Goal: Information Seeking & Learning: Learn about a topic

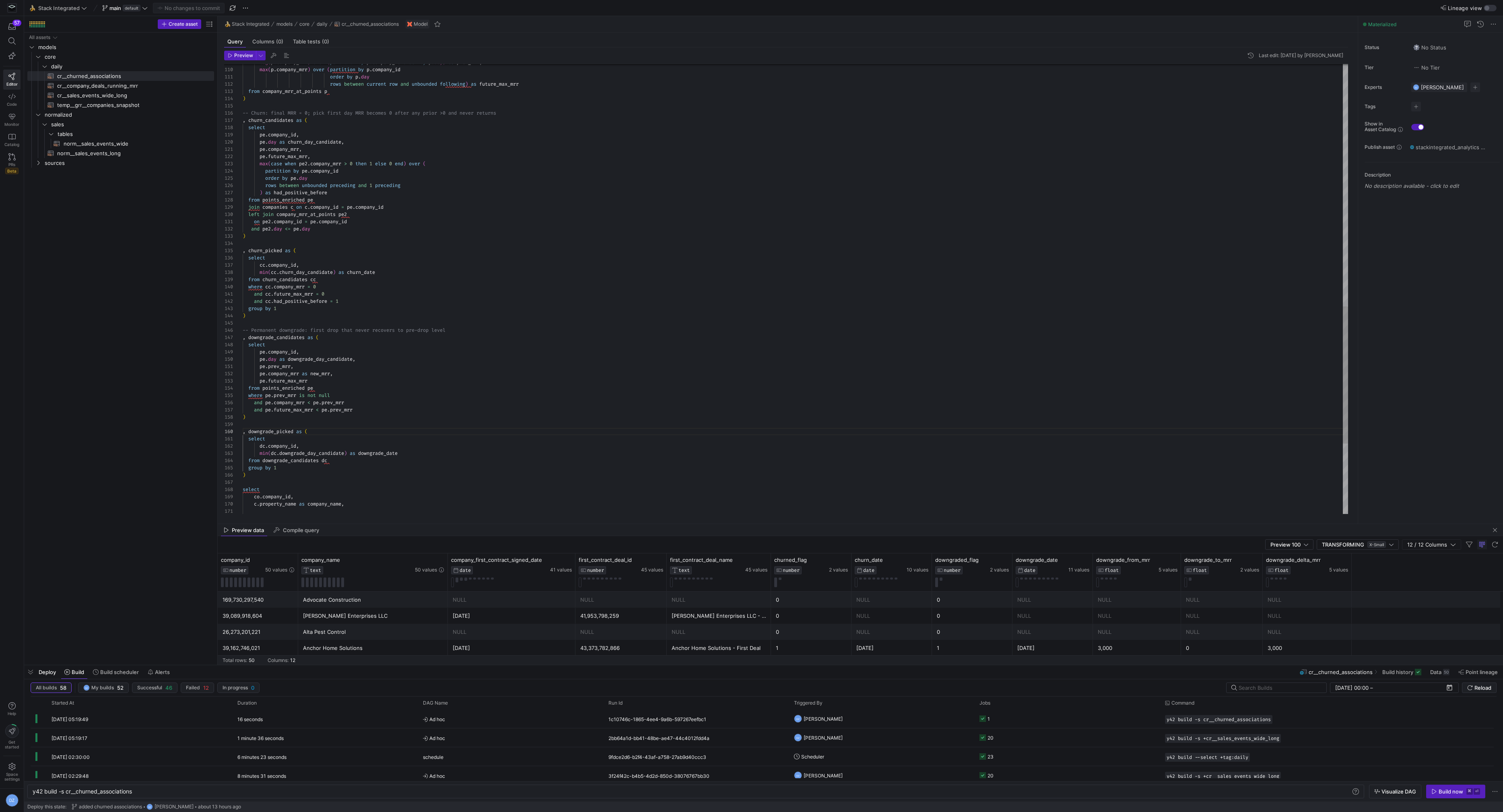
scroll to position [0, 101]
click at [444, 138] on div "from points_enriched pe join companies c on c . company_id = pe . company_id le…" at bounding box center [795, 9] width 1106 height 1476
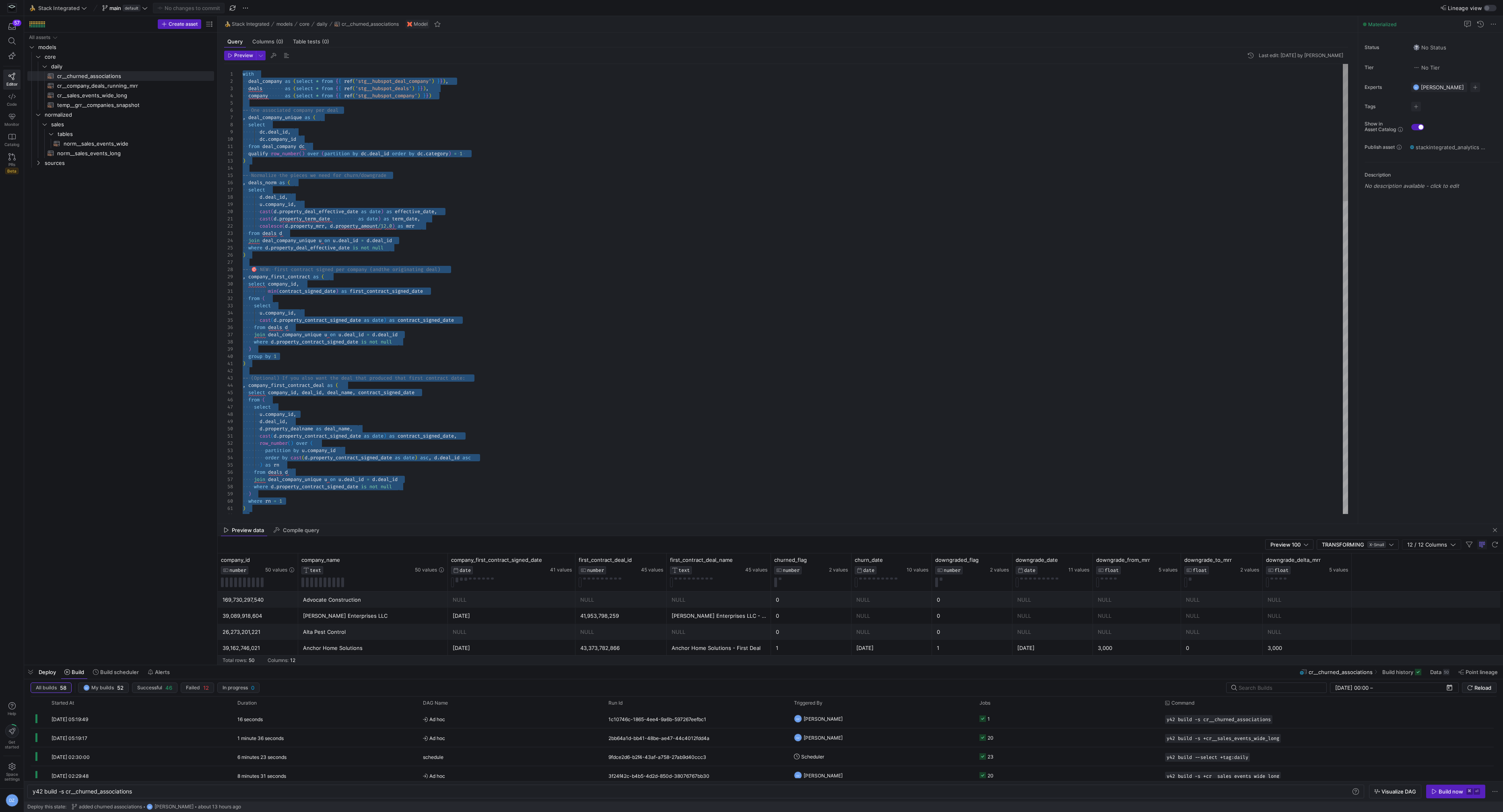
click at [296, 101] on div "where d . property_contract_signed_date is not null ) where rn = 1 ) from deals…" at bounding box center [795, 802] width 1106 height 1476
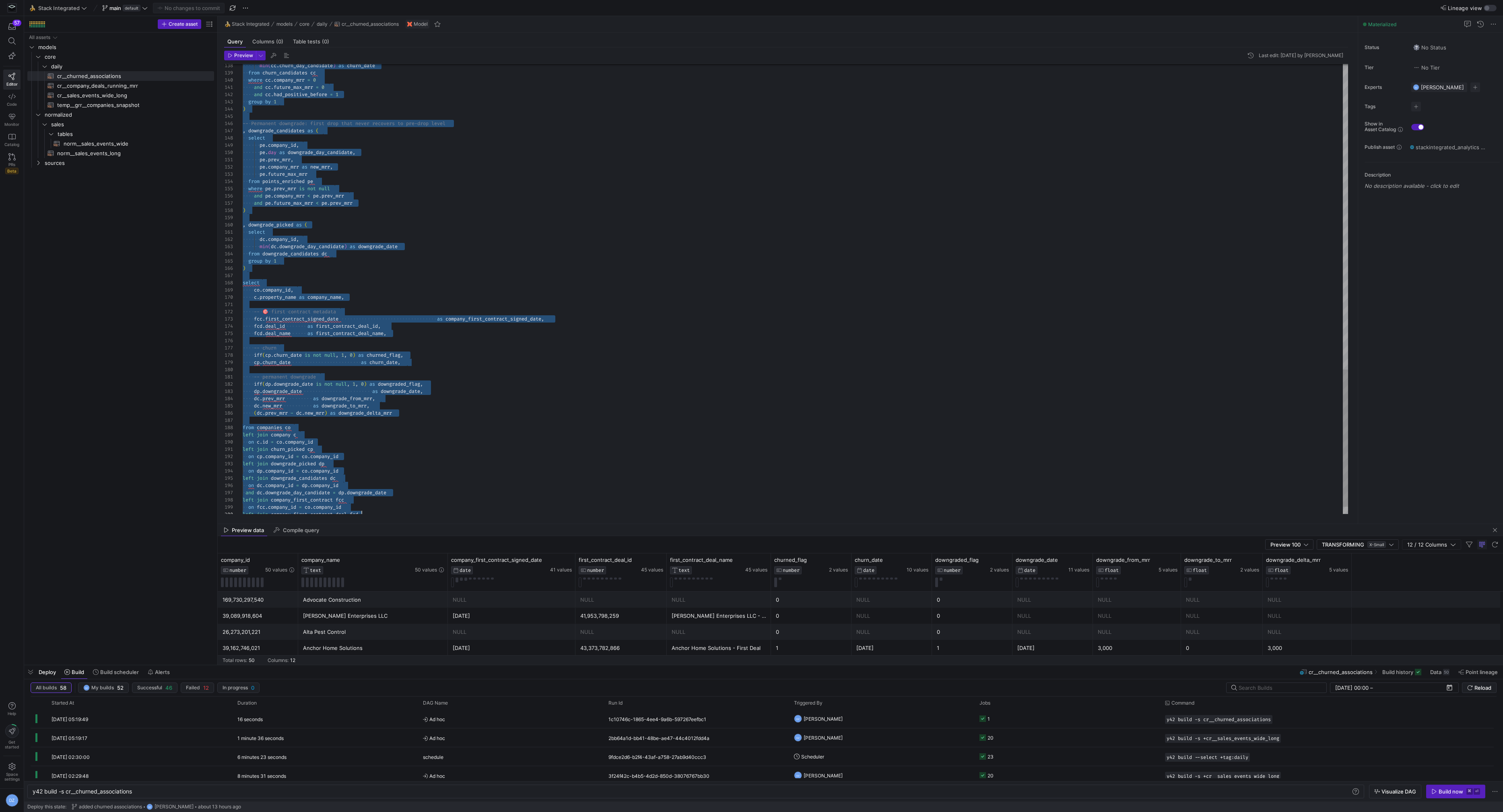
scroll to position [36, 61]
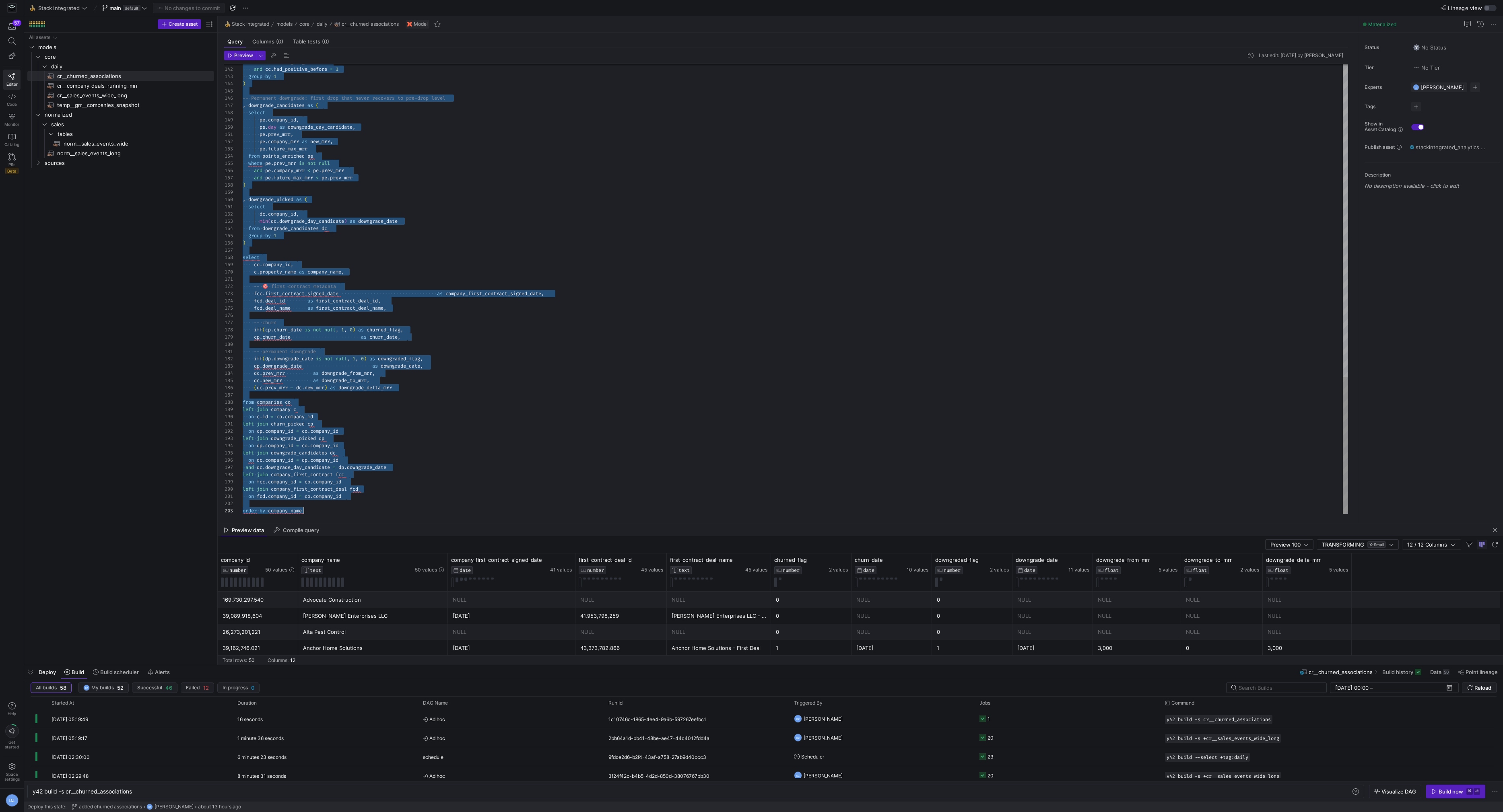
drag, startPoint x: 243, startPoint y: 108, endPoint x: 531, endPoint y: 544, distance: 522.5
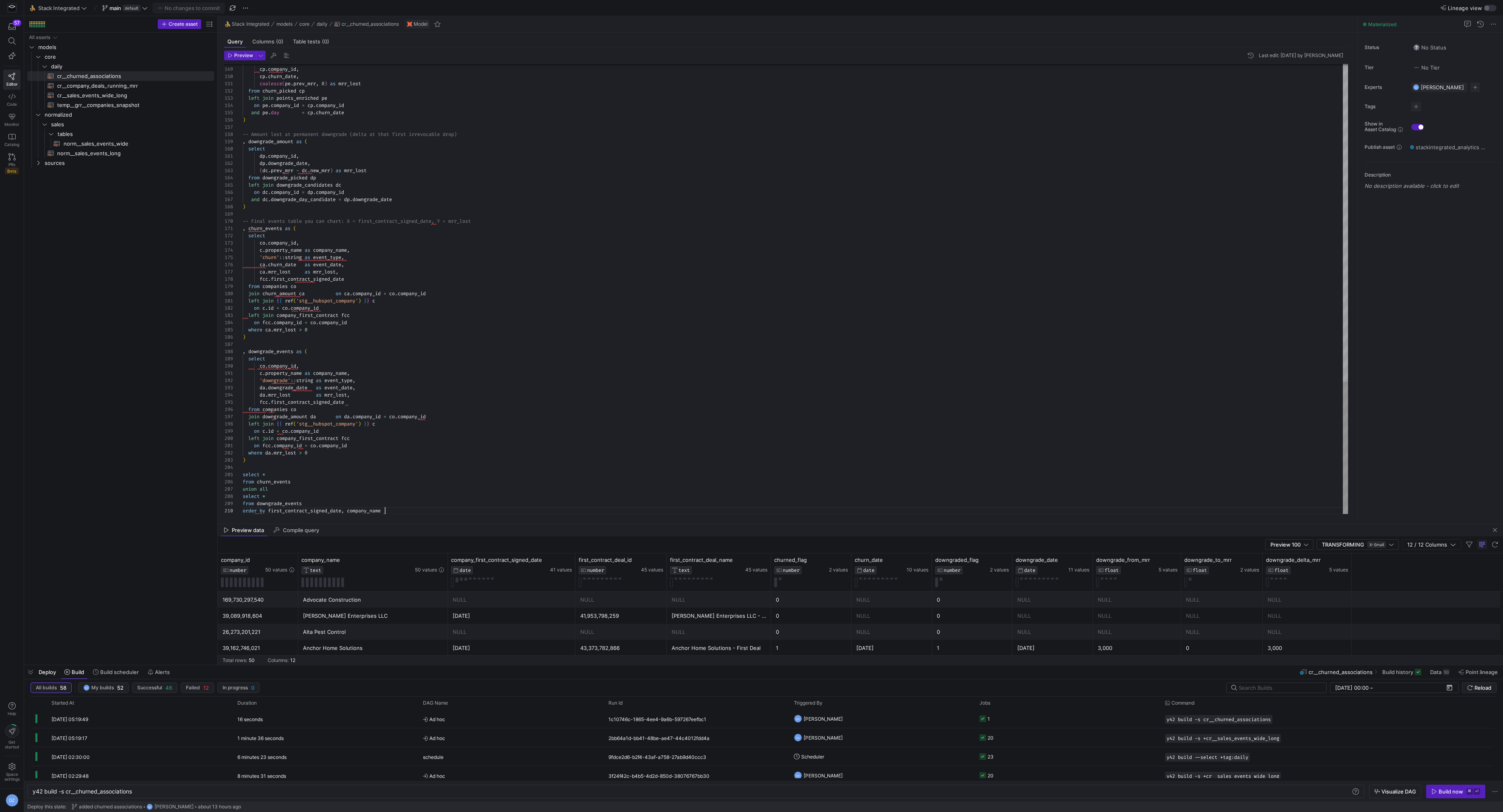
scroll to position [65, 141]
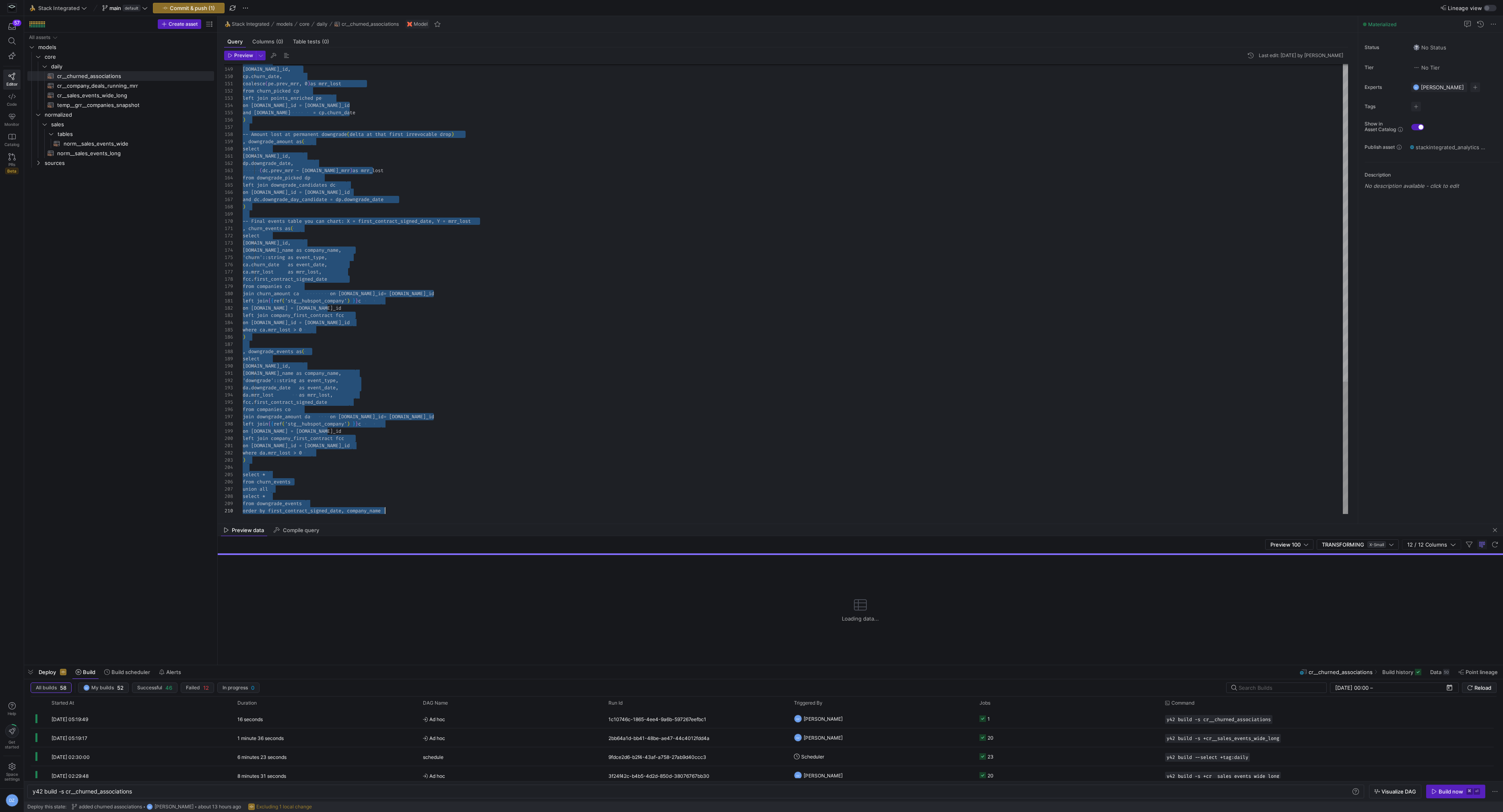
scroll to position [0, 142]
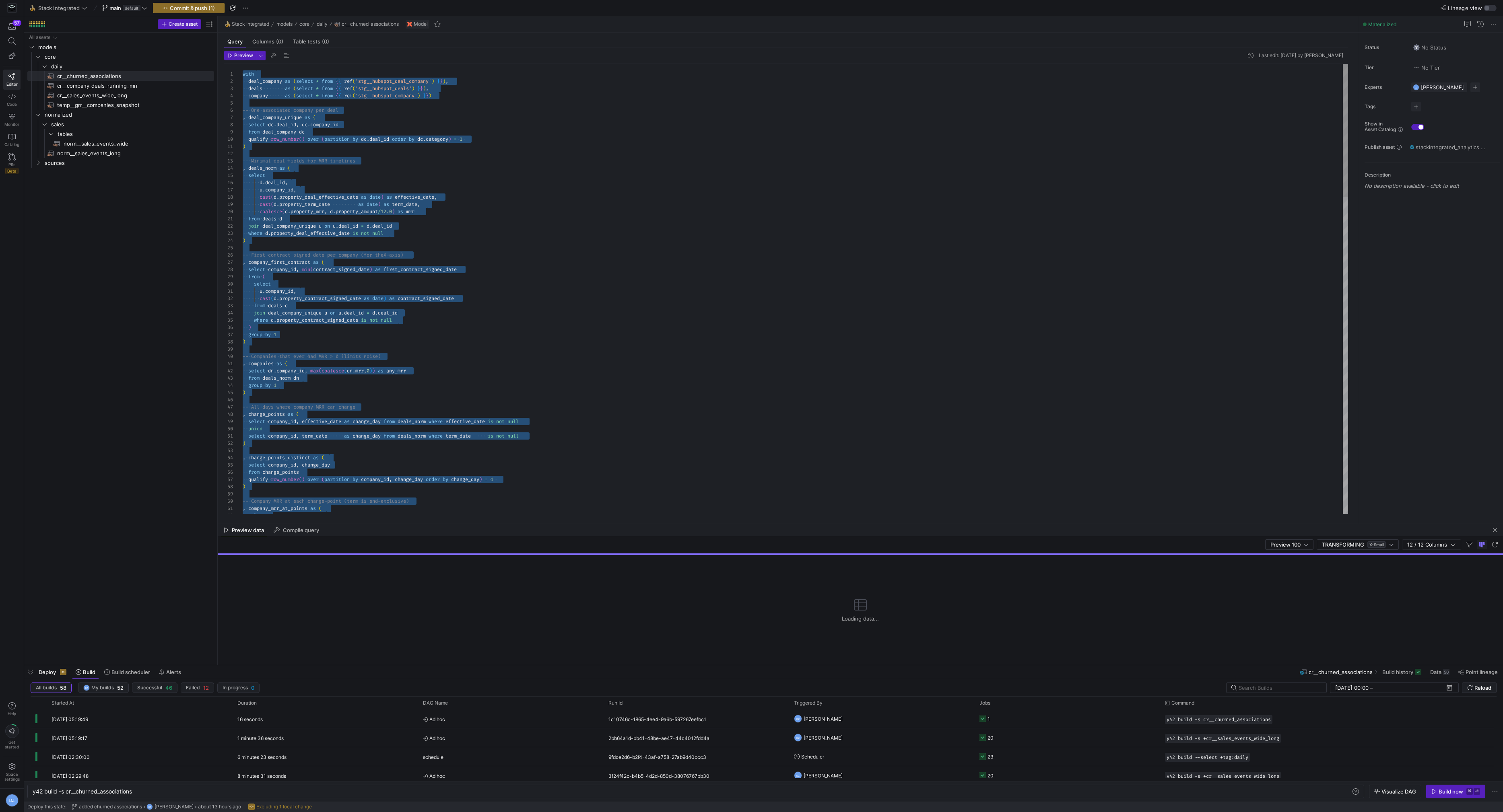
click at [525, 323] on div ", change_points_distinct as ( select company_id , change_day from change_points…" at bounding box center [795, 827] width 1106 height 1527
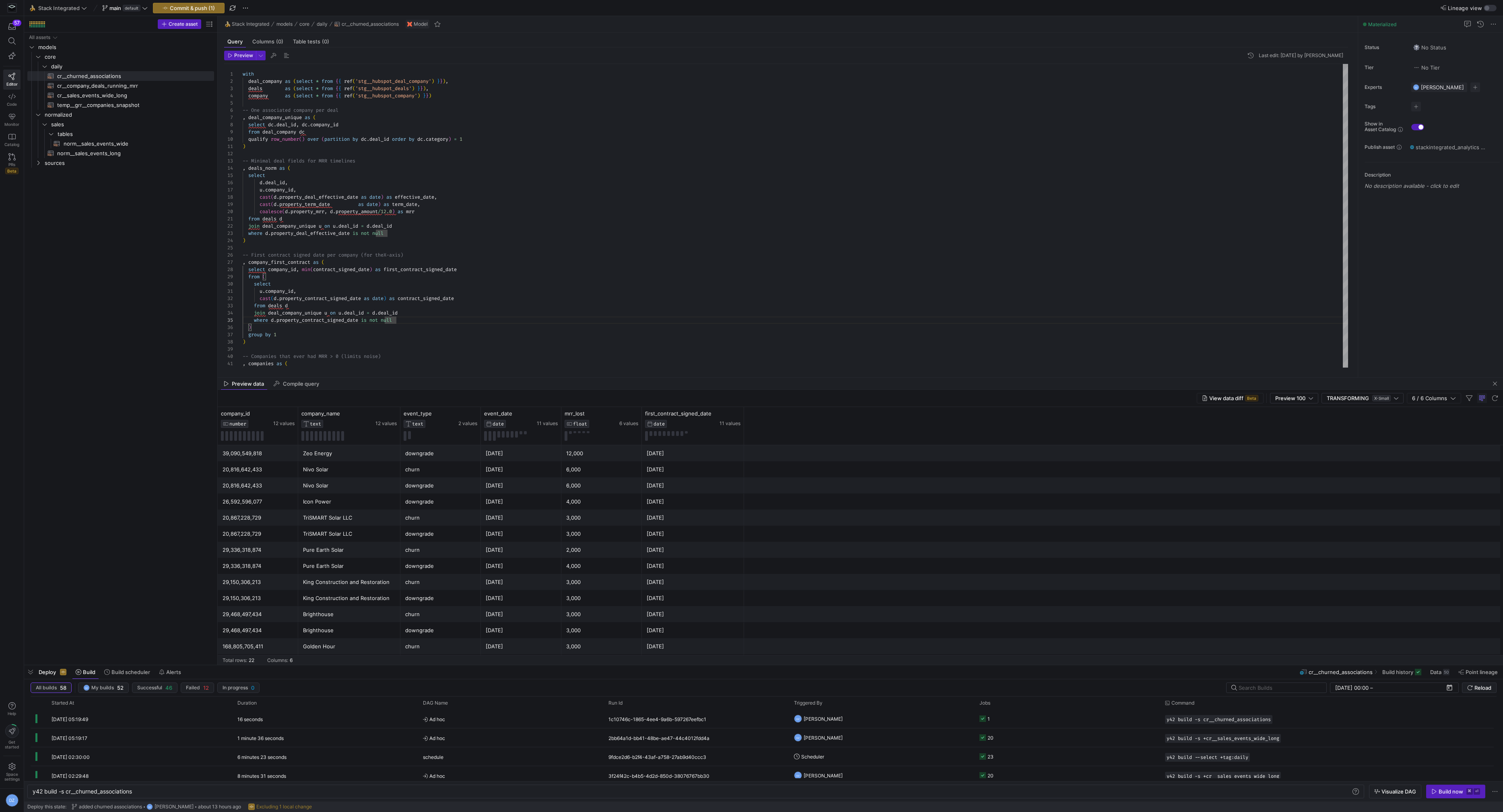
drag, startPoint x: 614, startPoint y: 523, endPoint x: 633, endPoint y: 377, distance: 147.2
click at [382, 412] on icon at bounding box center [384, 414] width 7 height 7
click at [361, 448] on div "Anchor Home Solutions" at bounding box center [349, 454] width 93 height 16
drag, startPoint x: 370, startPoint y: 465, endPoint x: 459, endPoint y: 469, distance: 89.1
click at [459, 469] on div "39,162,746,021 Anchor Home Solutions downgrade 2025-07-04 3,000 2025-04-05" at bounding box center [860, 469] width 1286 height 16
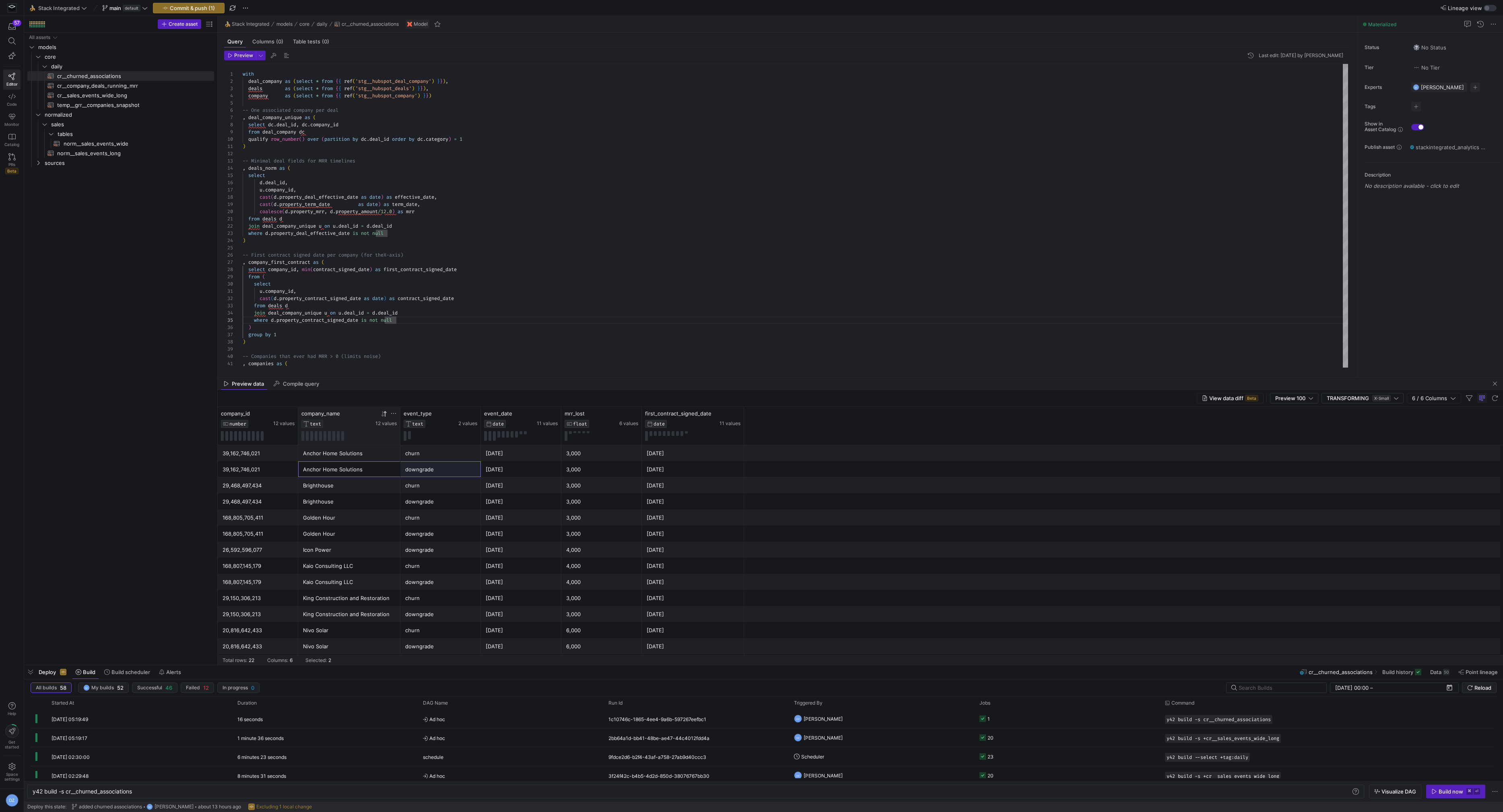
click at [365, 467] on div "Anchor Home Solutions" at bounding box center [349, 470] width 93 height 16
click at [514, 473] on div "[DATE]" at bounding box center [521, 470] width 71 height 16
drag, startPoint x: 232, startPoint y: 468, endPoint x: 453, endPoint y: 469, distance: 221.0
click at [453, 469] on div "39,162,746,021 Anchor Home Solutions downgrade 2025-07-04 3,000 2025-04-05" at bounding box center [860, 469] width 1286 height 16
click at [453, 469] on div "downgrade" at bounding box center [441, 470] width 71 height 16
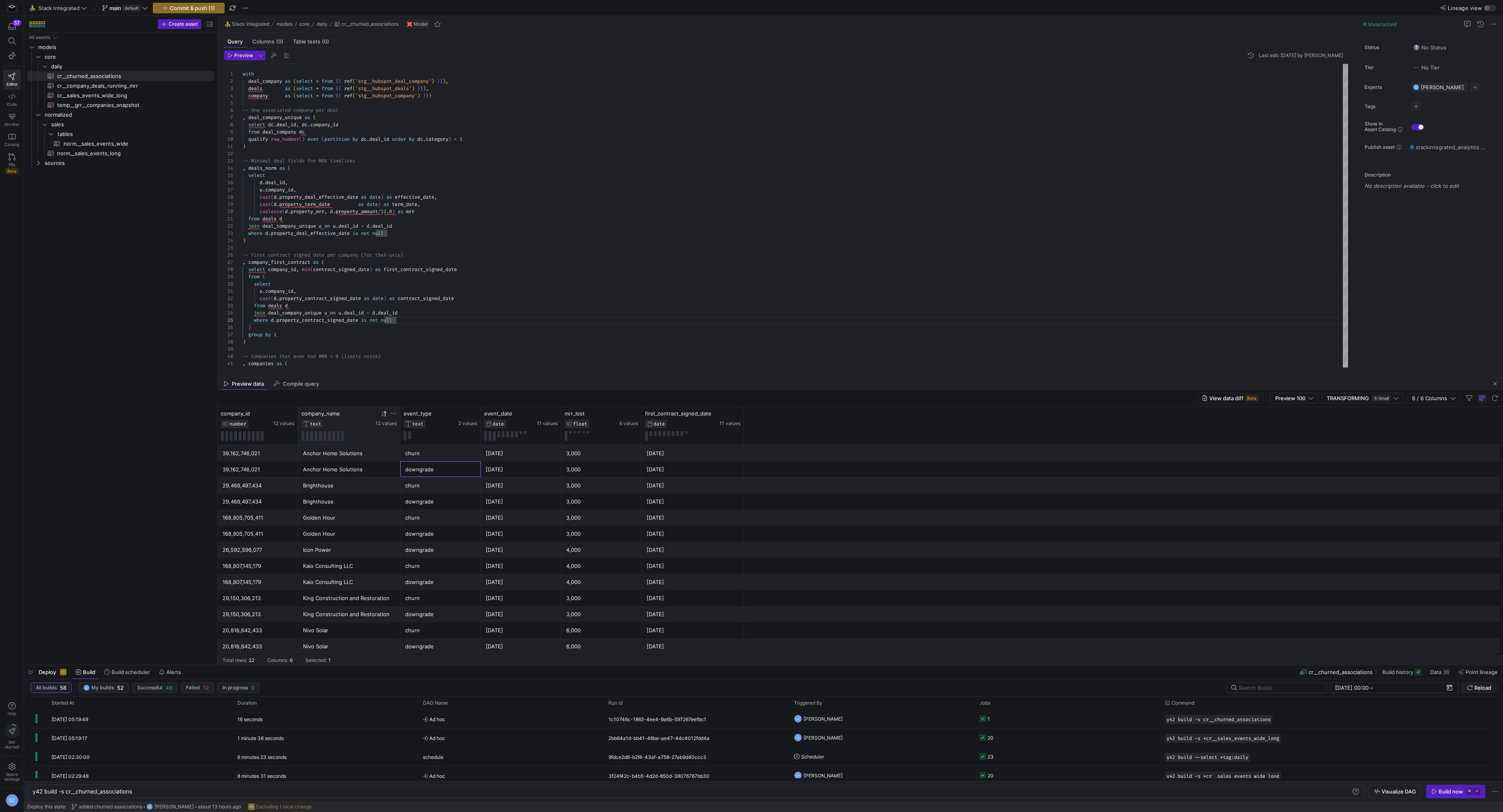
click at [430, 484] on div "churn" at bounding box center [441, 486] width 71 height 16
click at [418, 499] on div "downgrade" at bounding box center [441, 502] width 71 height 16
click at [421, 486] on div "churn" at bounding box center [441, 486] width 71 height 16
click at [427, 474] on div "downgrade" at bounding box center [441, 470] width 71 height 16
click at [424, 475] on div "downgrade" at bounding box center [441, 470] width 71 height 16
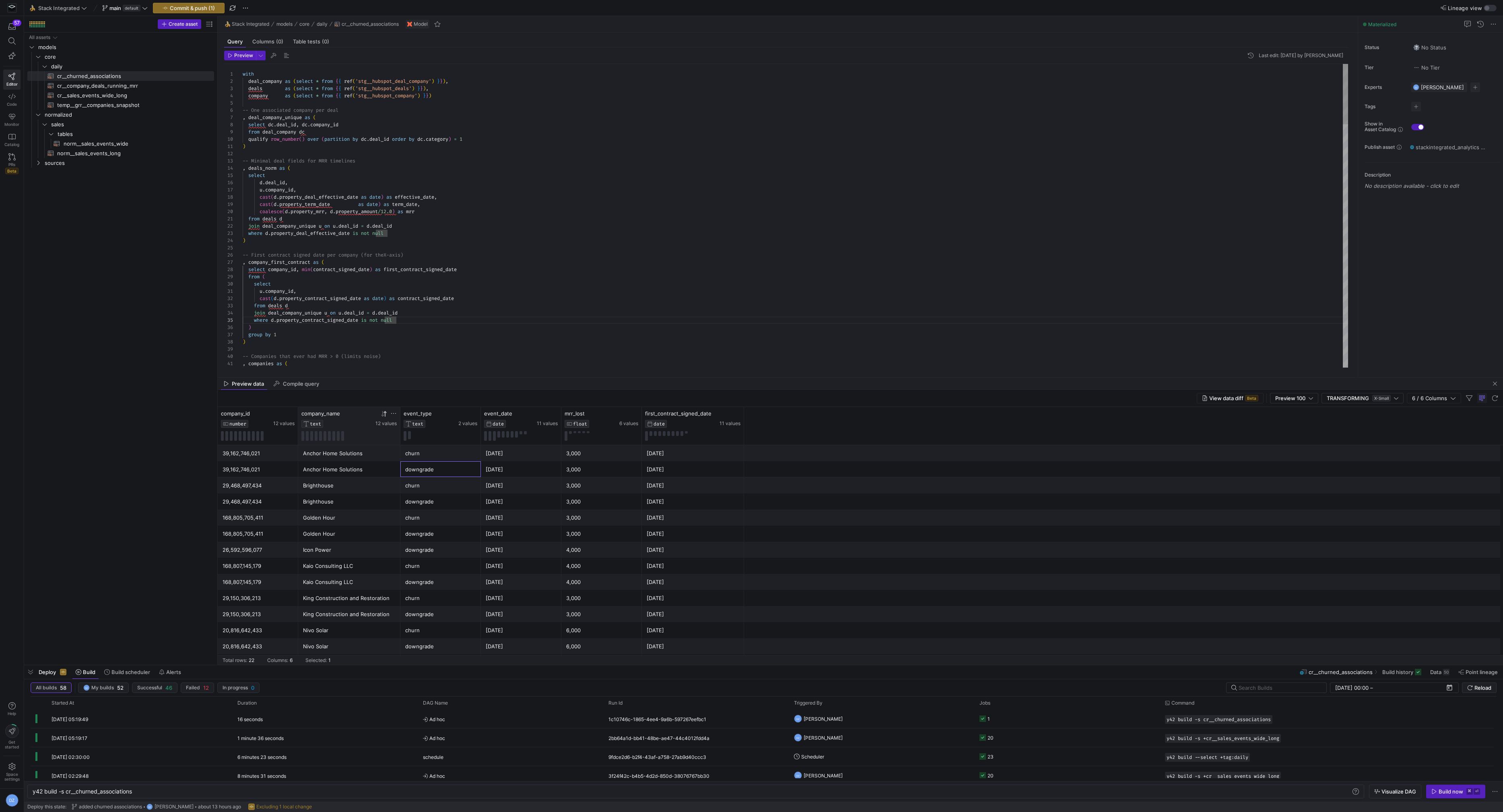
click at [455, 305] on div ") -- First contract signed date per company (for the X-axis) , company_first_co…" at bounding box center [795, 827] width 1106 height 1527
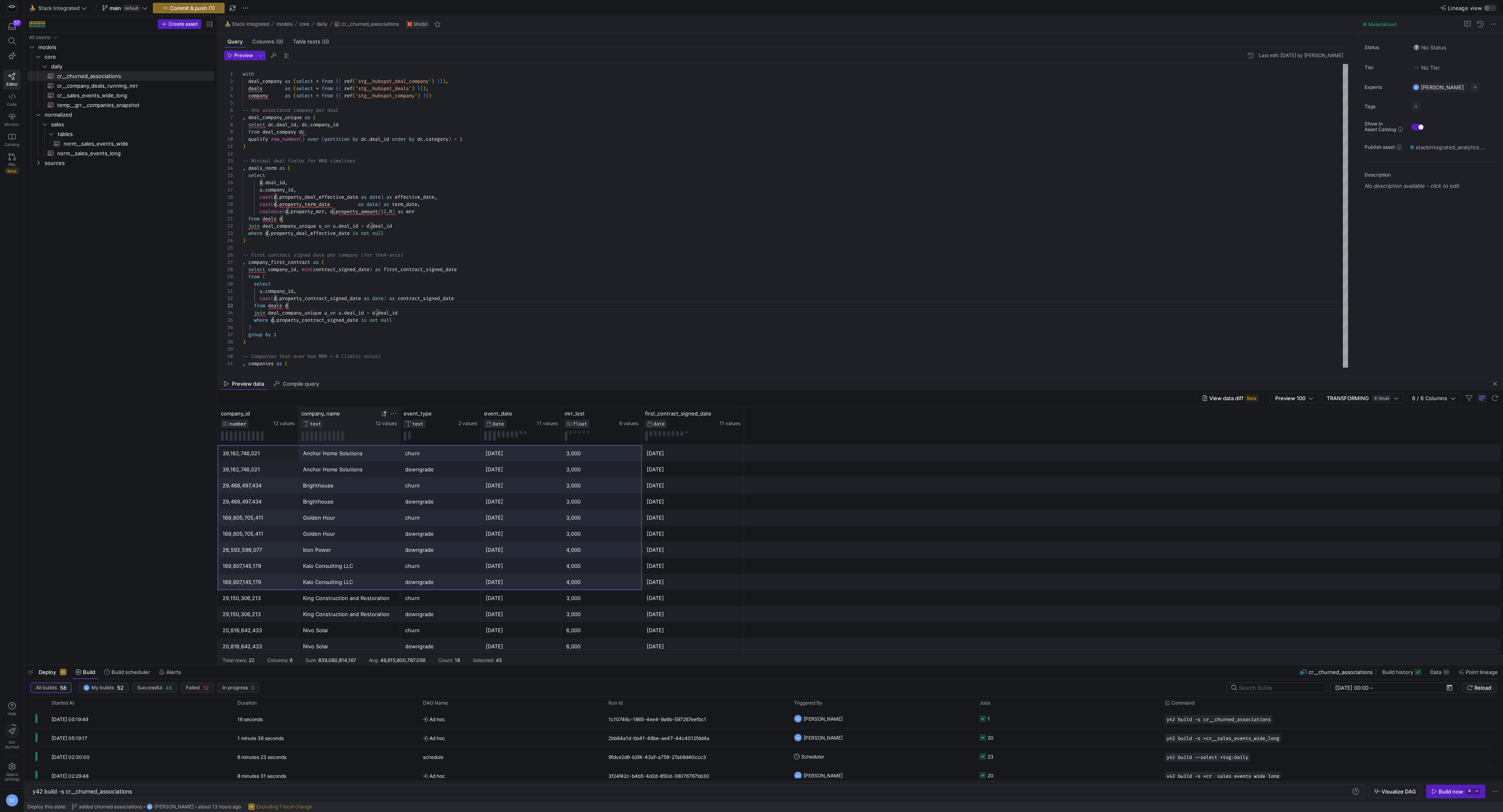
scroll to position [134, 0]
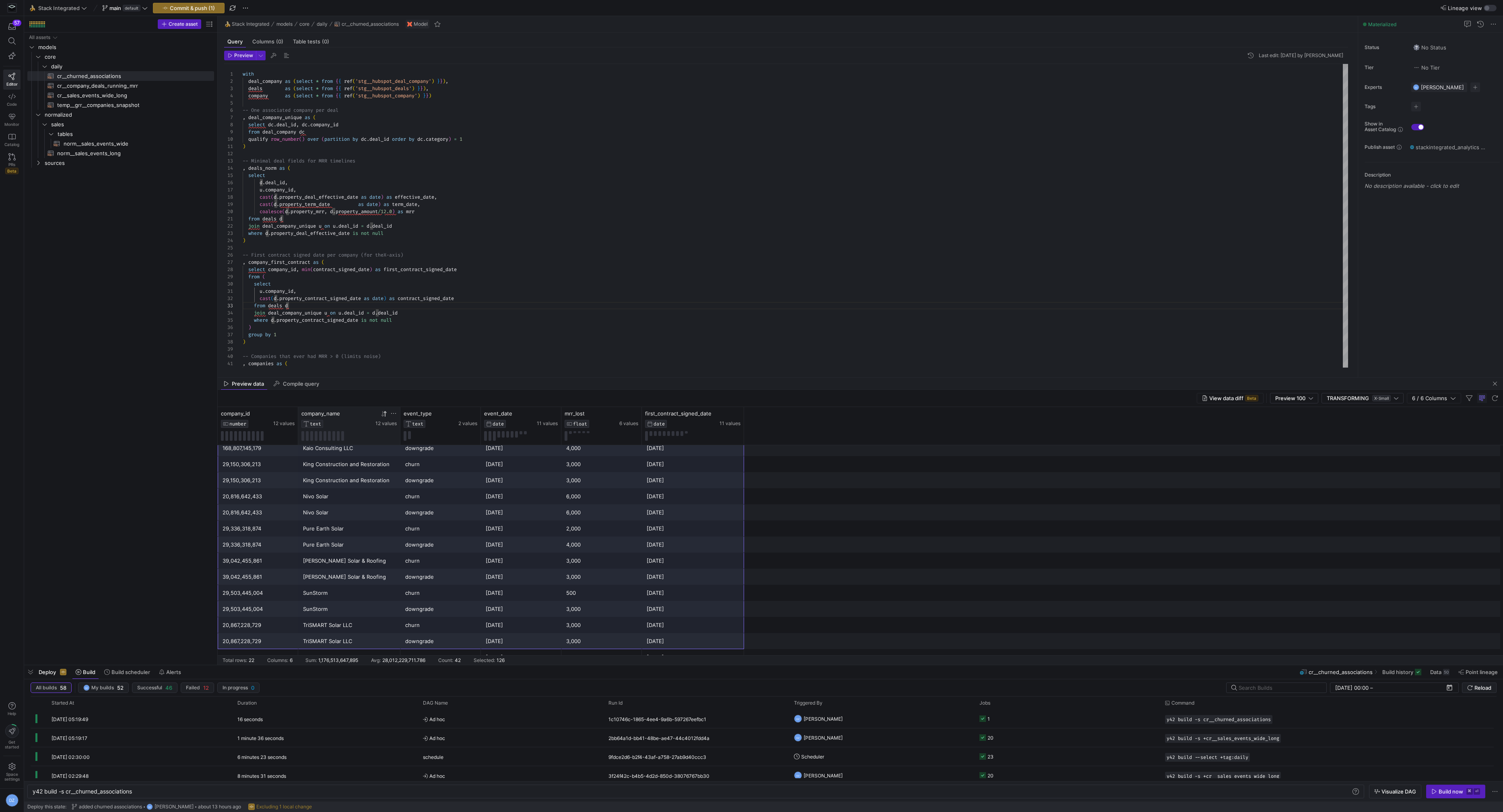
drag, startPoint x: 300, startPoint y: 471, endPoint x: 669, endPoint y: 686, distance: 427.1
click at [669, 686] on as-split "🍌 Stack Integrated main default Commit & push (1) Lineage view Create asset Dra…" at bounding box center [763, 406] width 1479 height 812
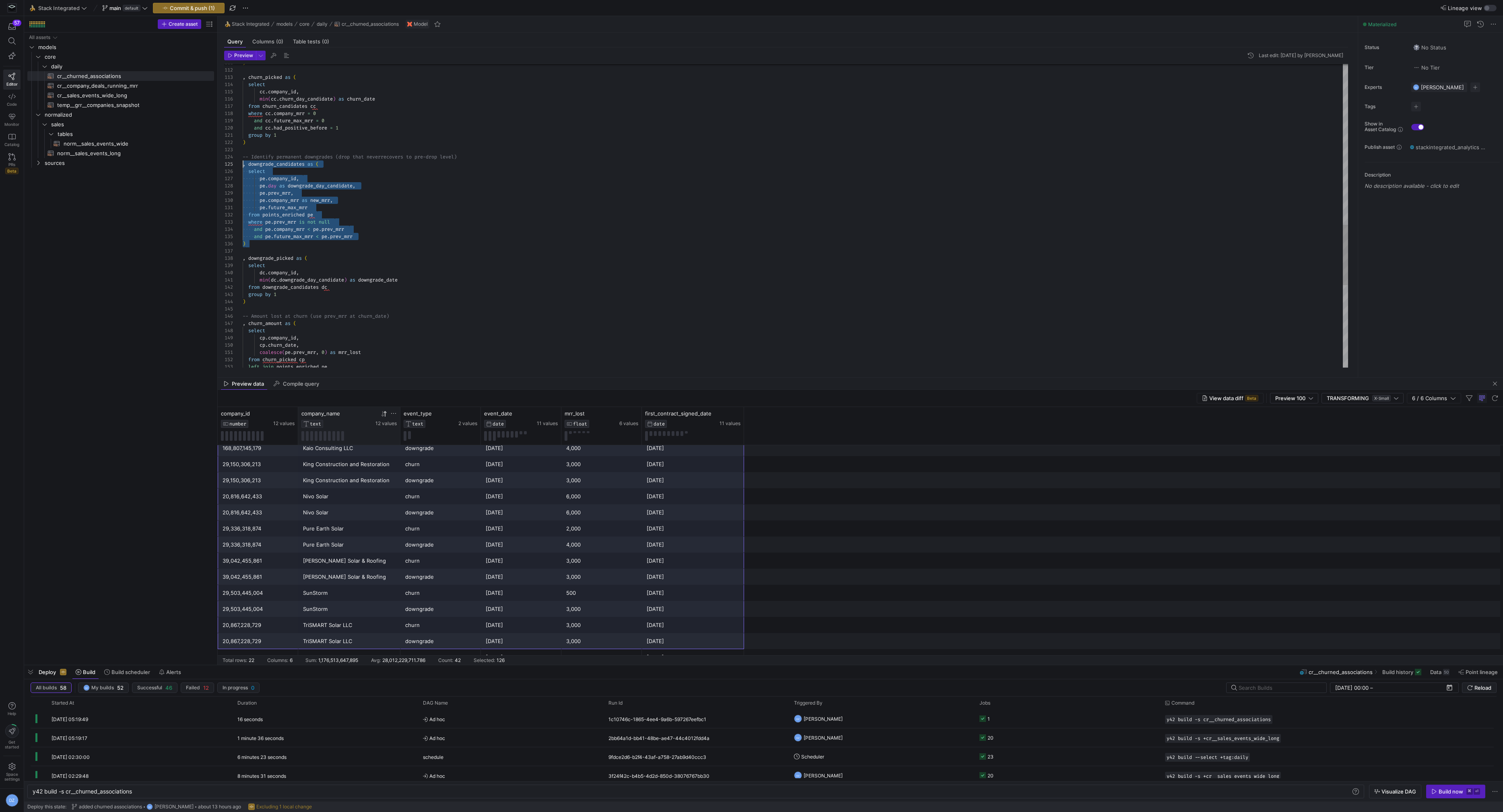
scroll to position [29, 0]
drag, startPoint x: 260, startPoint y: 244, endPoint x: 209, endPoint y: 161, distance: 97.4
click at [242, 161] on div ") , churn_picked as ( select cc . company_id , min ( cc . churn_day_candidate )…" at bounding box center [795, 19] width 1106 height 1527
drag, startPoint x: 454, startPoint y: 244, endPoint x: 379, endPoint y: 244, distance: 75.0
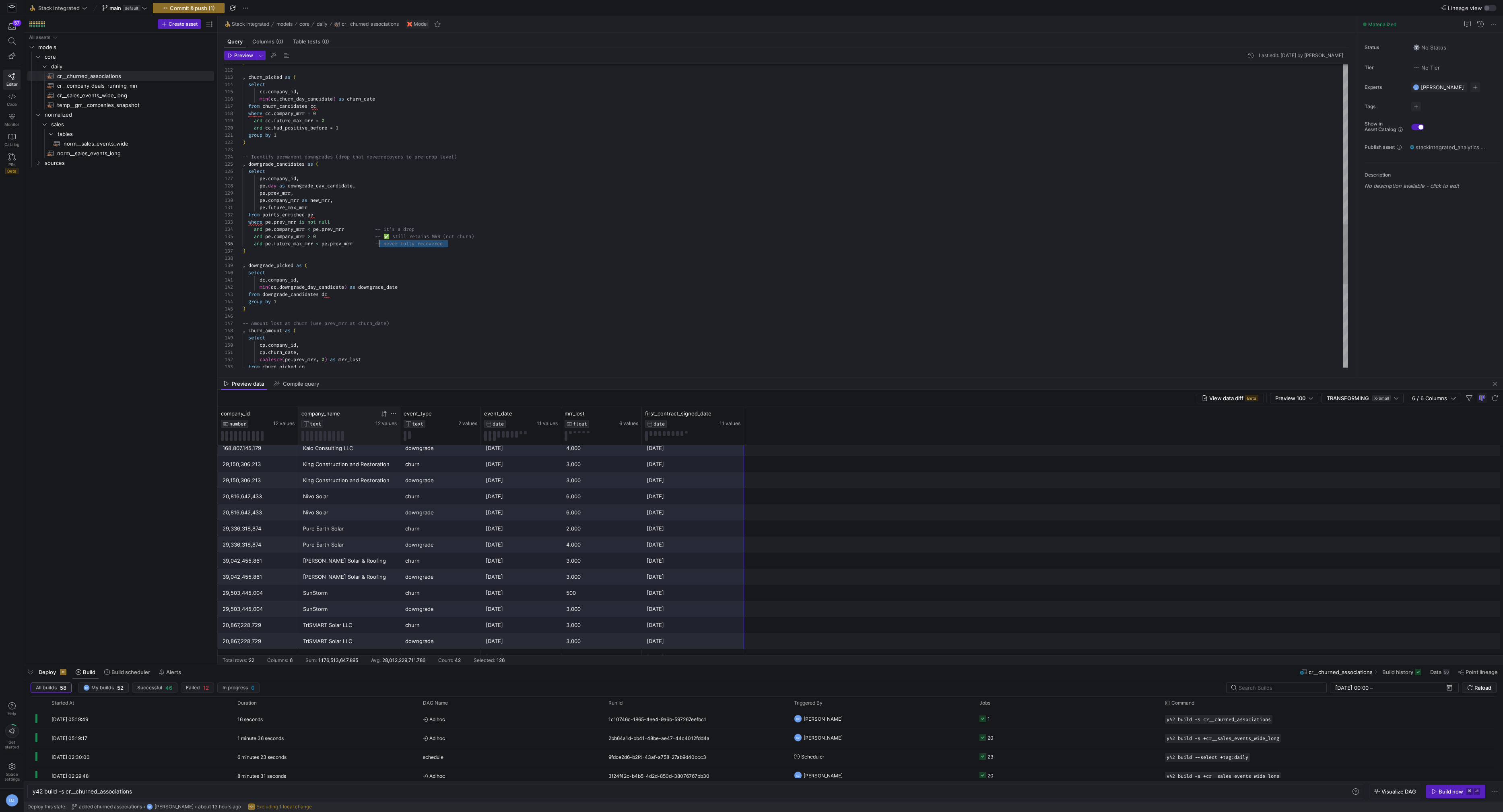
click at [379, 244] on div ") , churn_picked as ( select cc . company_id , min ( cc . churn_day_candidate )…" at bounding box center [795, 23] width 1106 height 1534
drag, startPoint x: 521, startPoint y: 234, endPoint x: 450, endPoint y: 234, distance: 71.0
click at [450, 234] on div ") , churn_picked as ( select cc . company_id , min ( cc . churn_day_candidate )…" at bounding box center [795, 23] width 1106 height 1534
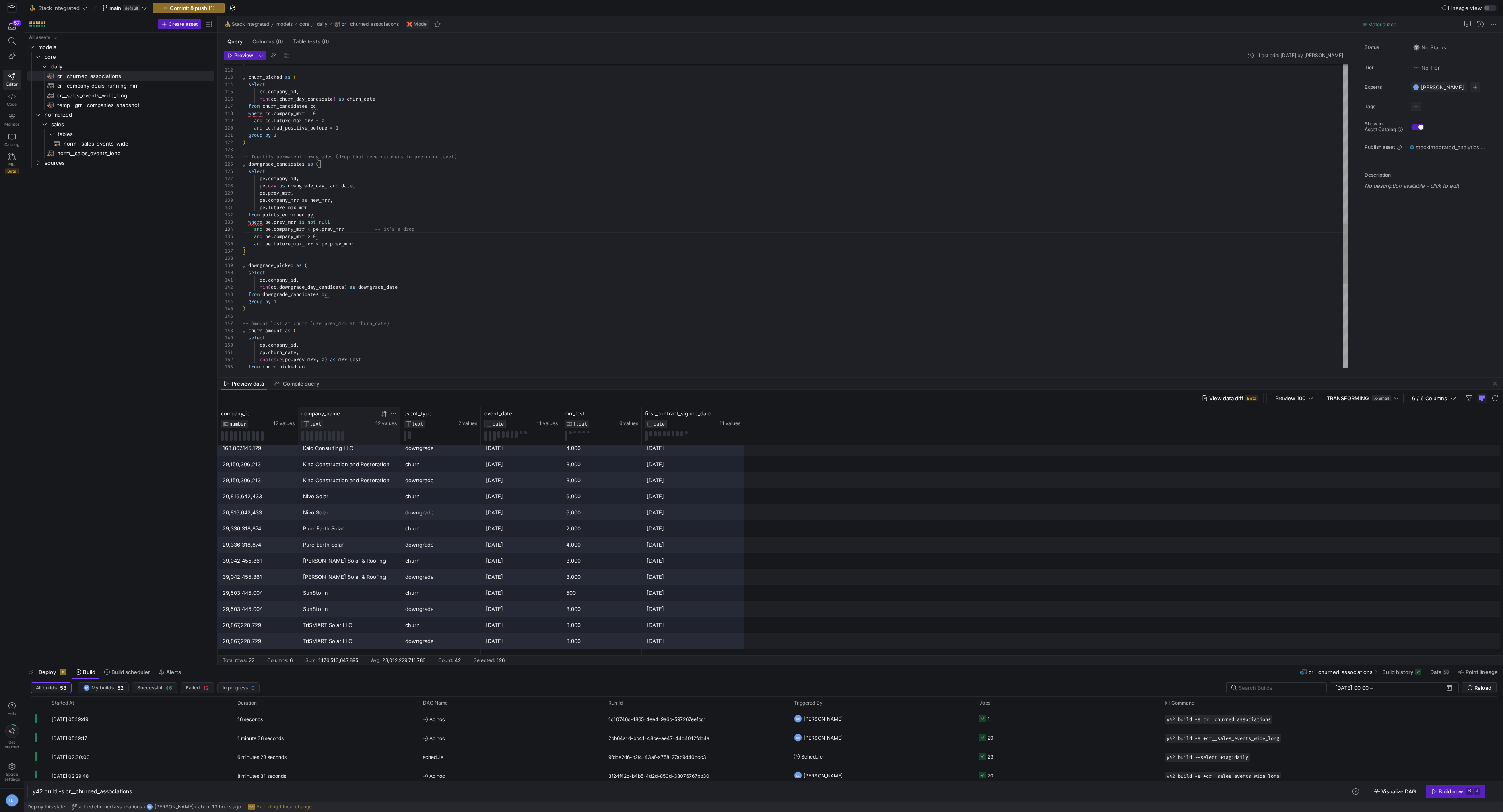
click at [568, 254] on div ") , churn_picked as ( select cc . company_id , min ( cc . churn_day_candidate )…" at bounding box center [795, 23] width 1106 height 1534
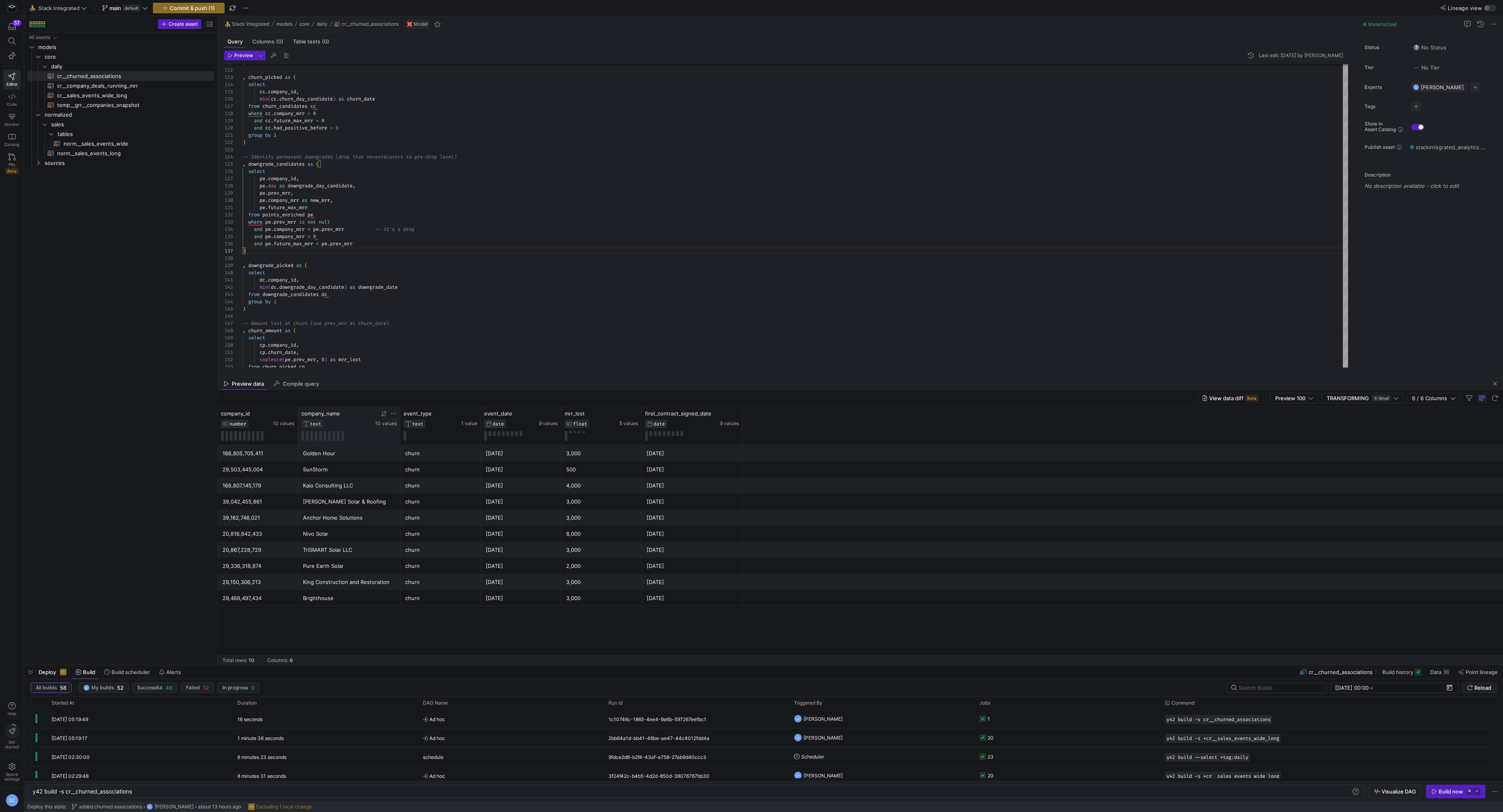
click at [384, 413] on icon at bounding box center [384, 414] width 7 height 7
click at [377, 451] on div "Anchor Home Solutions" at bounding box center [349, 454] width 93 height 16
click at [379, 469] on div "Brighthouse" at bounding box center [349, 470] width 93 height 16
click at [352, 586] on div "SunStorm" at bounding box center [349, 582] width 93 height 16
click at [377, 542] on div "Pure Earth Solar" at bounding box center [349, 550] width 93 height 16
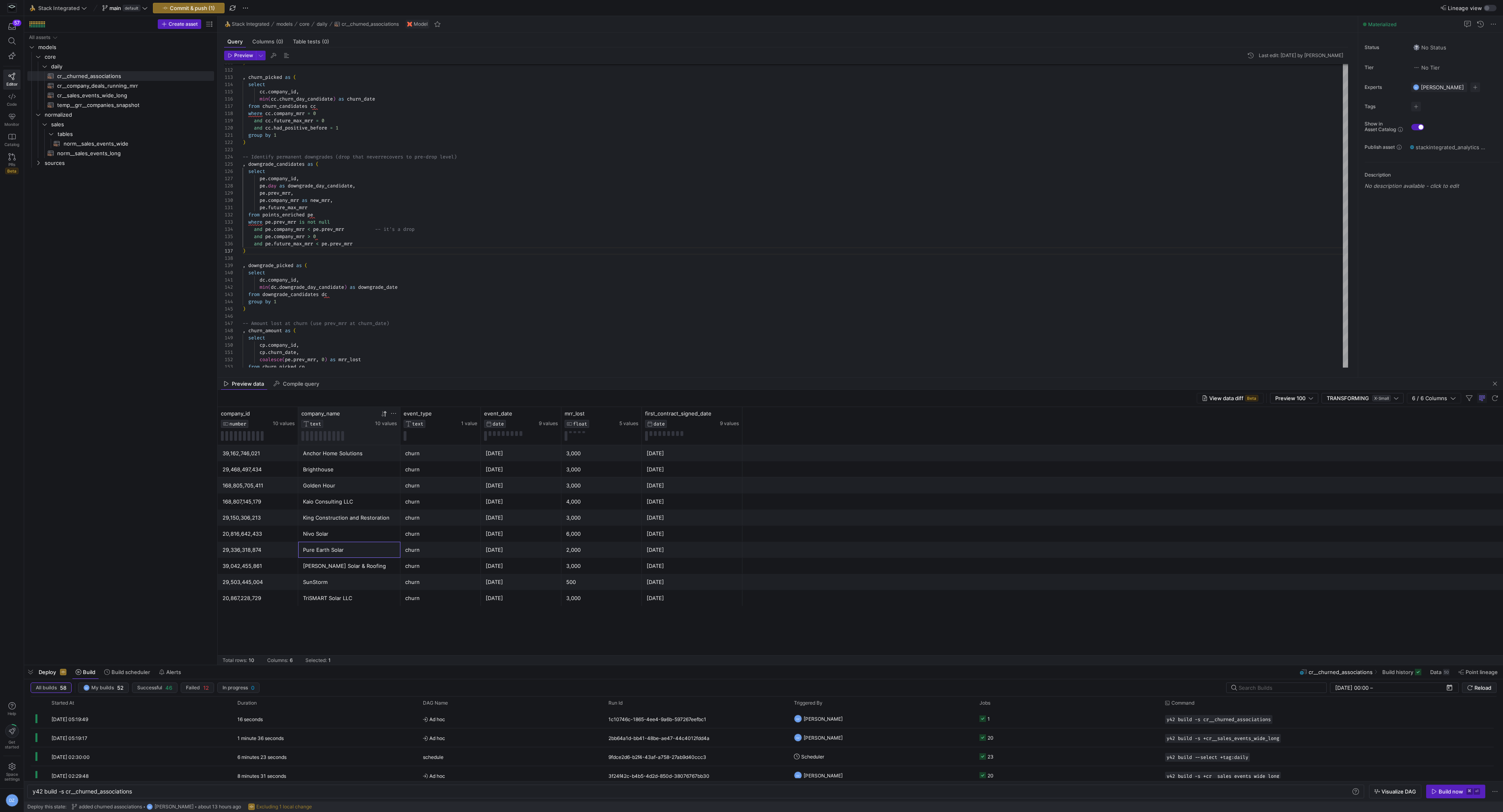
click at [470, 521] on div "churn" at bounding box center [441, 518] width 71 height 16
click at [469, 544] on div "churn" at bounding box center [441, 550] width 71 height 16
click at [360, 255] on div ") , churn_picked as ( select cc . company_id , min ( cc . churn_day_candidate )…" at bounding box center [795, 23] width 1106 height 1534
click at [362, 246] on div ") , churn_picked as ( select cc . company_id , min ( cc . churn_day_candidate )…" at bounding box center [795, 23] width 1106 height 1534
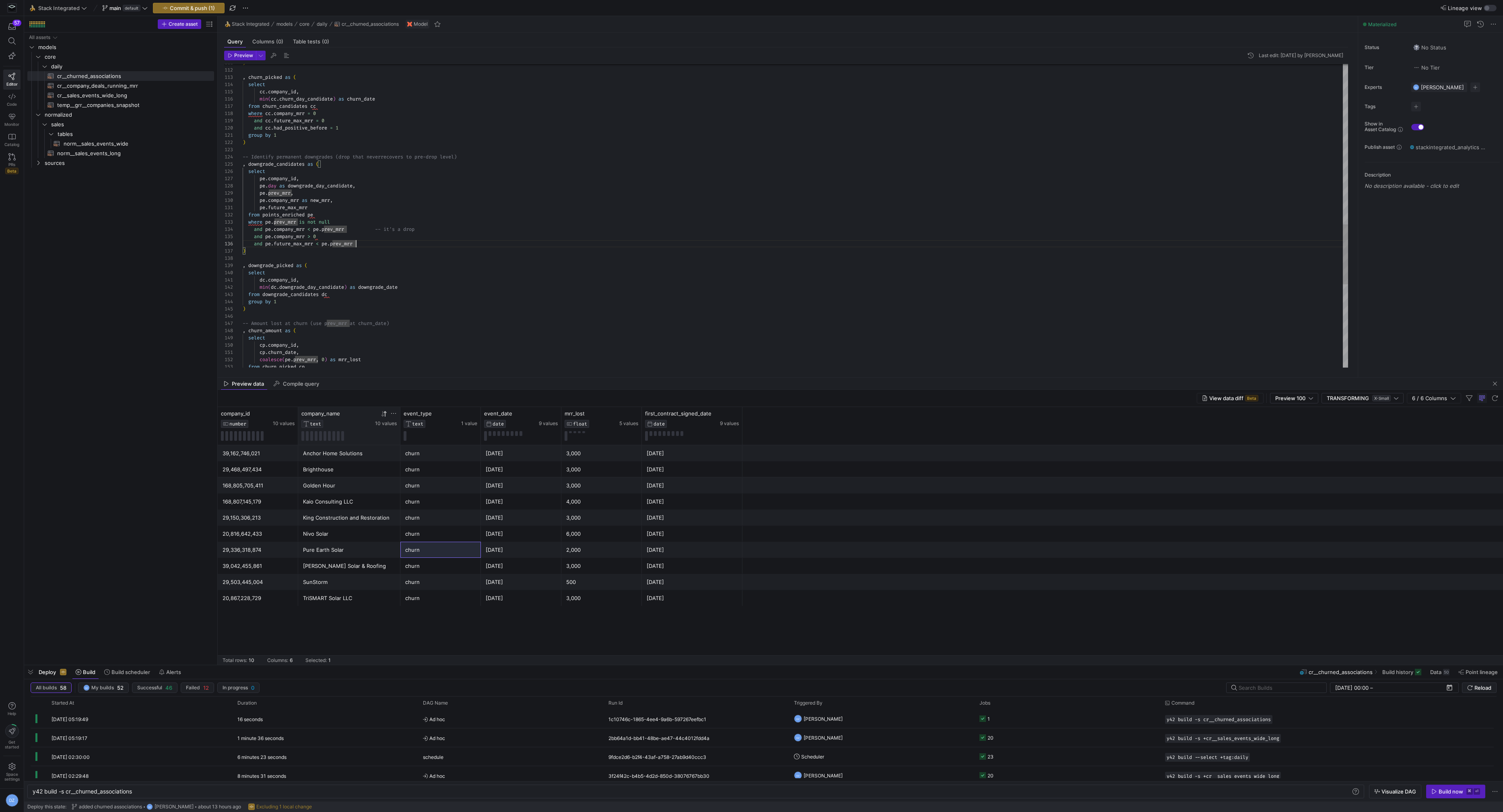
scroll to position [36, 121]
click at [400, 339] on div ") , churn_picked as ( select cc . company_id , min ( cc . churn_day_candidate )…" at bounding box center [795, 23] width 1106 height 1534
click at [435, 250] on div ") , churn_picked as ( select cc . company_id , min ( cc . churn_day_candidate )…" at bounding box center [795, 23] width 1106 height 1534
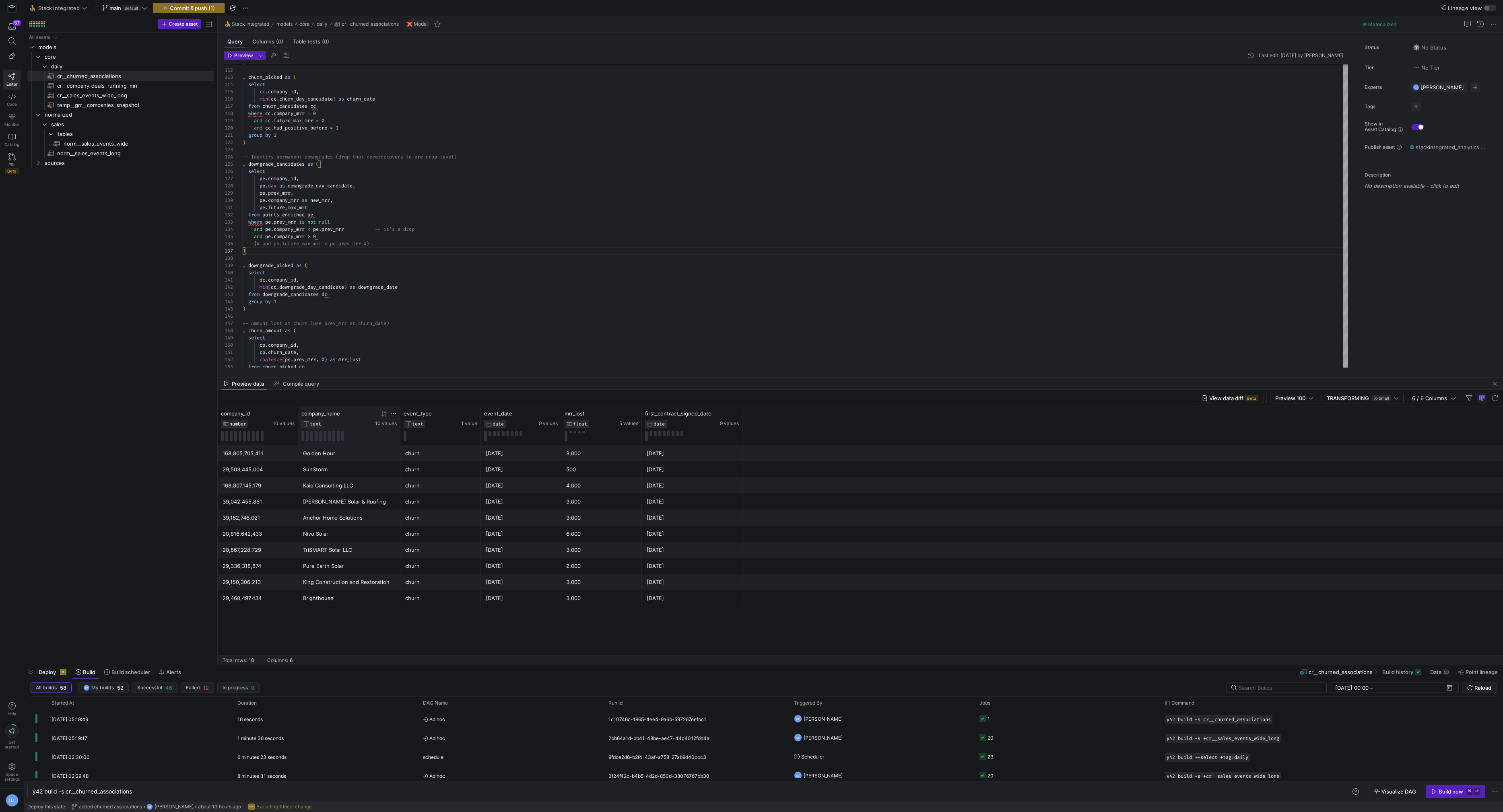
click at [382, 415] on icon at bounding box center [384, 414] width 7 height 7
click at [437, 333] on div ") , churn_picked as ( select cc . company_id , min ( cc . churn_day_candidate )…" at bounding box center [795, 23] width 1106 height 1534
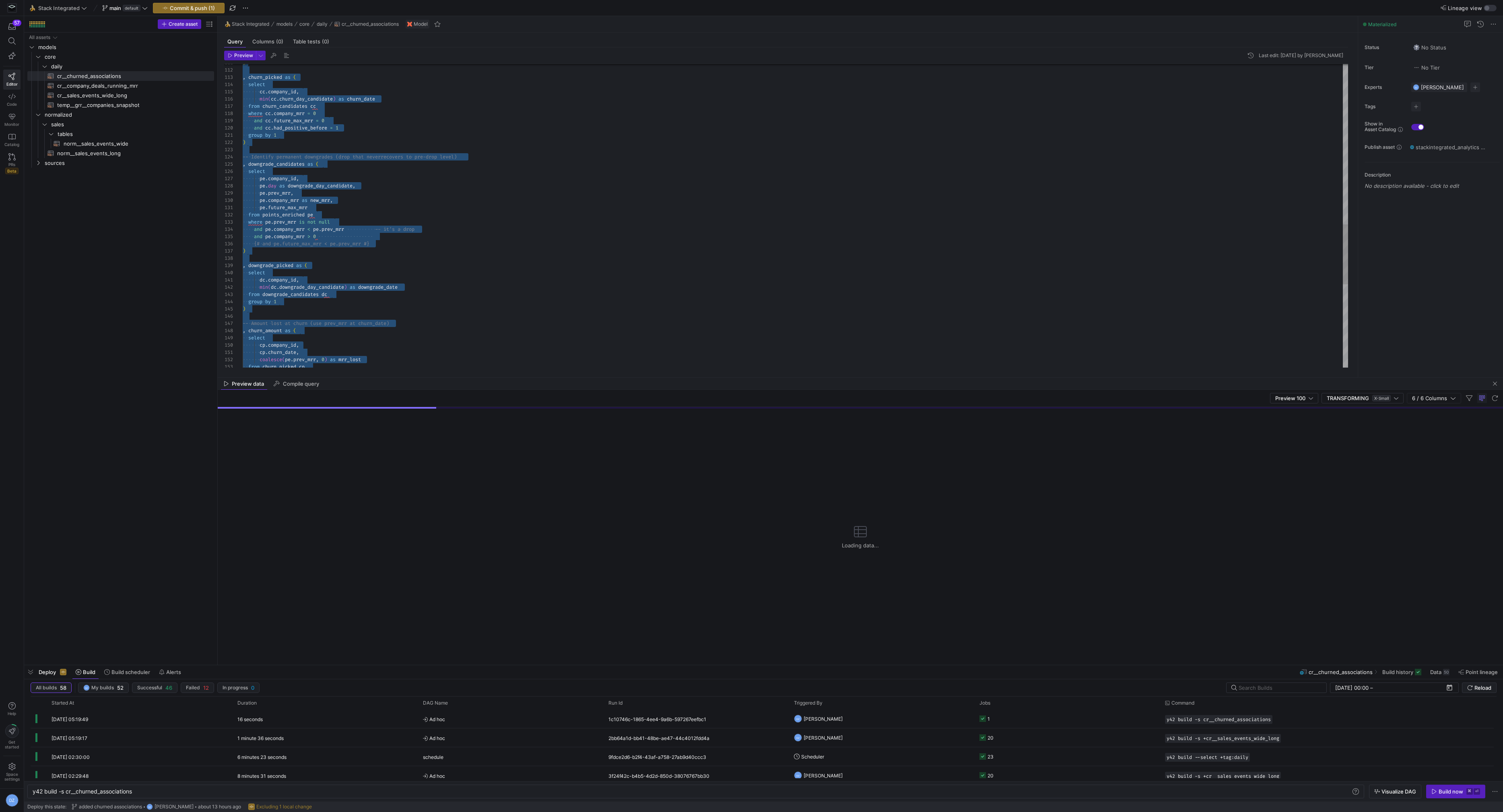
click at [437, 333] on div ") , churn_picked as ( select cc . company_id , min ( cc . churn_day_candidate )…" at bounding box center [795, 23] width 1106 height 1534
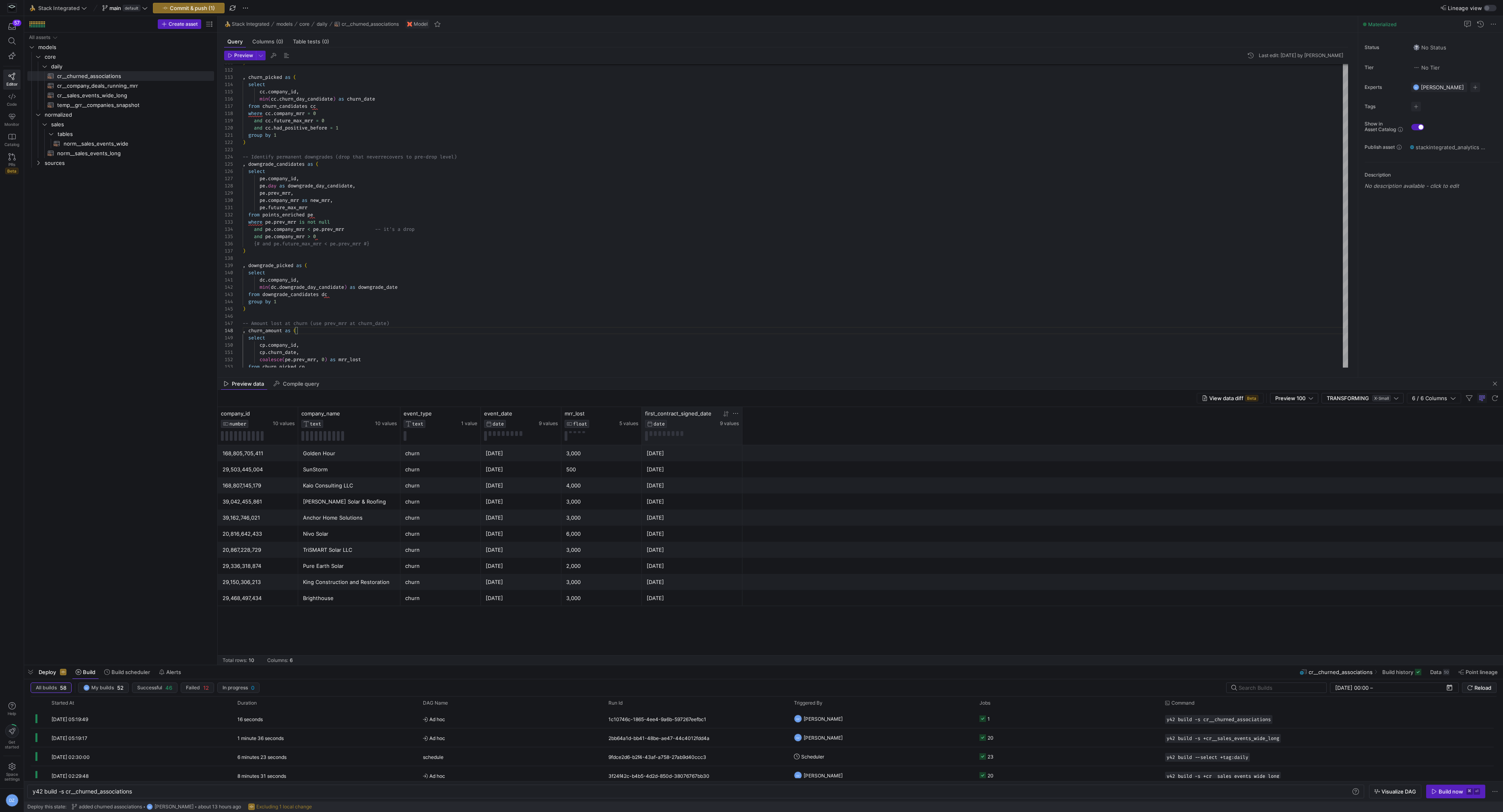
click at [723, 413] on div at bounding box center [729, 414] width 19 height 7
click at [725, 413] on icon at bounding box center [725, 414] width 3 height 5
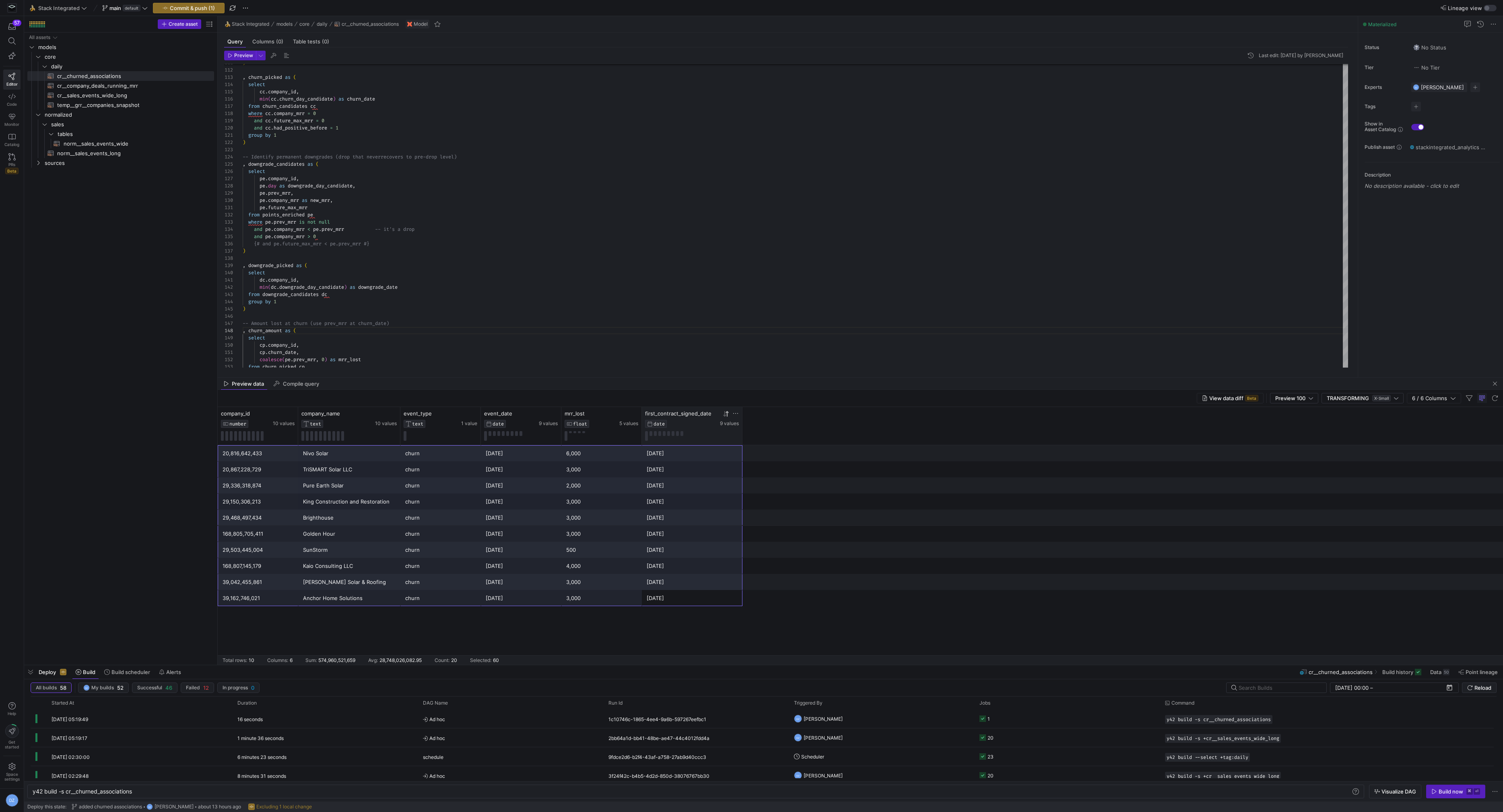
drag, startPoint x: 675, startPoint y: 599, endPoint x: 257, endPoint y: 454, distance: 442.4
click at [257, 454] on div "168,805,705,411 Golden Hour churn 2025-04-16 3,000 2025-02-10 29,503,445,004 Su…" at bounding box center [860, 526] width 1286 height 161
click at [342, 465] on div "TriSMART Solar LLC" at bounding box center [349, 470] width 93 height 16
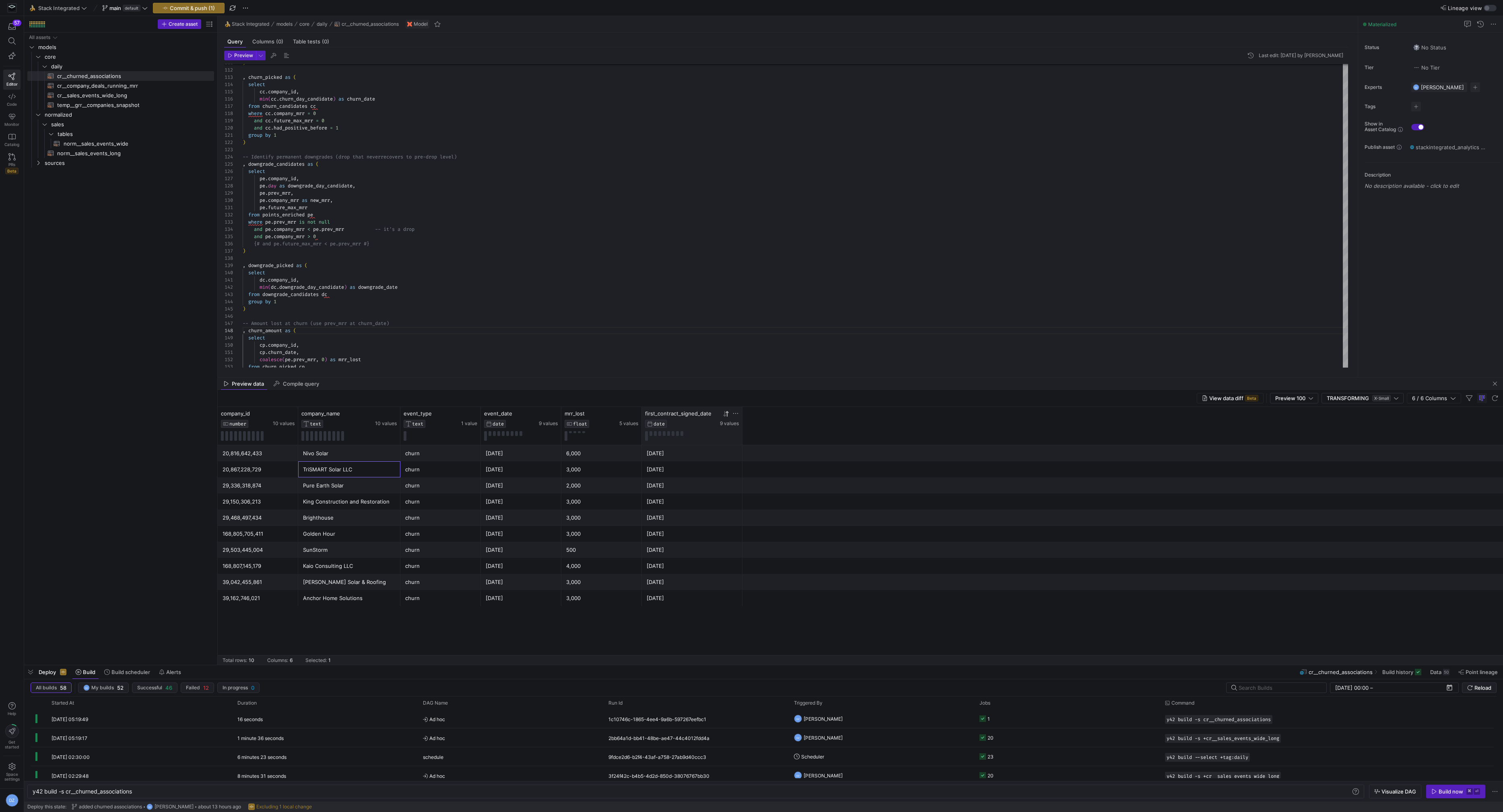
click at [521, 506] on div "[DATE]" at bounding box center [521, 502] width 71 height 16
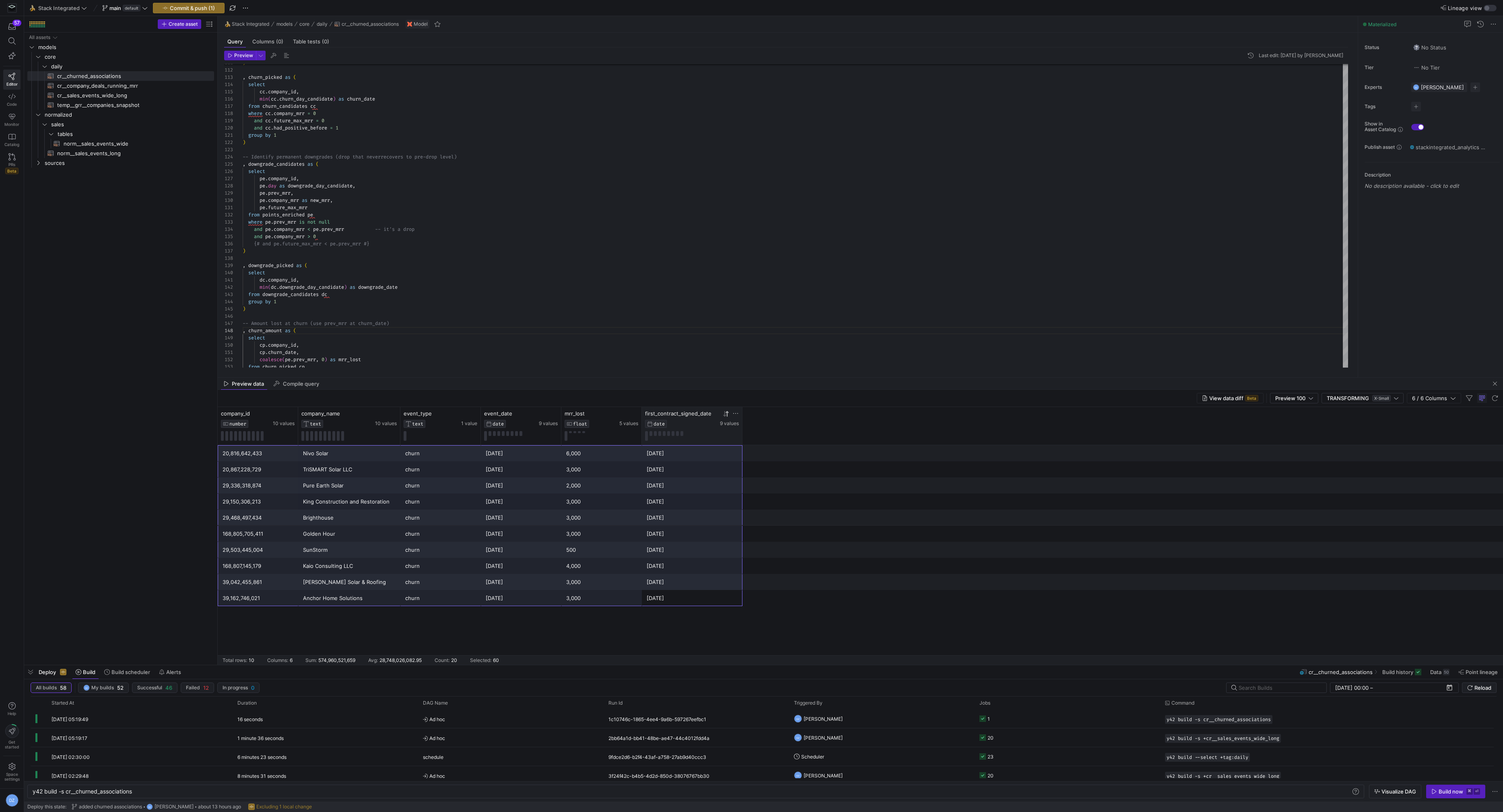
drag, startPoint x: 630, startPoint y: 580, endPoint x: 250, endPoint y: 450, distance: 401.6
click at [250, 450] on div "168,805,705,411 Golden Hour churn 2025-04-16 3,000 2025-02-10 29,503,445,004 Su…" at bounding box center [860, 526] width 1286 height 161
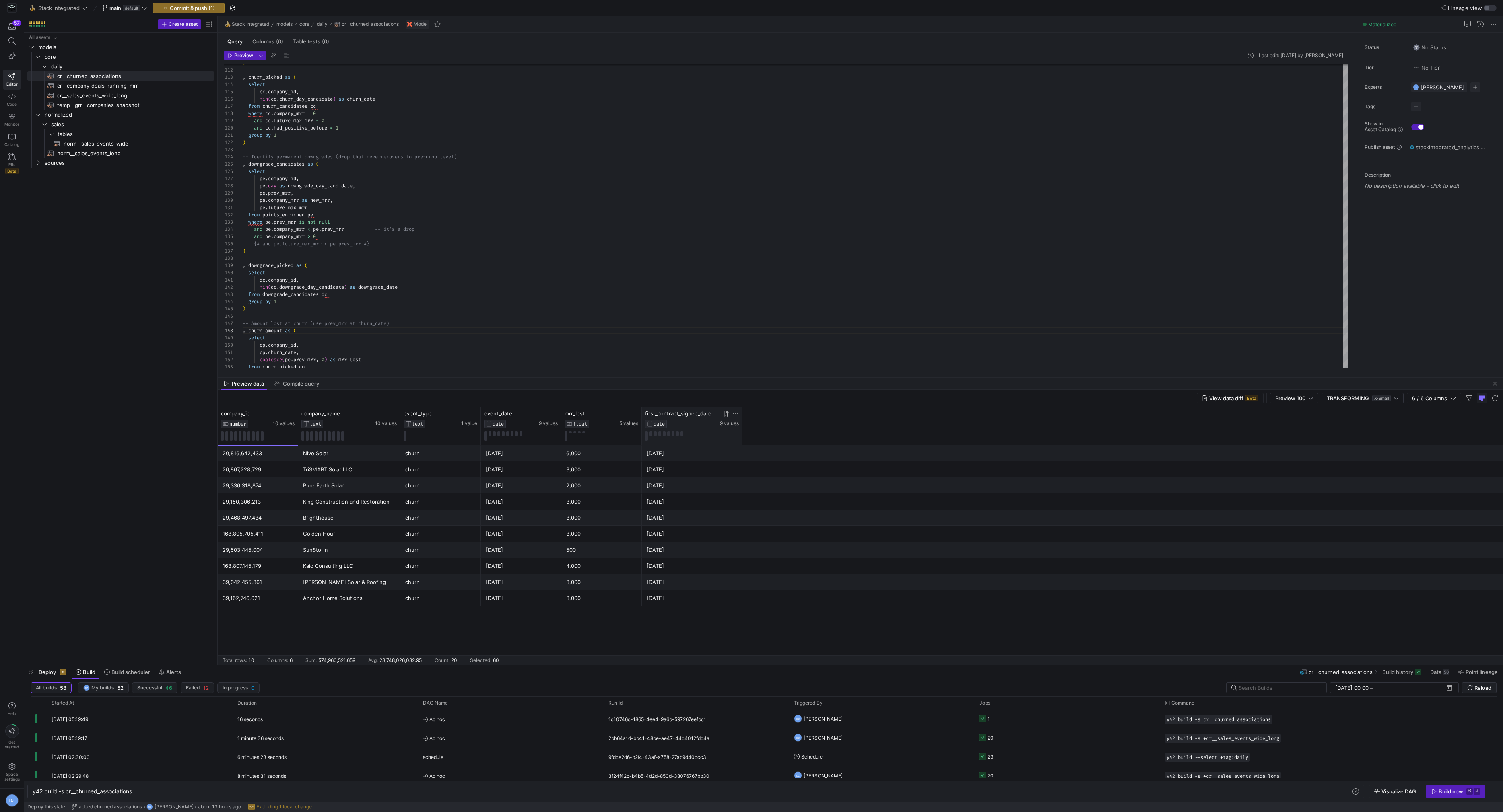
click at [250, 450] on div "20,816,642,433" at bounding box center [258, 454] width 71 height 16
click at [666, 600] on div "[DATE]" at bounding box center [692, 598] width 91 height 16
click at [394, 347] on div ") , churn_picked as ( select cc . company_id , min ( cc . churn_day_candidate )…" at bounding box center [795, 23] width 1106 height 1534
click at [394, 317] on div ") , churn_picked as ( select cc . company_id , min ( cc . churn_day_candidate )…" at bounding box center [795, 23] width 1106 height 1534
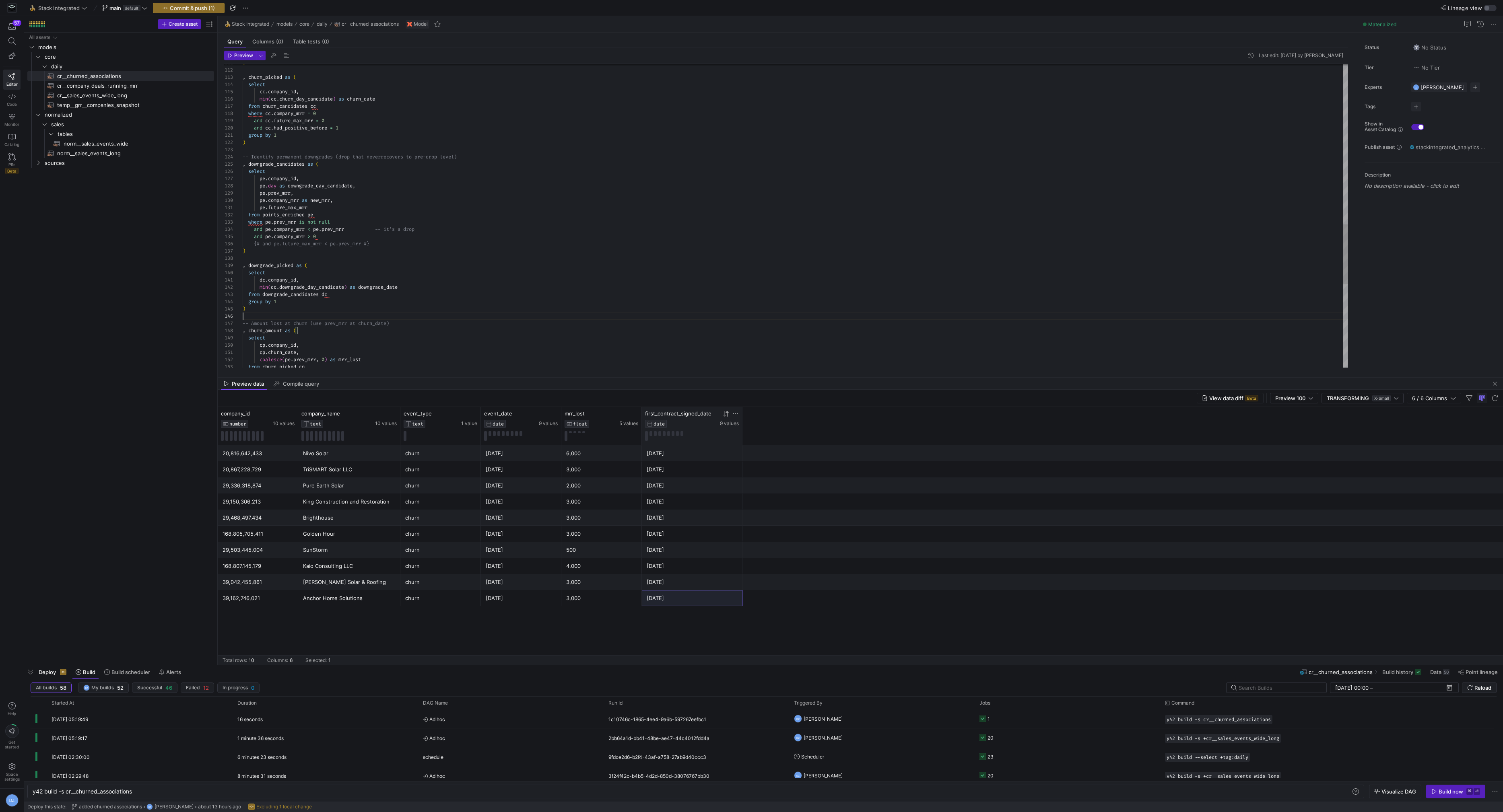
scroll to position [36, 0]
click at [456, 315] on div ") , churn_picked as ( select cc . company_id , min ( cc . churn_day_candidate )…" at bounding box center [795, 23] width 1106 height 1534
click at [410, 596] on div "churn" at bounding box center [441, 598] width 71 height 16
click at [527, 596] on div "[DATE]" at bounding box center [521, 598] width 71 height 16
click at [613, 589] on div "3,000" at bounding box center [601, 582] width 71 height 16
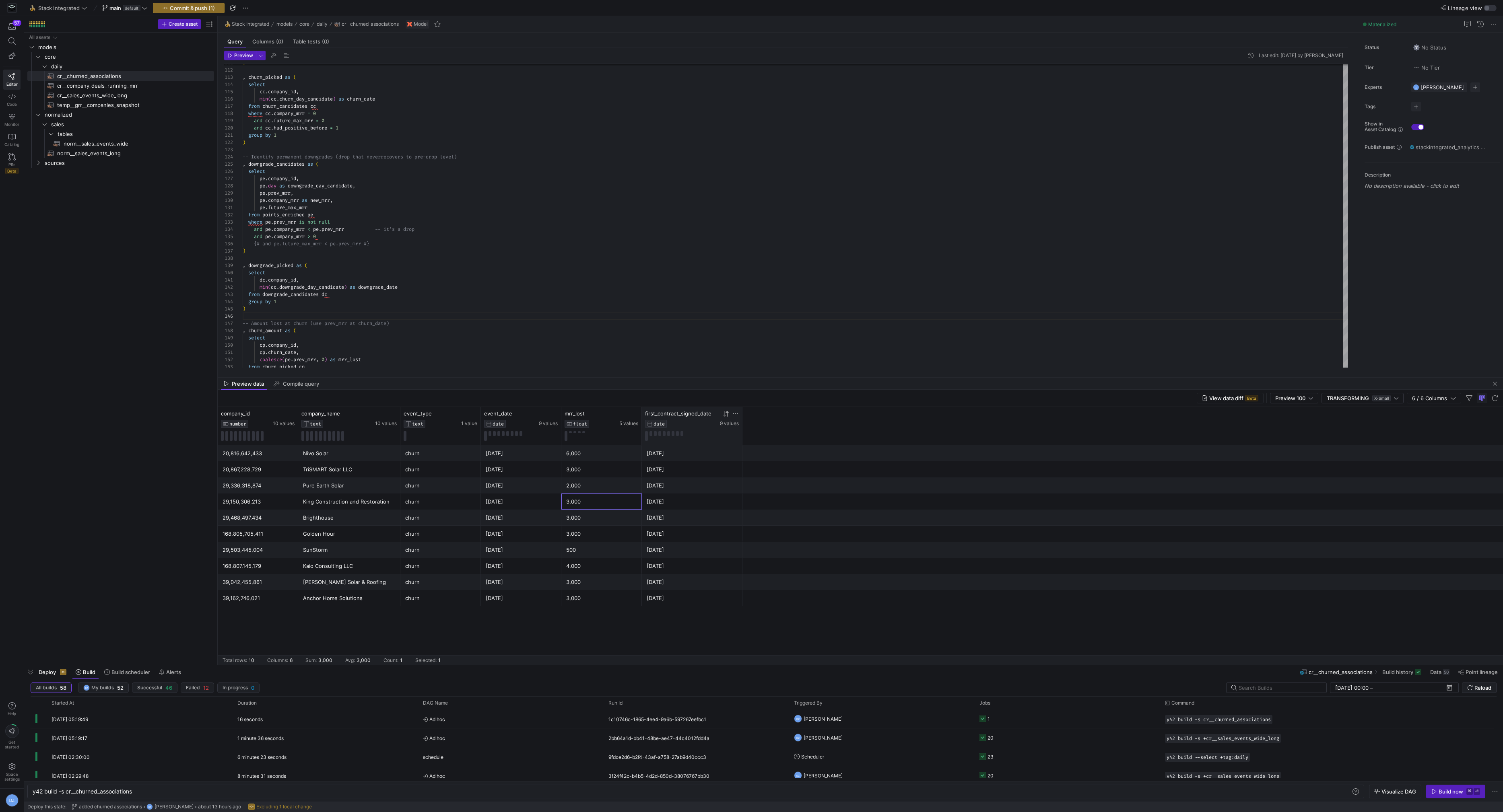
drag, startPoint x: 584, startPoint y: 494, endPoint x: 596, endPoint y: 560, distance: 67.1
click at [596, 560] on div "168,805,705,411 Golden Hour churn 2025-04-16 3,000 2025-02-10 29,503,445,004 Su…" at bounding box center [860, 526] width 1286 height 161
click at [595, 596] on div "3,000" at bounding box center [601, 598] width 71 height 16
click at [425, 308] on div ") , churn_picked as ( select cc . company_id , min ( cc . churn_day_candidate )…" at bounding box center [795, 23] width 1106 height 1534
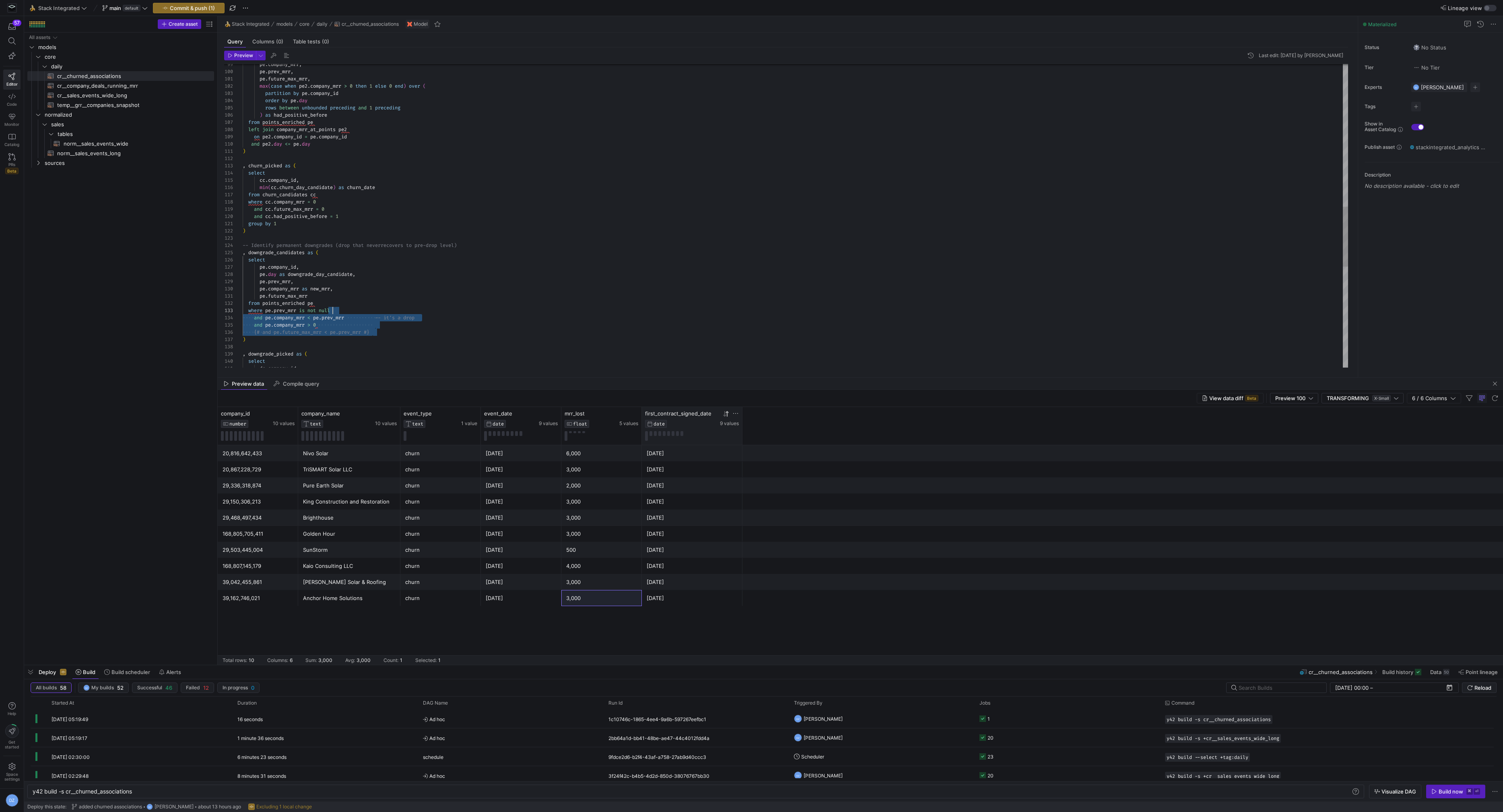
drag, startPoint x: 398, startPoint y: 333, endPoint x: 380, endPoint y: 309, distance: 30.0
click at [380, 309] on div ") , churn_picked as ( select cc . company_id , min ( cc . churn_day_candidate )…" at bounding box center [795, 111] width 1106 height 1534
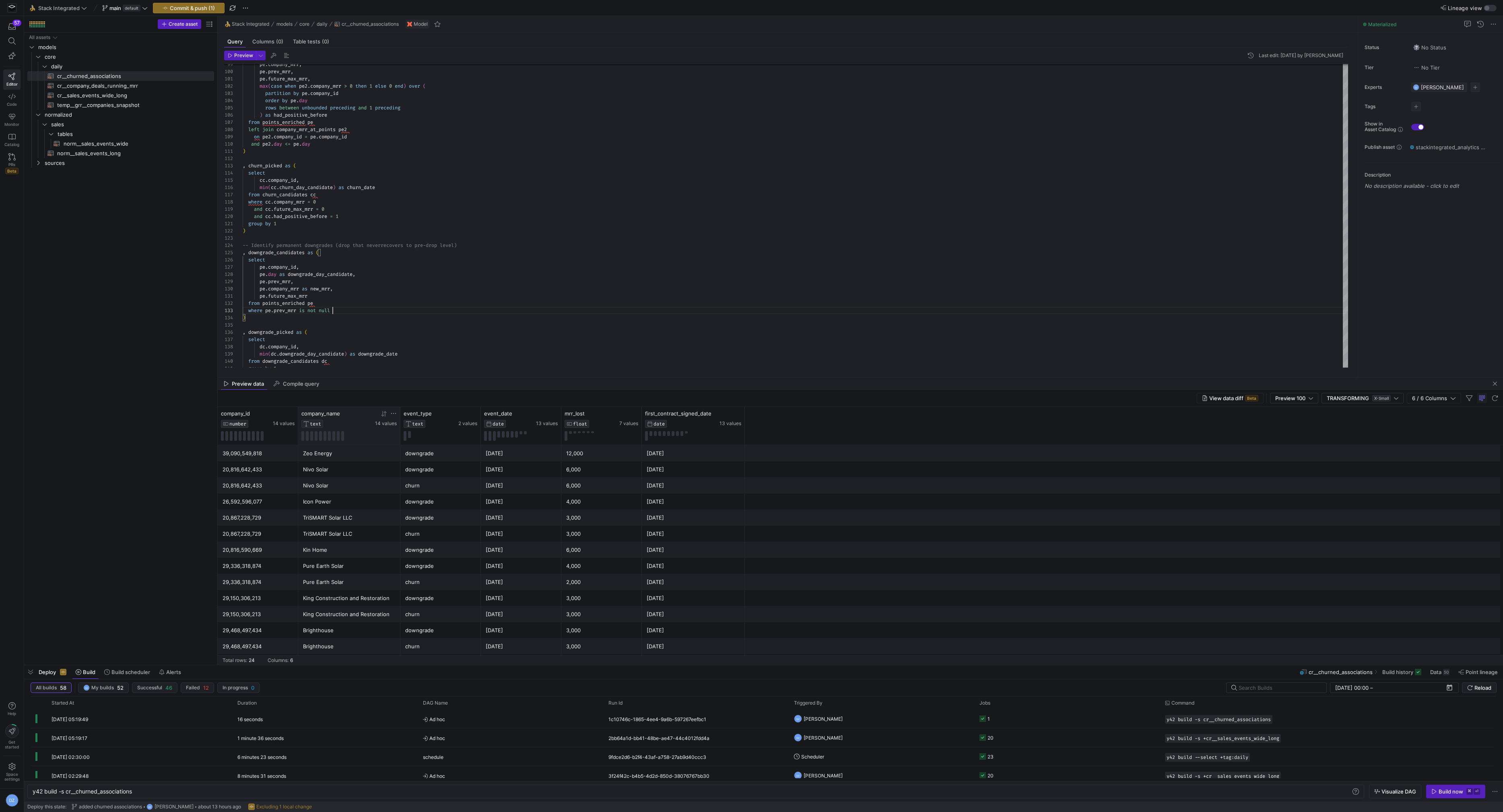
click at [385, 415] on icon at bounding box center [385, 413] width 3 height 5
click at [451, 471] on div "churn" at bounding box center [441, 470] width 71 height 16
click at [346, 311] on div ") , churn_picked as ( select cc . company_id , min ( cc . churn_day_candidate )…" at bounding box center [795, 101] width 1106 height 1513
click at [362, 323] on div ") , churn_picked as ( select cc . company_id , min ( cc . churn_day_candidate )…" at bounding box center [795, 111] width 1106 height 1534
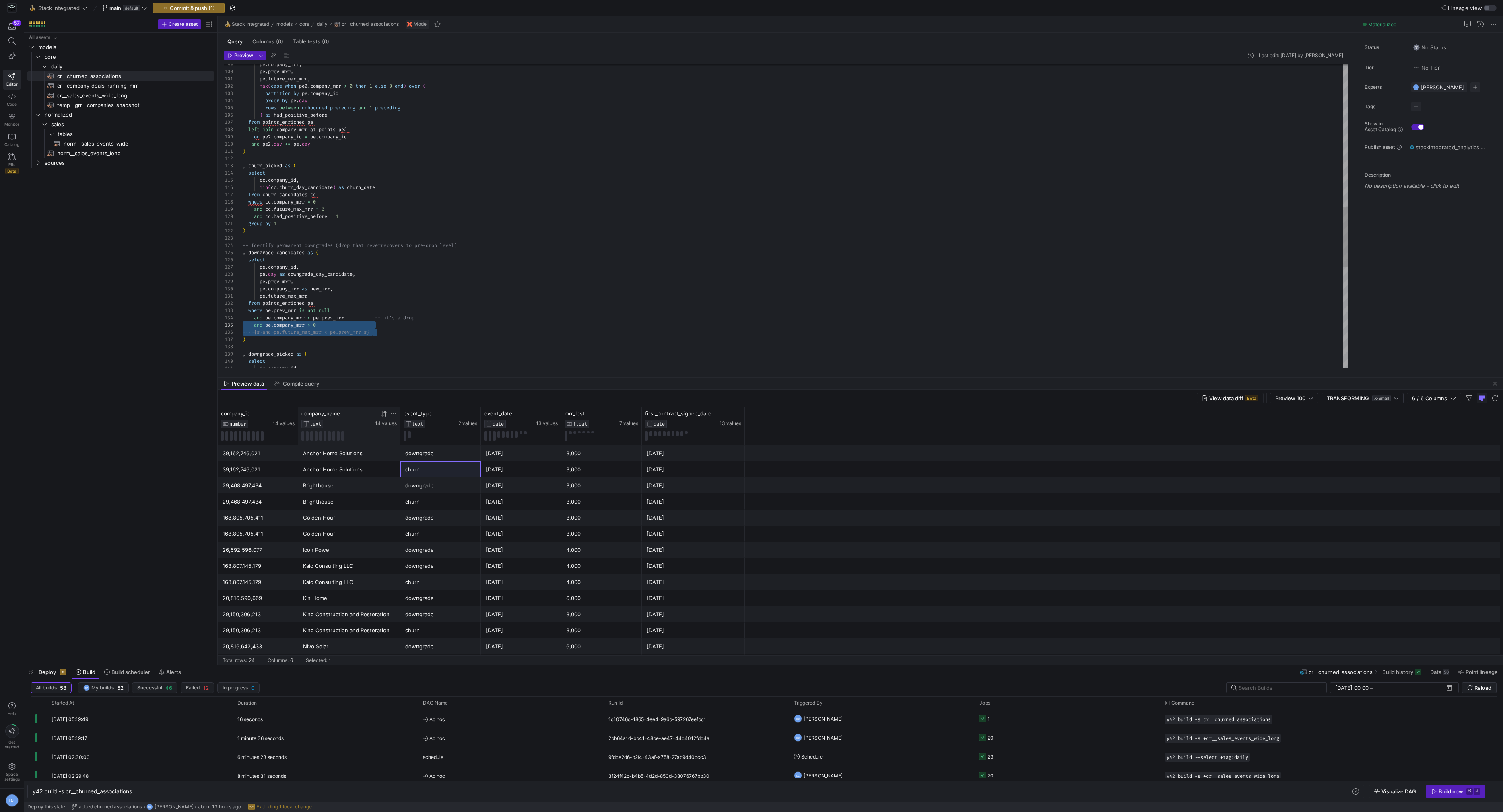
drag, startPoint x: 403, startPoint y: 332, endPoint x: 216, endPoint y: 326, distance: 187.1
click at [242, 326] on div ") , churn_picked as ( select cc . company_id , min ( cc . churn_day_candidate )…" at bounding box center [795, 111] width 1106 height 1534
click at [380, 417] on div at bounding box center [386, 414] width 22 height 7
click at [381, 415] on icon at bounding box center [384, 414] width 7 height 7
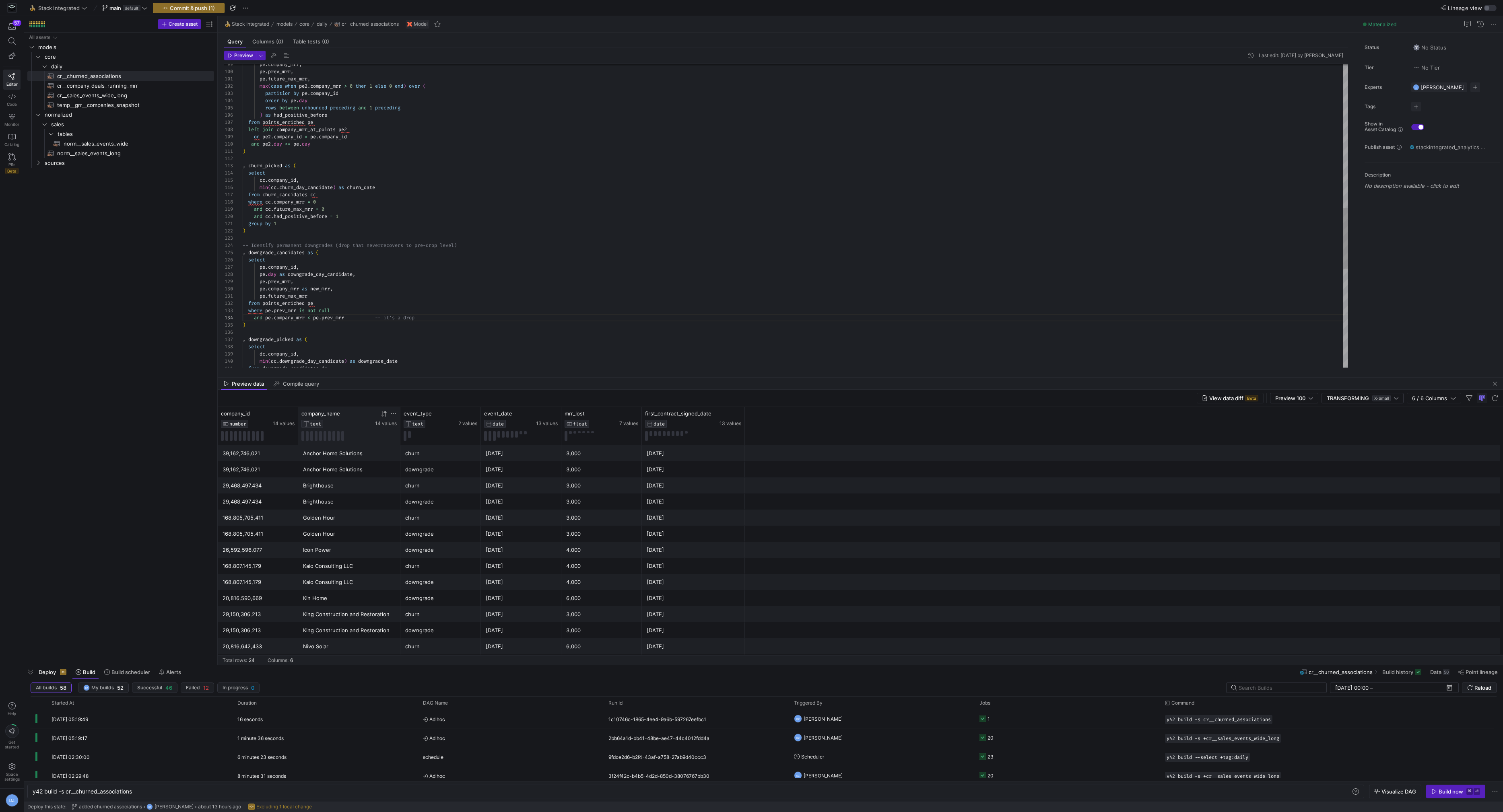
click at [427, 317] on div ") , churn_picked as ( select cc . company_id , min ( cc . churn_day_candidate )…" at bounding box center [795, 104] width 1106 height 1520
drag, startPoint x: 313, startPoint y: 322, endPoint x: 324, endPoint y: 329, distance: 13.0
click at [313, 322] on div ") , churn_picked as ( select cc . company_id , min ( cc . churn_day_candidate )…" at bounding box center [795, 111] width 1106 height 1534
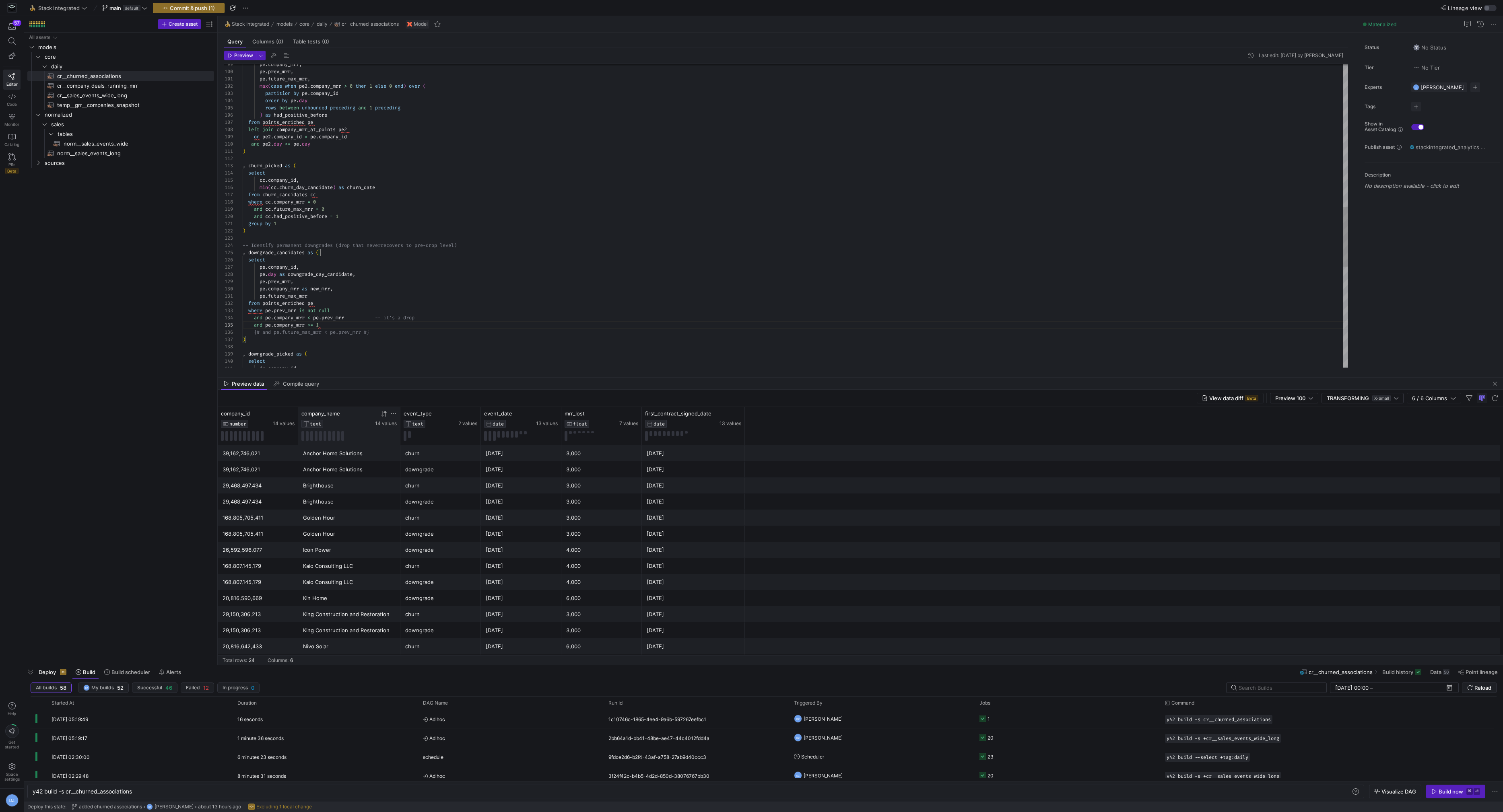
click at [404, 321] on div ") , churn_picked as ( select cc . company_id , min ( cc . churn_day_candidate )…" at bounding box center [795, 111] width 1106 height 1534
click at [366, 465] on div "SunStorm" at bounding box center [349, 470] width 93 height 16
click at [329, 322] on div ") , churn_picked as ( select cc . company_id , min ( cc . churn_day_candidate )…" at bounding box center [795, 111] width 1106 height 1534
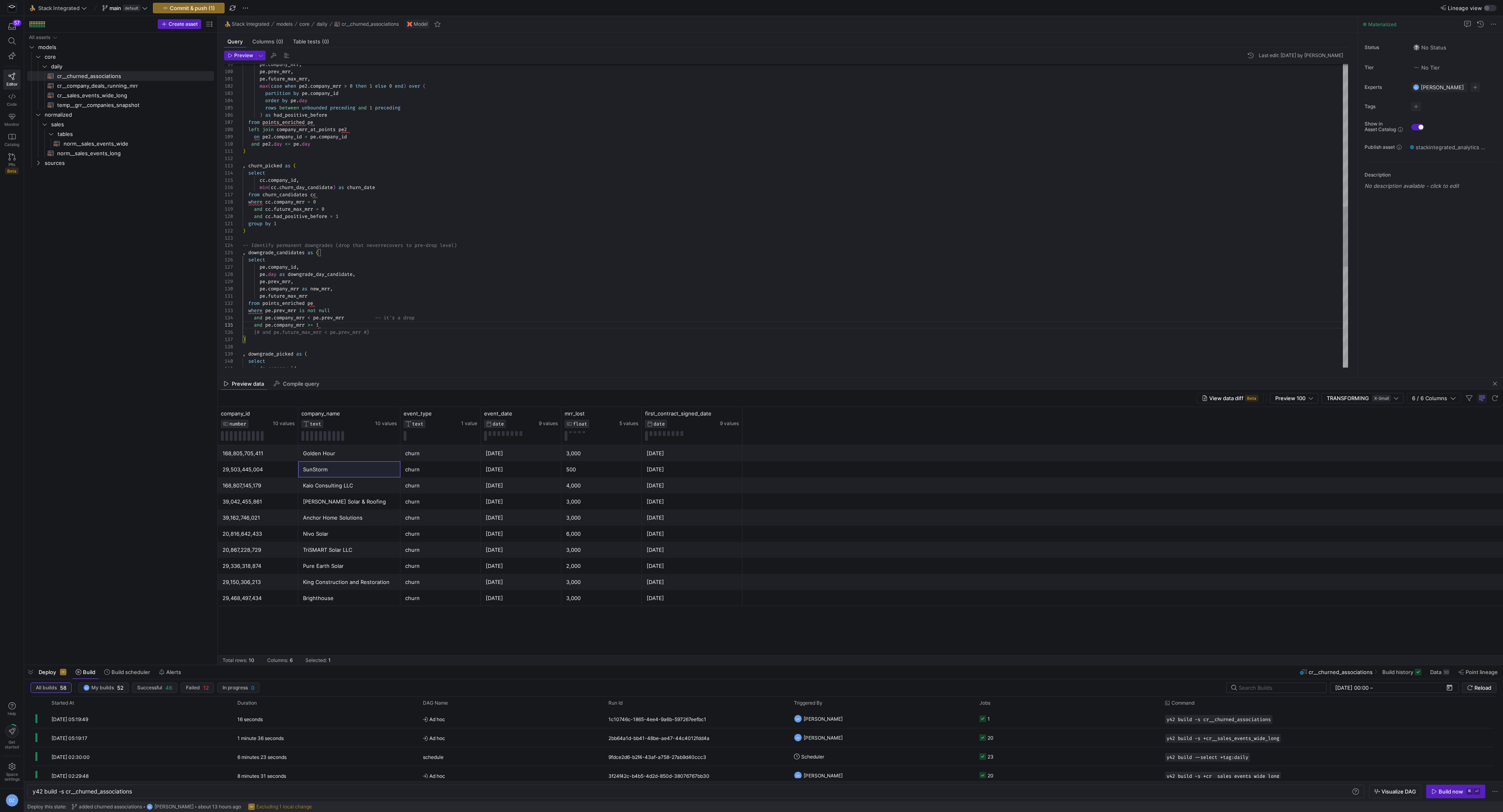
click at [401, 331] on div ") , churn_picked as ( select cc . company_id , min ( cc . churn_day_candidate )…" at bounding box center [795, 111] width 1106 height 1534
click at [322, 286] on div ") , churn_picked as ( select cc . company_id , min ( cc . churn_day_candidate )…" at bounding box center [795, 111] width 1106 height 1534
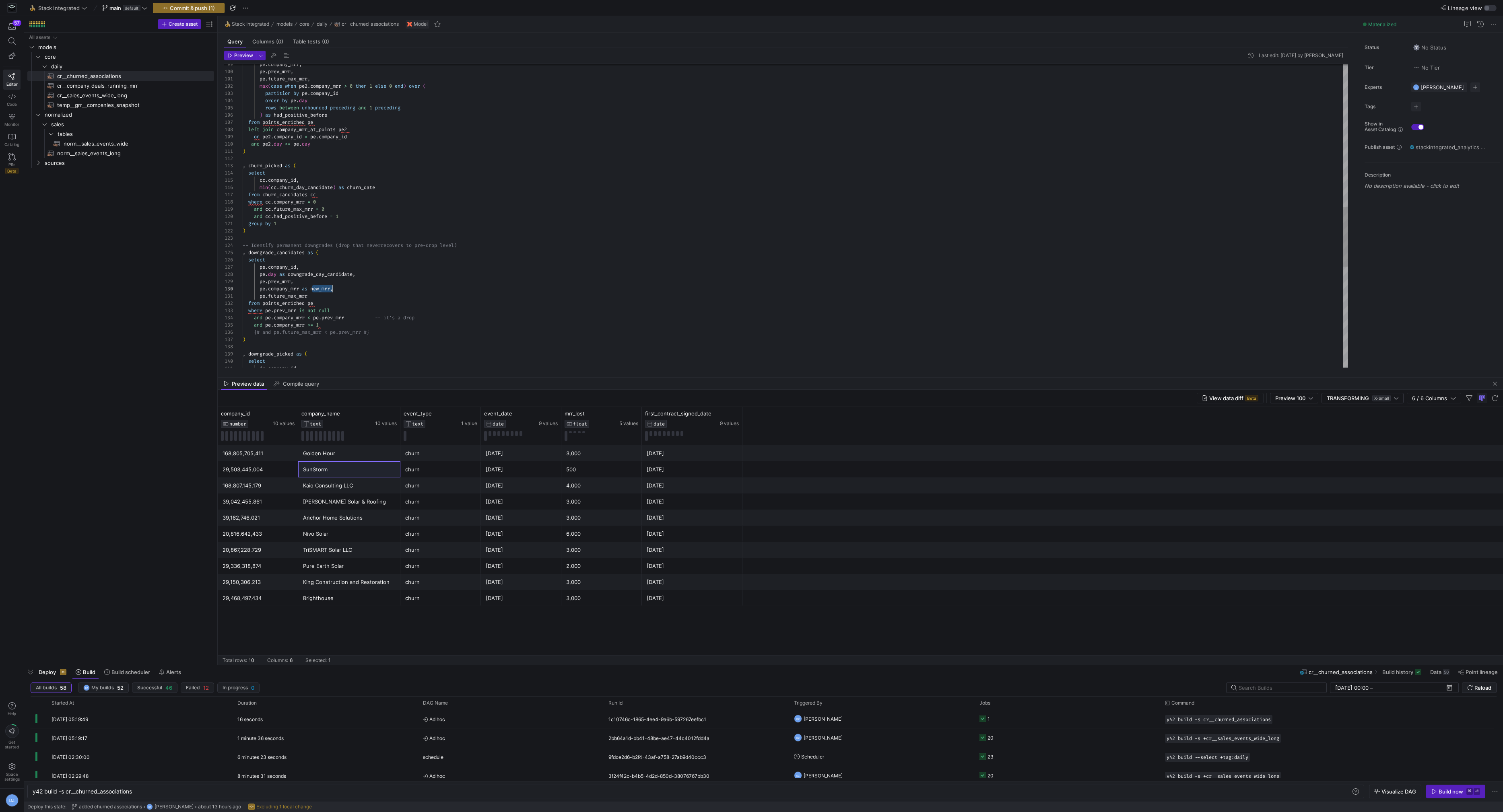
click at [286, 323] on div ") , churn_picked as ( select cc . company_id , min ( cc . churn_day_candidate )…" at bounding box center [795, 111] width 1106 height 1534
click at [274, 325] on div ") , churn_picked as ( select cc . company_id , min ( cc . churn_day_candidate )…" at bounding box center [795, 111] width 1106 height 1534
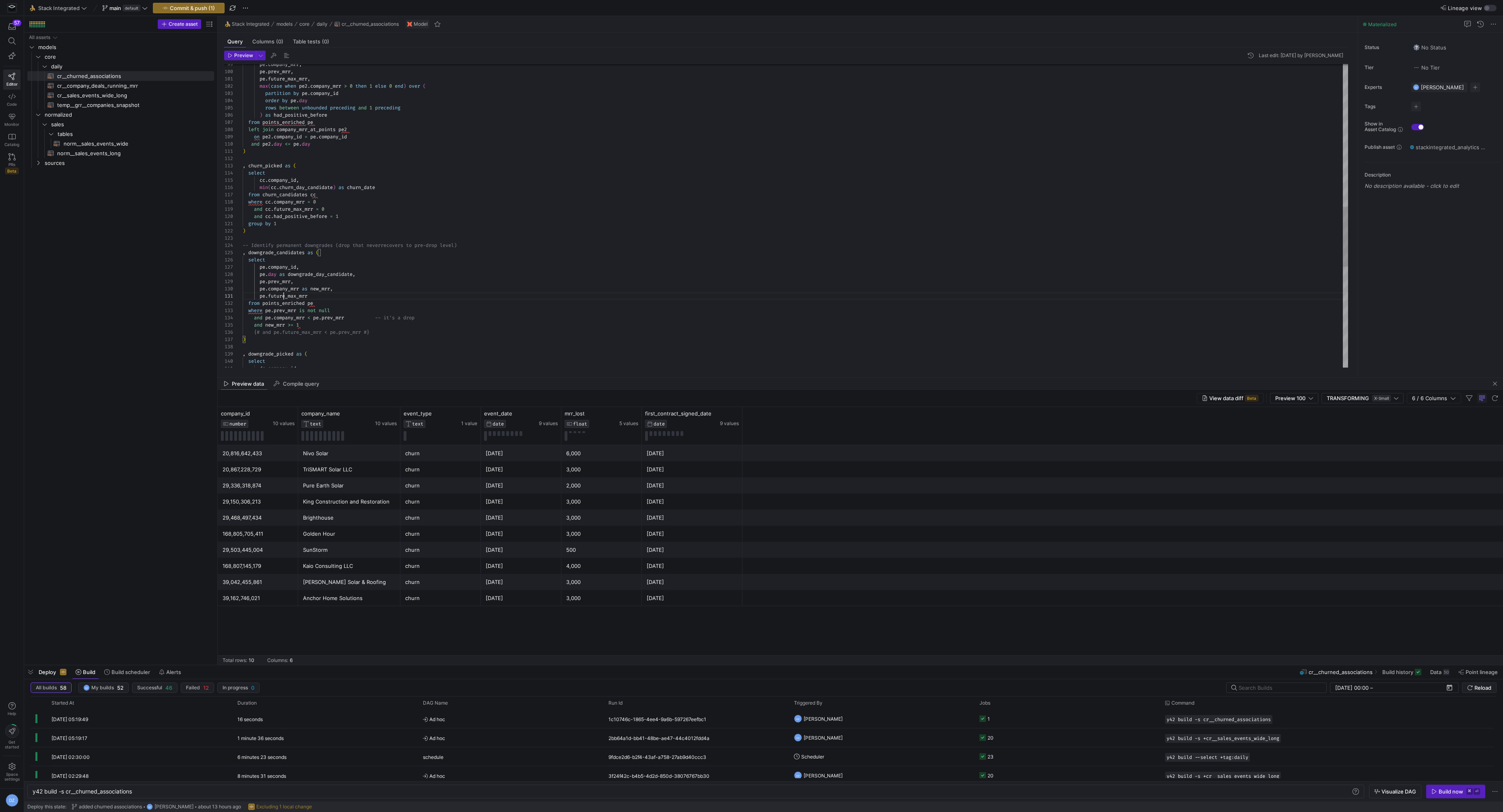
click at [282, 294] on div ") , churn_picked as ( select cc . company_id , min ( cc . churn_day_candidate )…" at bounding box center [795, 111] width 1106 height 1534
click at [278, 324] on div ") , churn_picked as ( select cc . company_id , min ( cc . churn_day_candidate )…" at bounding box center [795, 111] width 1106 height 1534
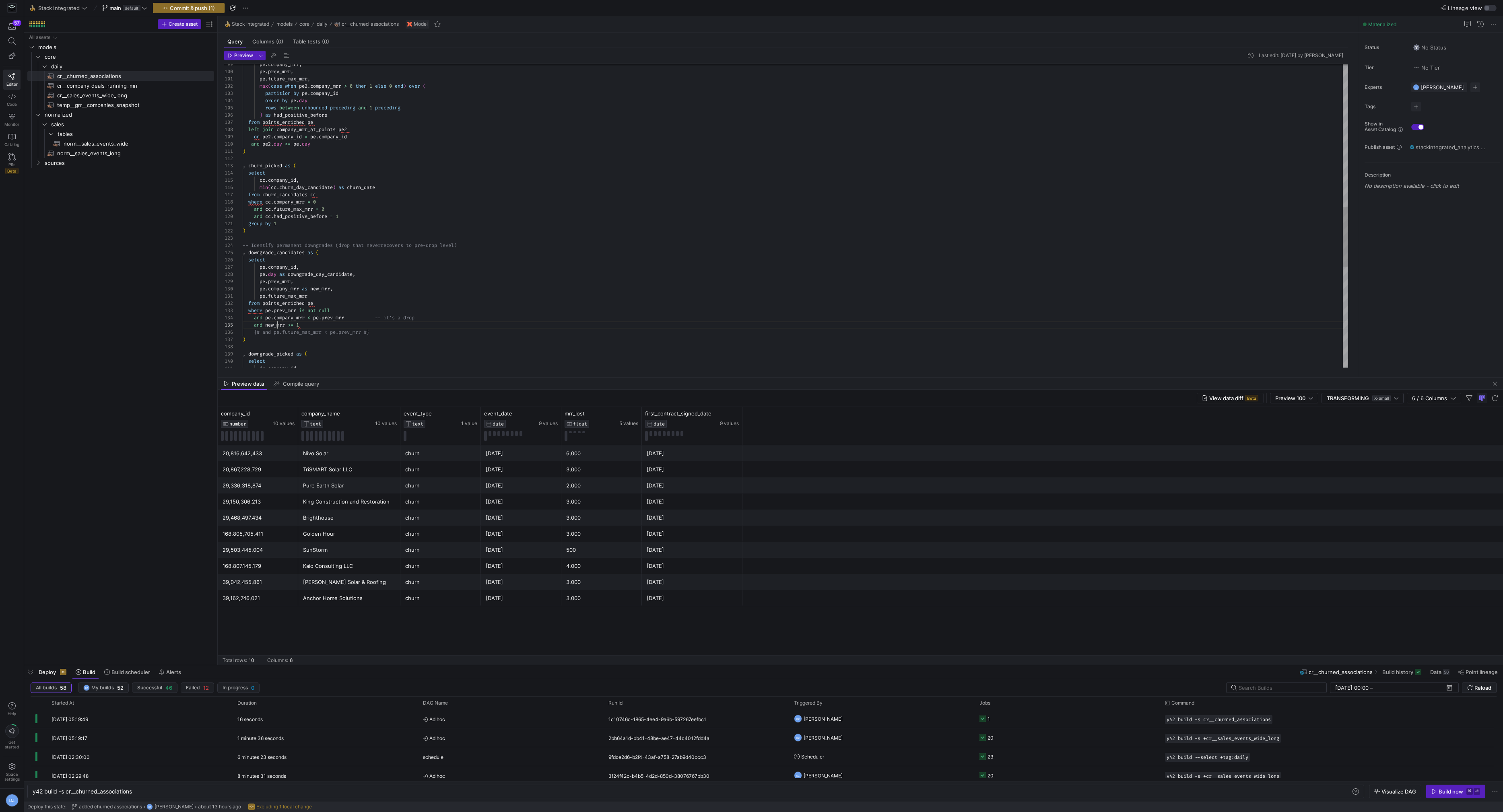
click at [278, 324] on div ") , churn_picked as ( select cc . company_id , min ( cc . churn_day_candidate )…" at bounding box center [795, 111] width 1106 height 1534
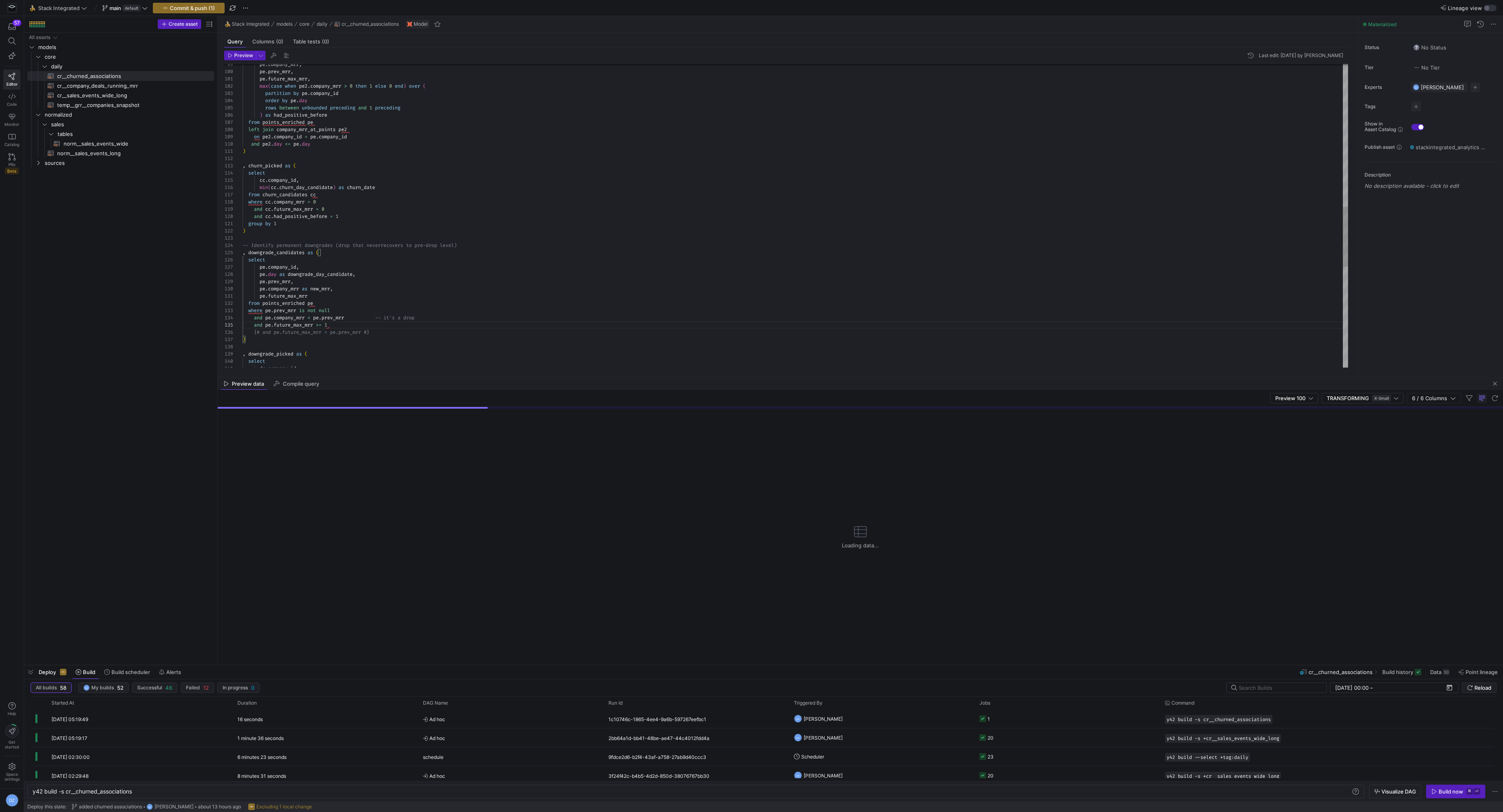
click at [344, 324] on div ") , churn_picked as ( select cc . company_id , min ( cc . churn_day_candidate )…" at bounding box center [795, 111] width 1106 height 1534
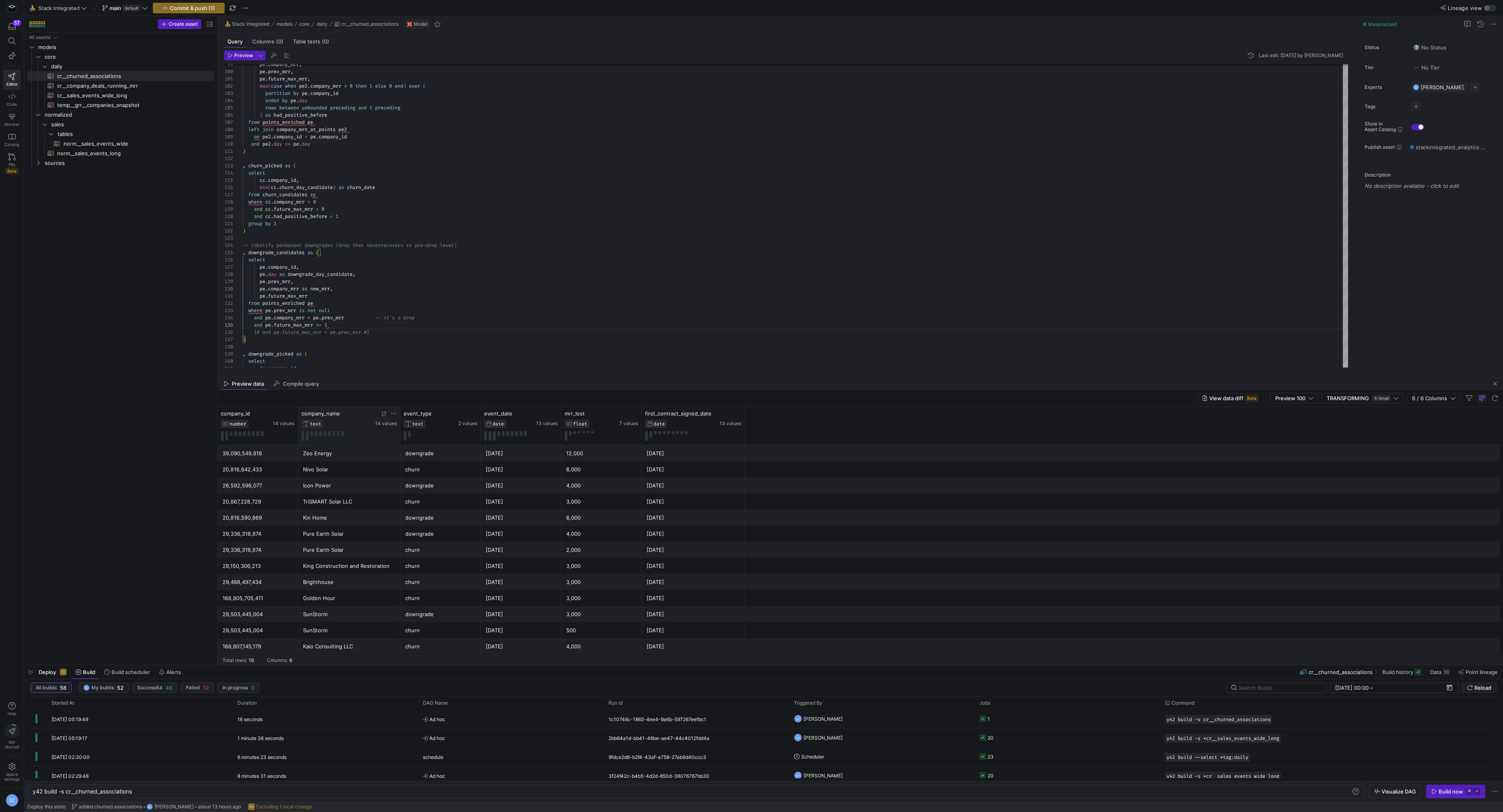
click at [378, 413] on div at bounding box center [386, 414] width 22 height 7
click at [380, 413] on div at bounding box center [386, 414] width 22 height 7
click at [384, 417] on div "14 values" at bounding box center [386, 419] width 22 height 17
click at [383, 415] on icon at bounding box center [382, 414] width 3 height 5
click at [429, 451] on div "churn" at bounding box center [441, 454] width 71 height 16
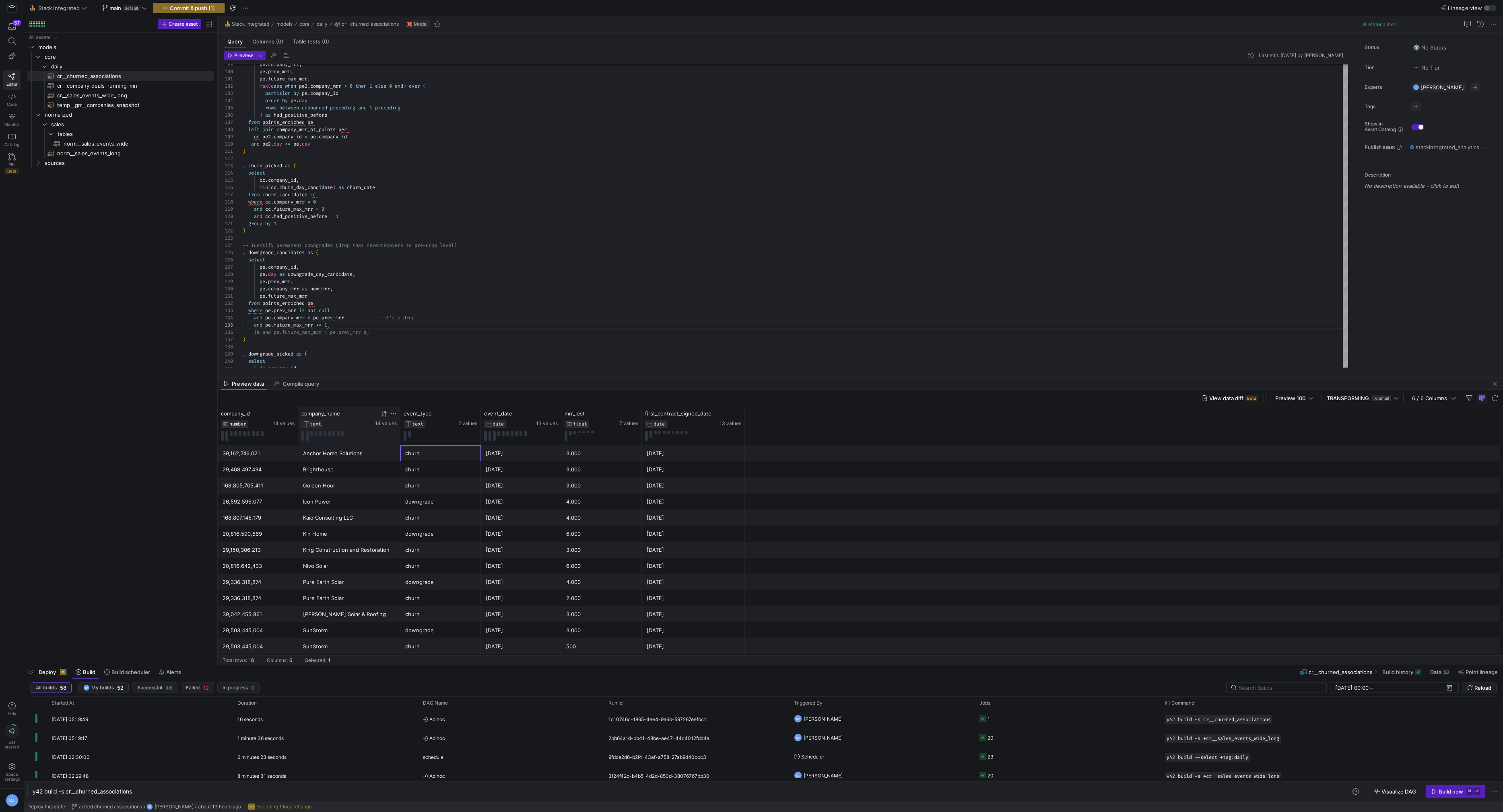
click at [384, 501] on div "Icon Power" at bounding box center [349, 502] width 93 height 16
click at [594, 504] on div "4,000" at bounding box center [601, 502] width 71 height 16
click at [533, 505] on div "2025-08-31" at bounding box center [521, 502] width 71 height 16
click at [668, 505] on div "[DATE]" at bounding box center [693, 502] width 93 height 16
click at [601, 506] on div "4,000" at bounding box center [601, 502] width 71 height 16
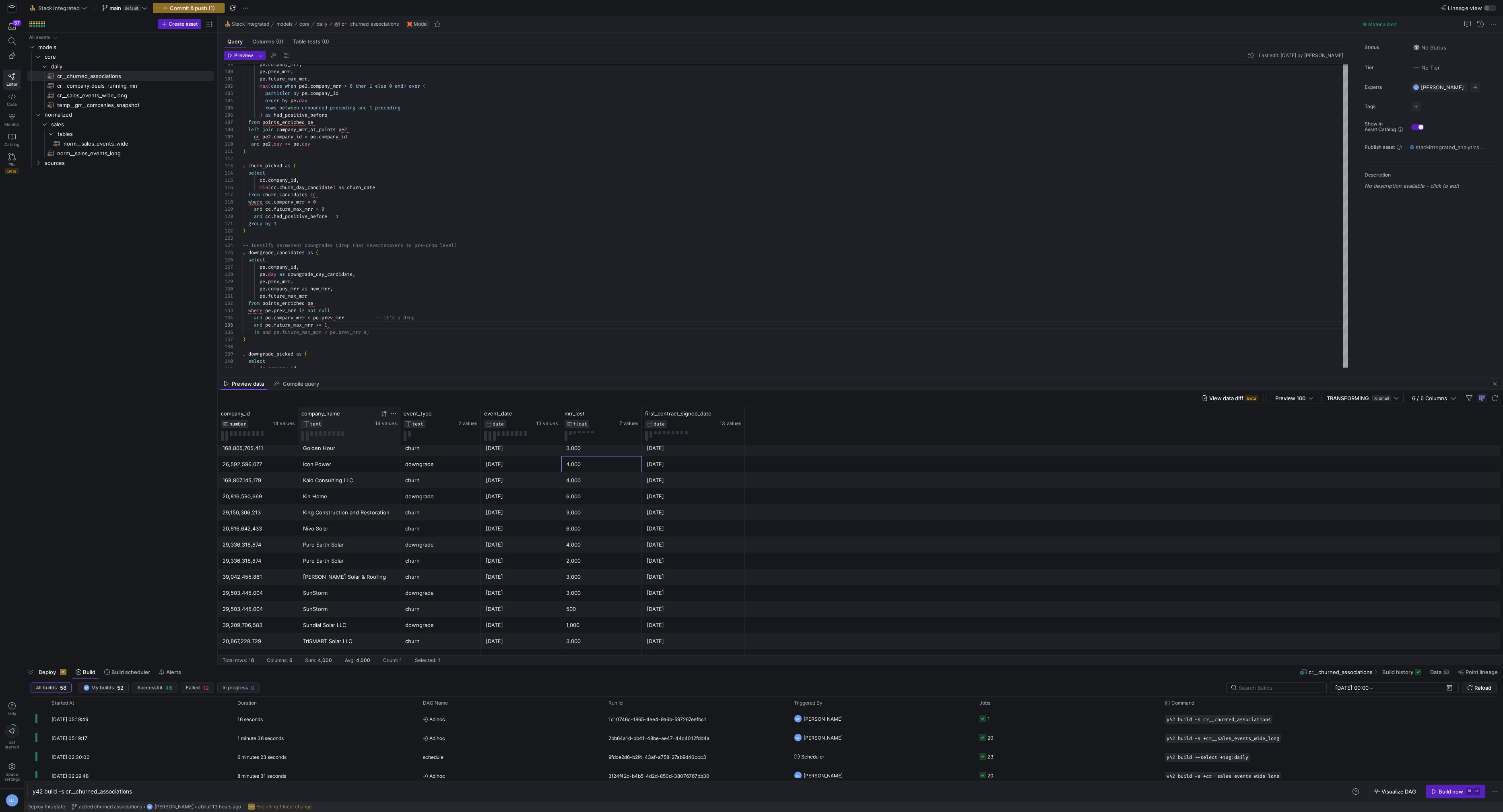
scroll to position [0, 0]
click at [592, 583] on div "4,000" at bounding box center [601, 582] width 71 height 16
click at [587, 596] on div "2,000" at bounding box center [601, 598] width 71 height 16
click at [547, 598] on div "[DATE]" at bounding box center [521, 598] width 71 height 16
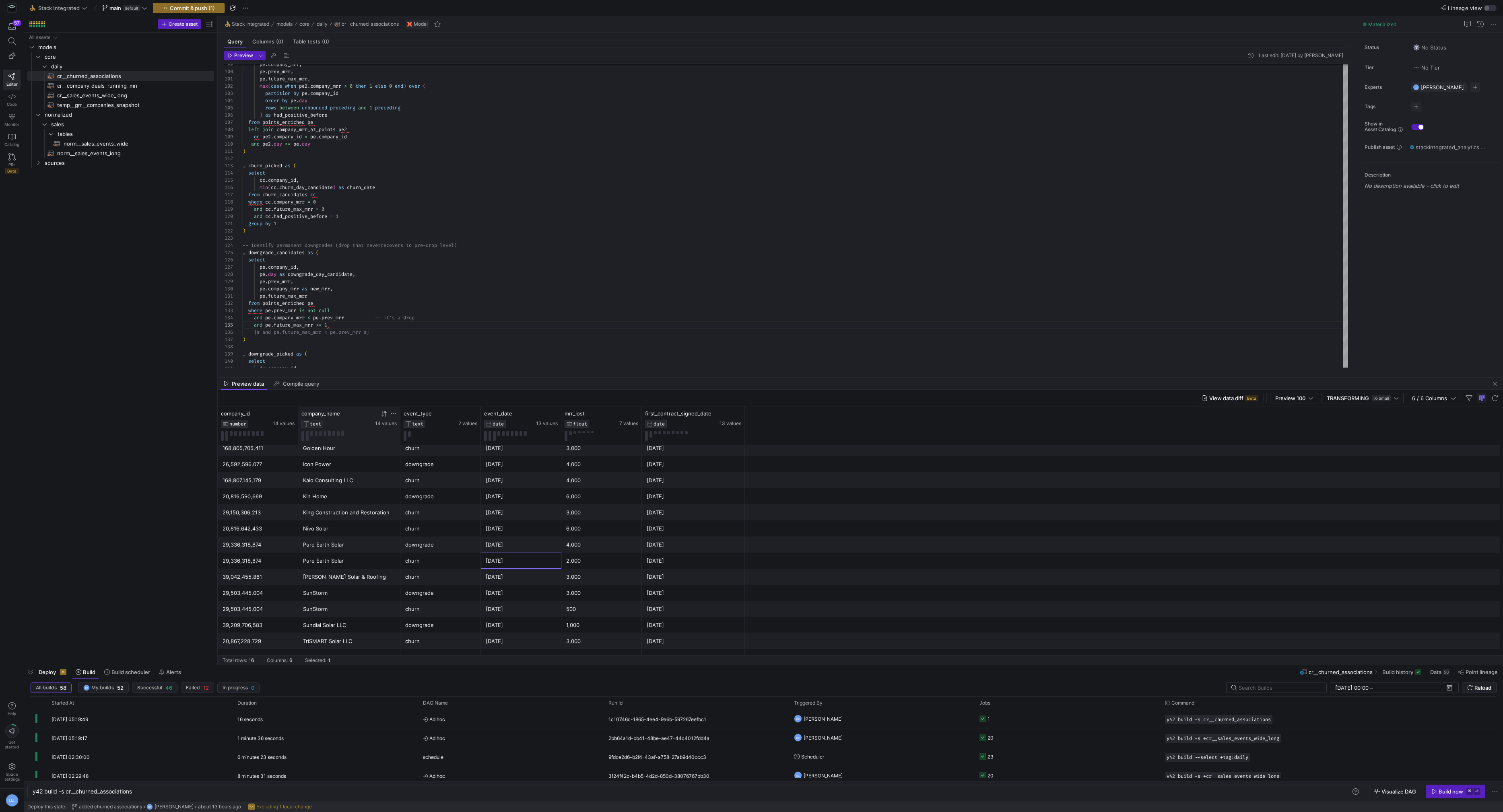
click at [387, 546] on div "Pure Earth Solar" at bounding box center [349, 545] width 93 height 16
click at [531, 548] on div "[DATE]" at bounding box center [521, 545] width 71 height 16
click at [583, 546] on div "4,000" at bounding box center [601, 545] width 71 height 16
click at [527, 198] on div ") , churn_picked as ( select cc . company_id , min ( cc . churn_day_candidate )…" at bounding box center [795, 111] width 1106 height 1534
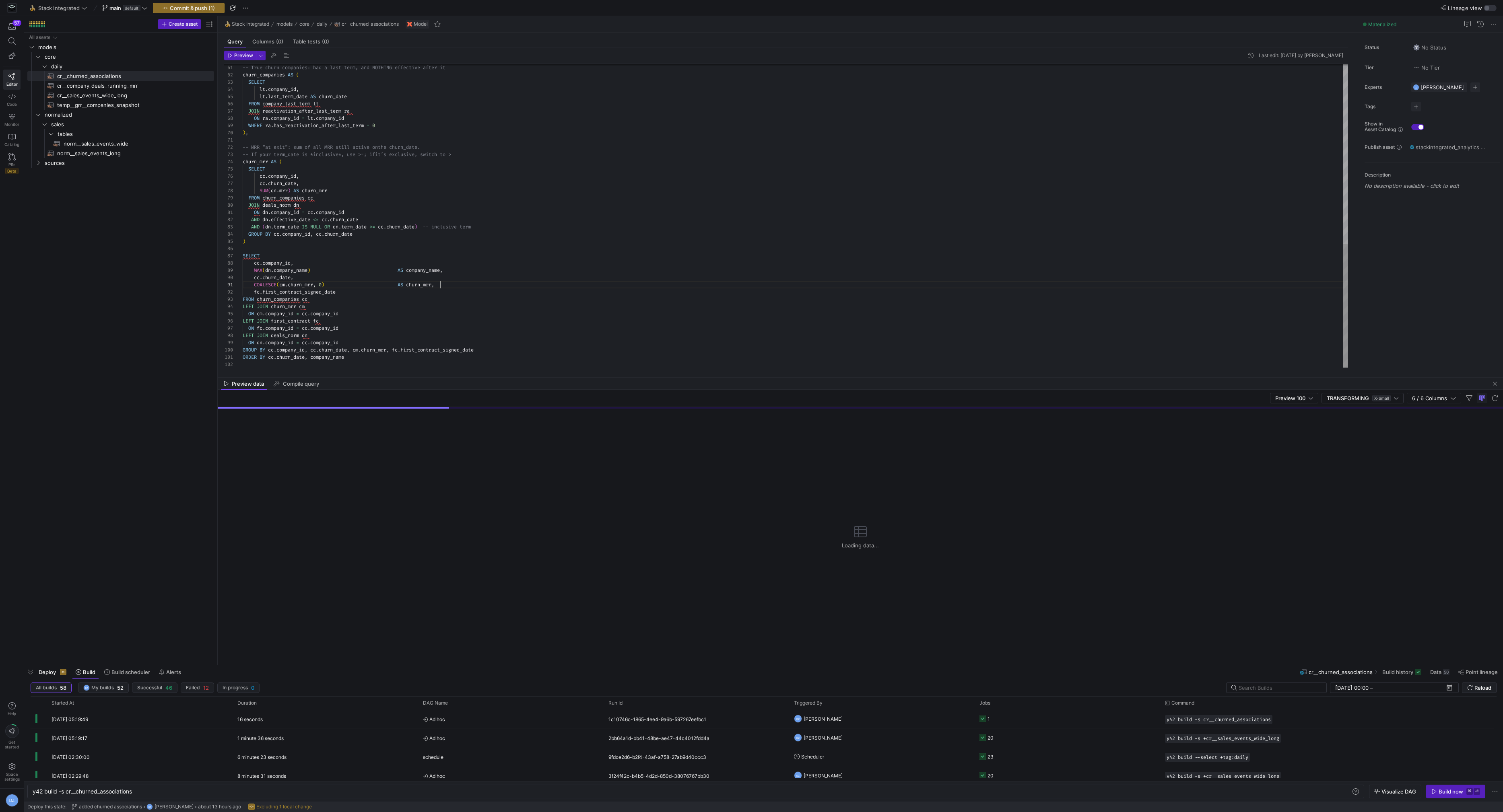
scroll to position [0, 197]
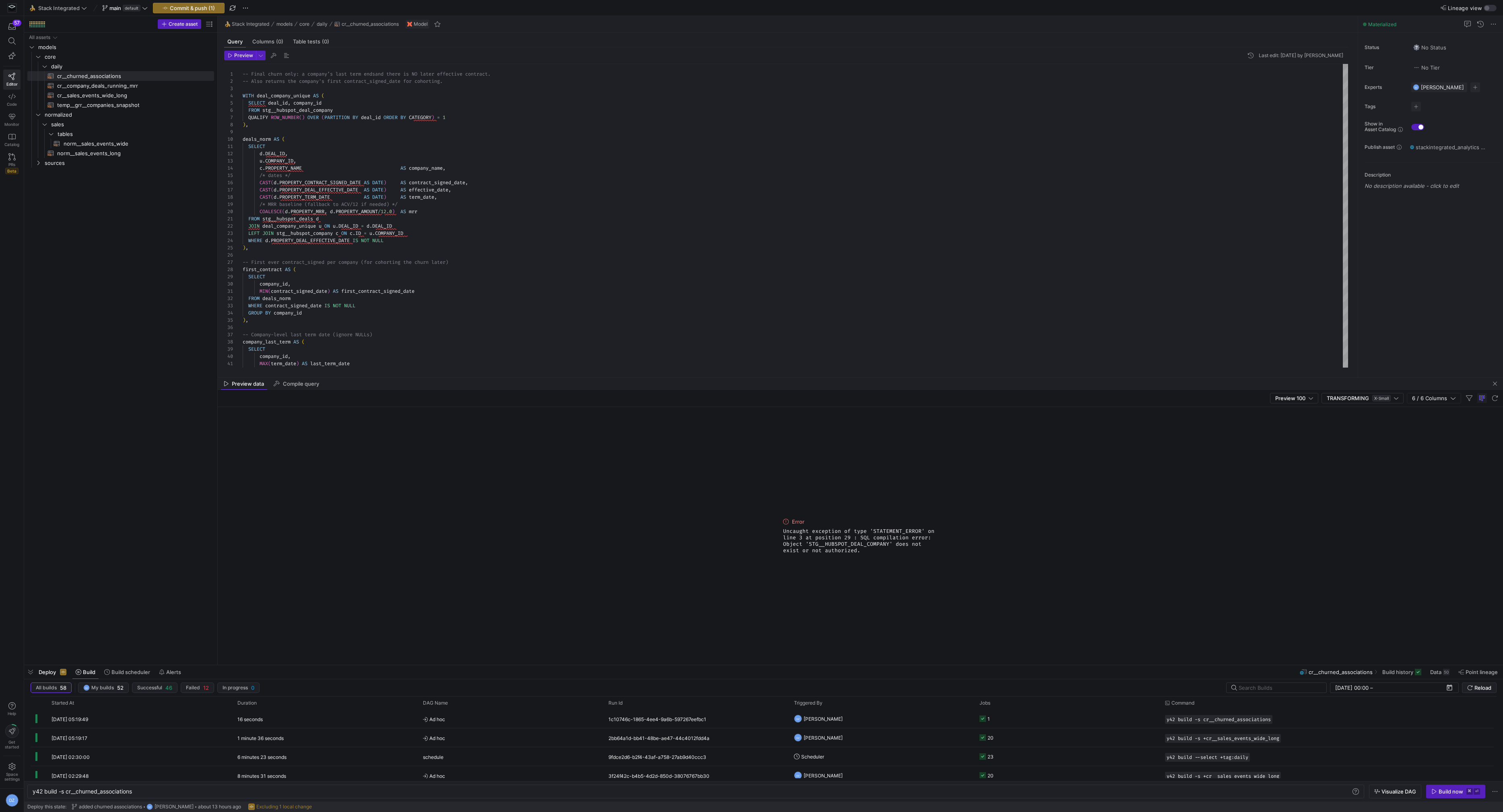
drag, startPoint x: 847, startPoint y: 542, endPoint x: 808, endPoint y: 542, distance: 39.0
click at [808, 542] on span "Uncaught exception of type 'STATEMENT_ERROR' on line 3 at position 29 : SQL com…" at bounding box center [860, 541] width 154 height 26
copy span "STG__HUBSPOT"
click at [723, 250] on div "WHERE contract_signed_date IS NOT NULL GROUP BY company_id ) , -- Company-level…" at bounding box center [795, 436] width 1106 height 745
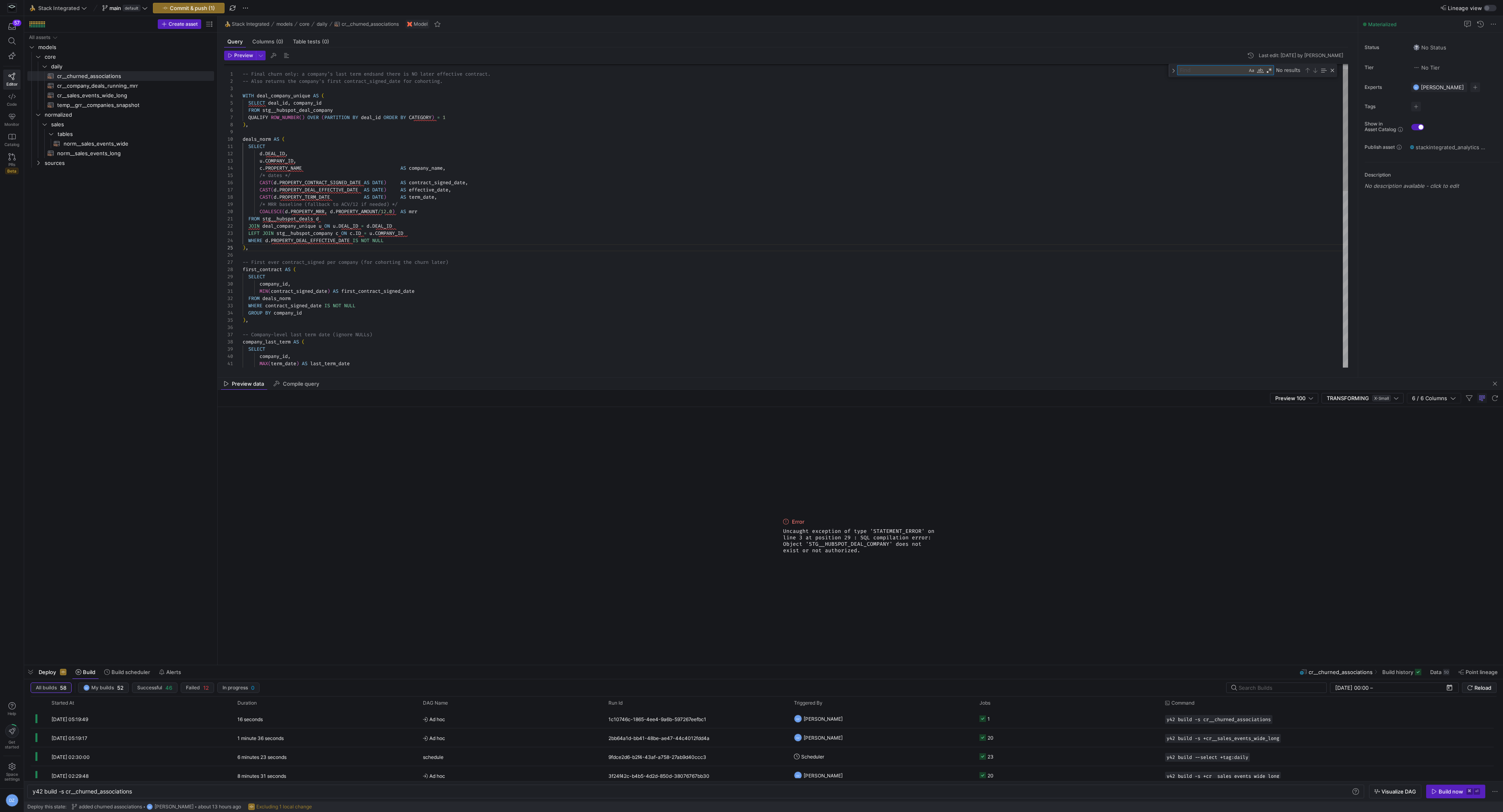
type textarea "-- Final churn only: a company’s last term ends and there is NO later effective…"
type textarea "STG__HUBSPOT"
click at [265, 120] on div "WHERE contract_signed_date IS NOT NULL GROUP BY company_id ) , -- Company-level…" at bounding box center [795, 429] width 1106 height 758
click at [261, 111] on div "WHERE contract_signed_date IS NOT NULL GROUP BY company_id ) , -- Company-level…" at bounding box center [795, 429] width 1106 height 758
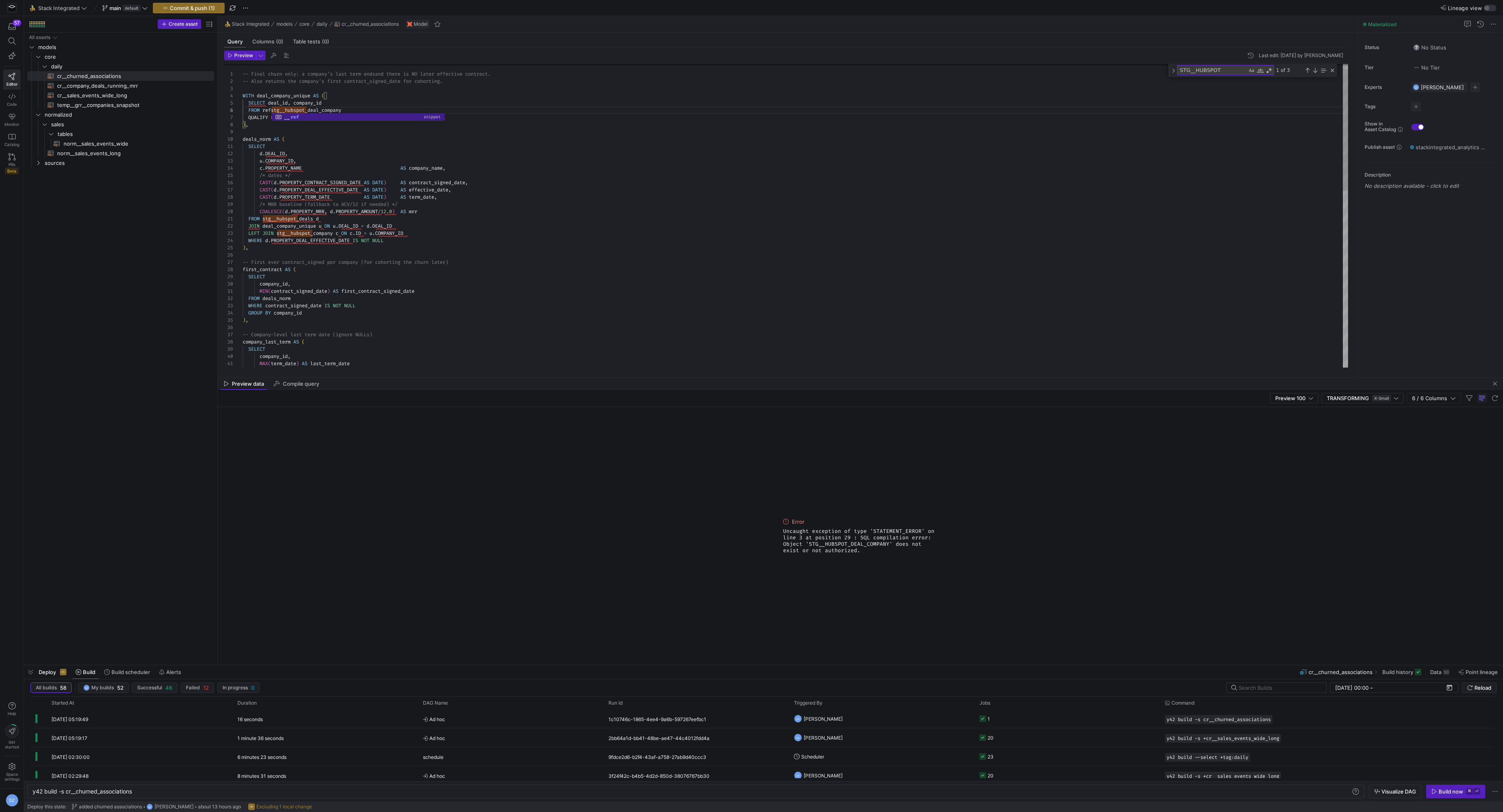
scroll to position [36, 43]
click at [345, 108] on div "WHERE contract_signed_date IS NOT NULL GROUP BY company_id ) , -- Company-level…" at bounding box center [795, 429] width 1106 height 758
click at [286, 108] on div "WHERE contract_signed_date IS NOT NULL GROUP BY company_id ) , -- Company-level…" at bounding box center [795, 429] width 1106 height 758
click at [438, 108] on div "WHERE contract_signed_date IS NOT NULL GROUP BY company_id ) , -- Company-level…" at bounding box center [795, 429] width 1106 height 758
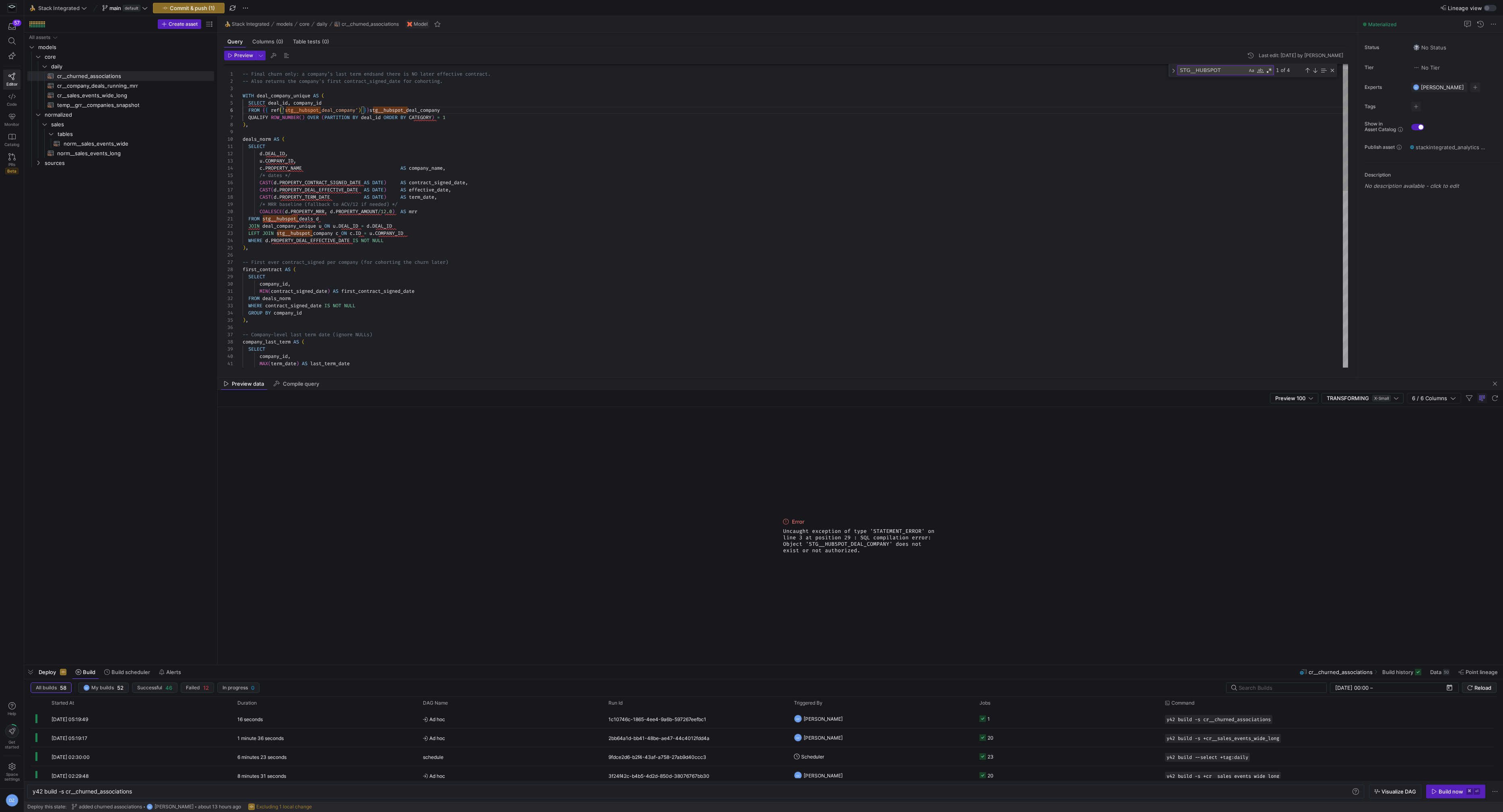
click at [438, 108] on div "WHERE contract_signed_date IS NOT NULL GROUP BY company_id ) , -- Company-level…" at bounding box center [795, 429] width 1106 height 758
drag, startPoint x: 375, startPoint y: 109, endPoint x: 264, endPoint y: 109, distance: 111.0
click at [264, 109] on div "WHERE contract_signed_date IS NOT NULL GROUP BY company_id ) , -- Company-level…" at bounding box center [795, 429] width 1106 height 758
click at [303, 219] on div "WHERE contract_signed_date IS NOT NULL GROUP BY company_id ) , -- Company-level…" at bounding box center [795, 429] width 1106 height 758
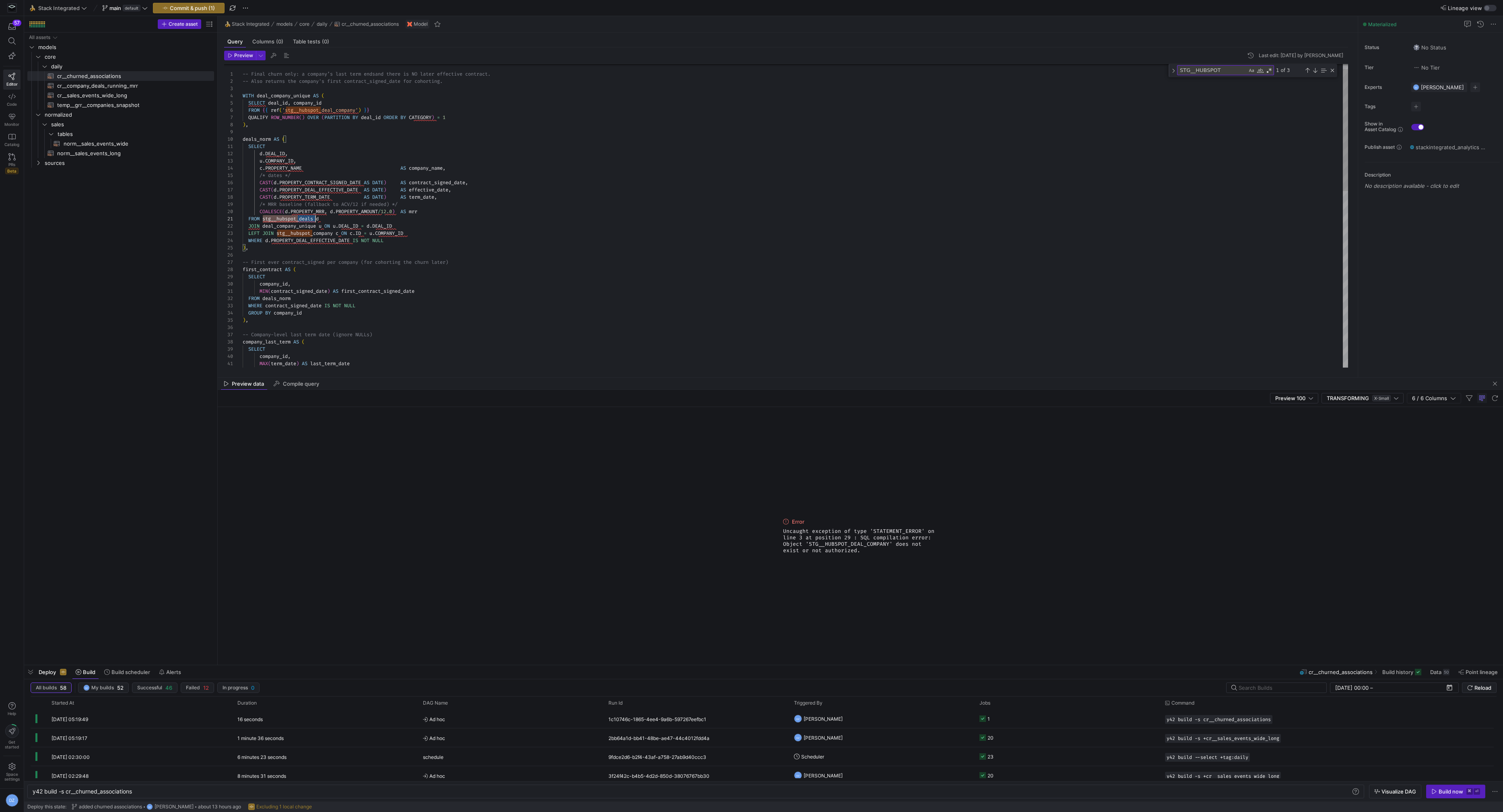
click at [303, 219] on div "WHERE contract_signed_date IS NOT NULL GROUP BY company_id ) , -- Company-level…" at bounding box center [795, 429] width 1106 height 758
click at [370, 251] on div "WHERE contract_signed_date IS NOT NULL GROUP BY company_id ) , -- Company-level…" at bounding box center [795, 429] width 1106 height 758
click at [324, 230] on div "WHERE contract_signed_date IS NOT NULL GROUP BY company_id ) , -- Company-level…" at bounding box center [795, 429] width 1106 height 758
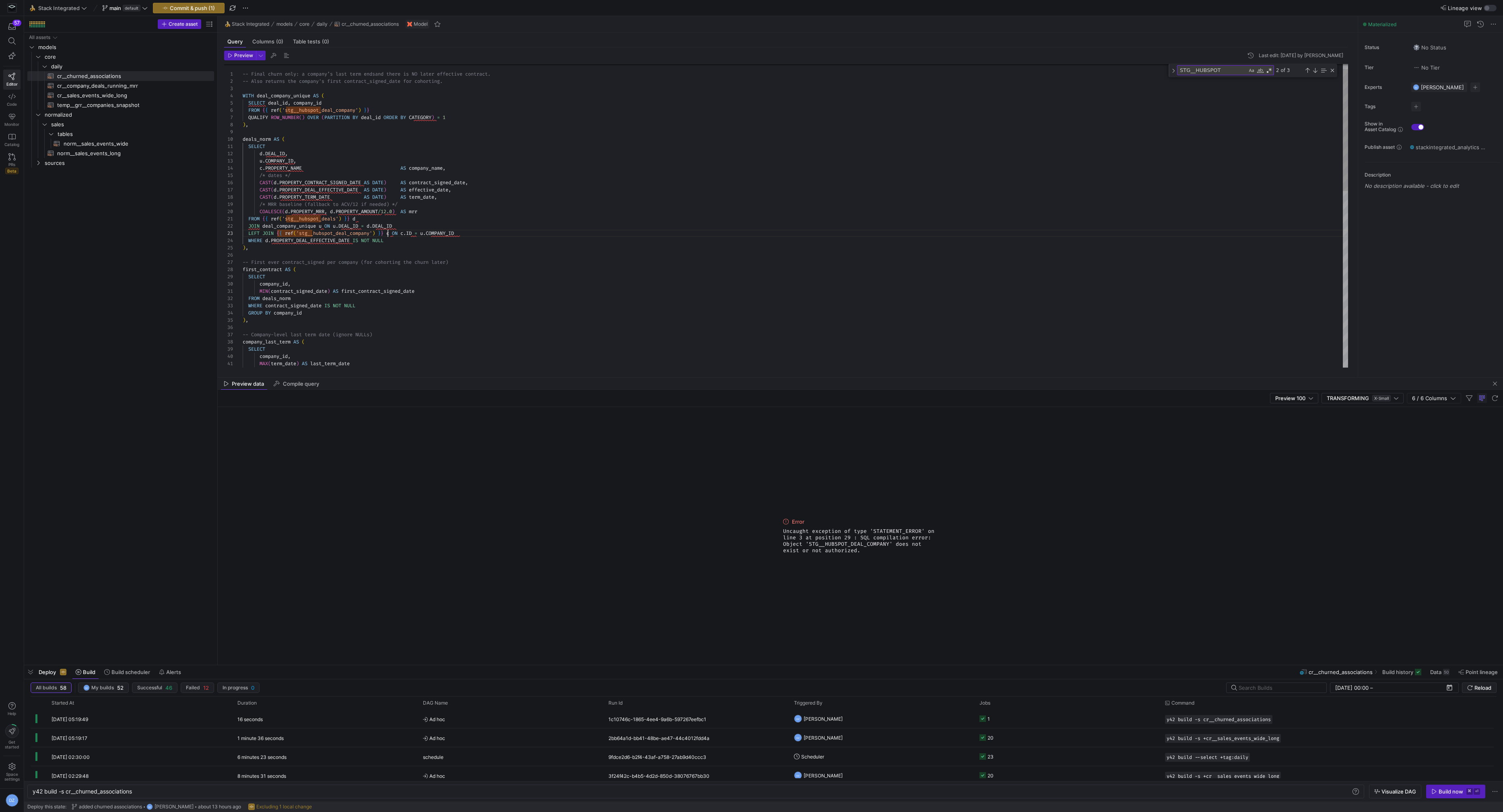
scroll to position [15, 145]
click at [374, 232] on div at bounding box center [751, 406] width 1503 height 812
click at [355, 233] on div at bounding box center [751, 406] width 1503 height 812
click at [354, 232] on div at bounding box center [751, 406] width 1503 height 812
click at [354, 232] on div at bounding box center [751, 406] width 1503 height 812
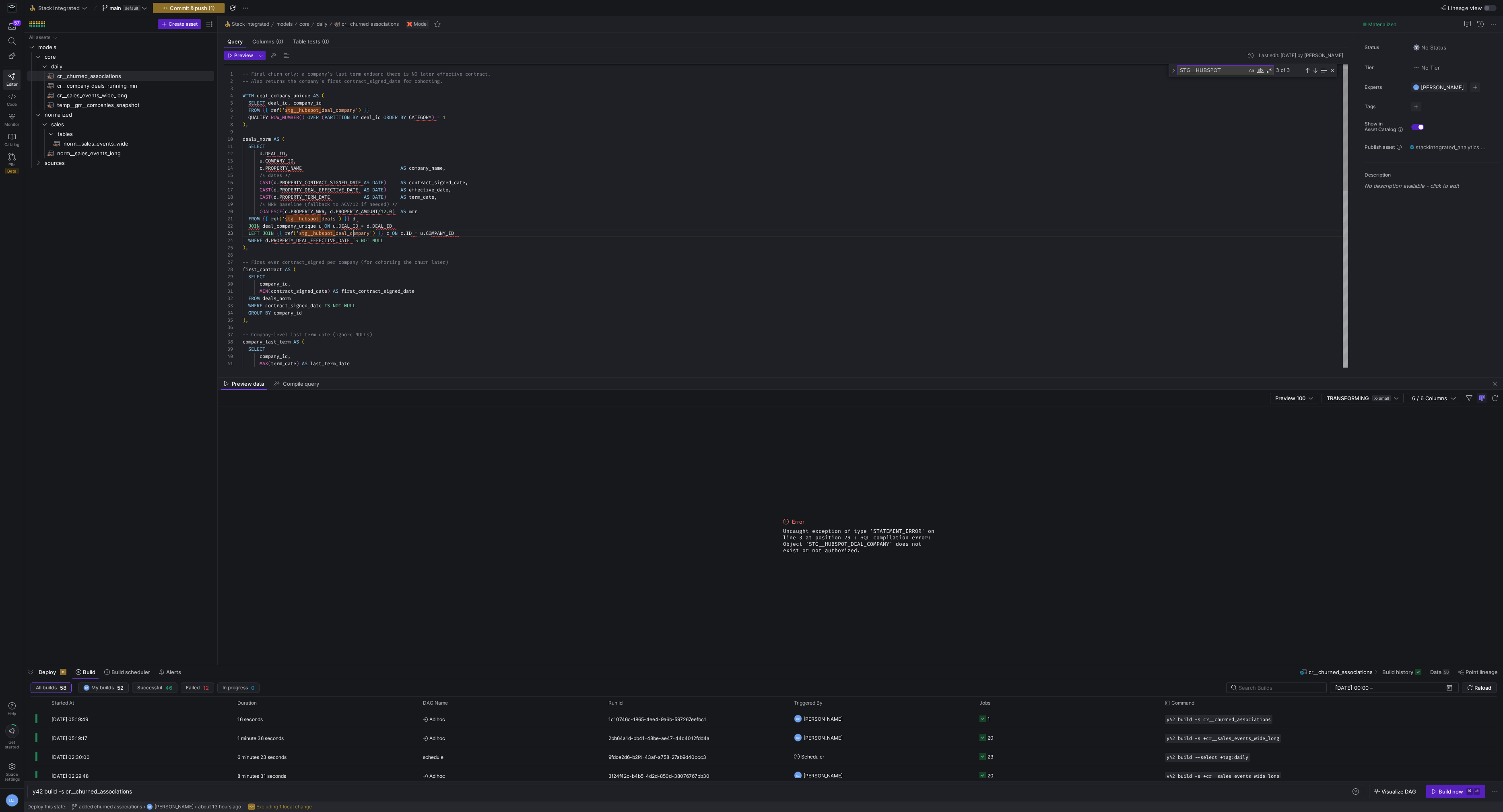
click at [354, 232] on div "WHERE contract_signed_date IS NOT NULL GROUP BY company_id ) , -- Company-level…" at bounding box center [795, 429] width 1106 height 758
click at [471, 236] on div "WHERE contract_signed_date IS NOT NULL GROUP BY company_id ) , -- Company-level…" at bounding box center [795, 429] width 1106 height 758
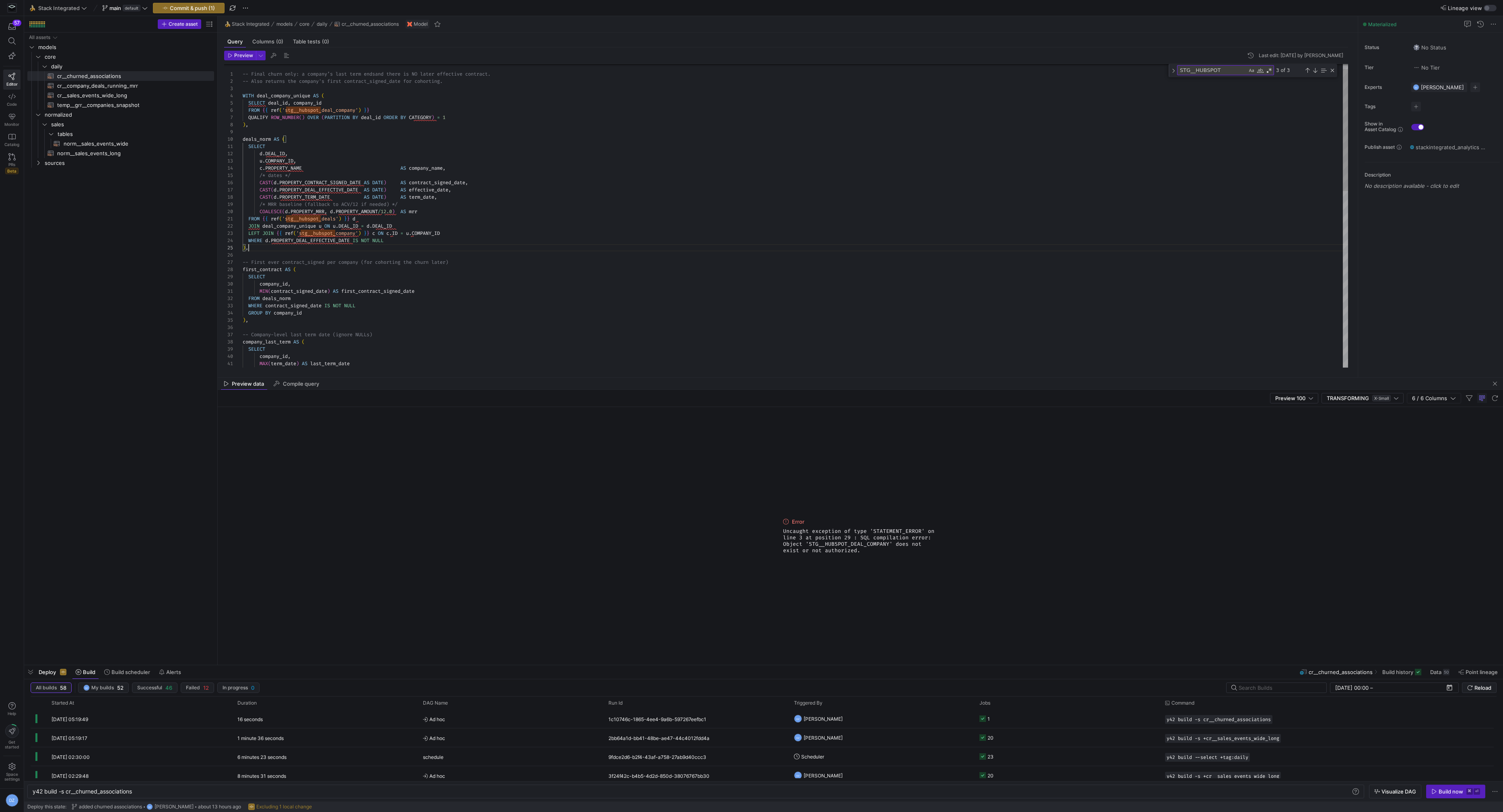
click at [467, 250] on div "WHERE contract_signed_date IS NOT NULL GROUP BY company_id ) , -- Company-level…" at bounding box center [795, 429] width 1106 height 758
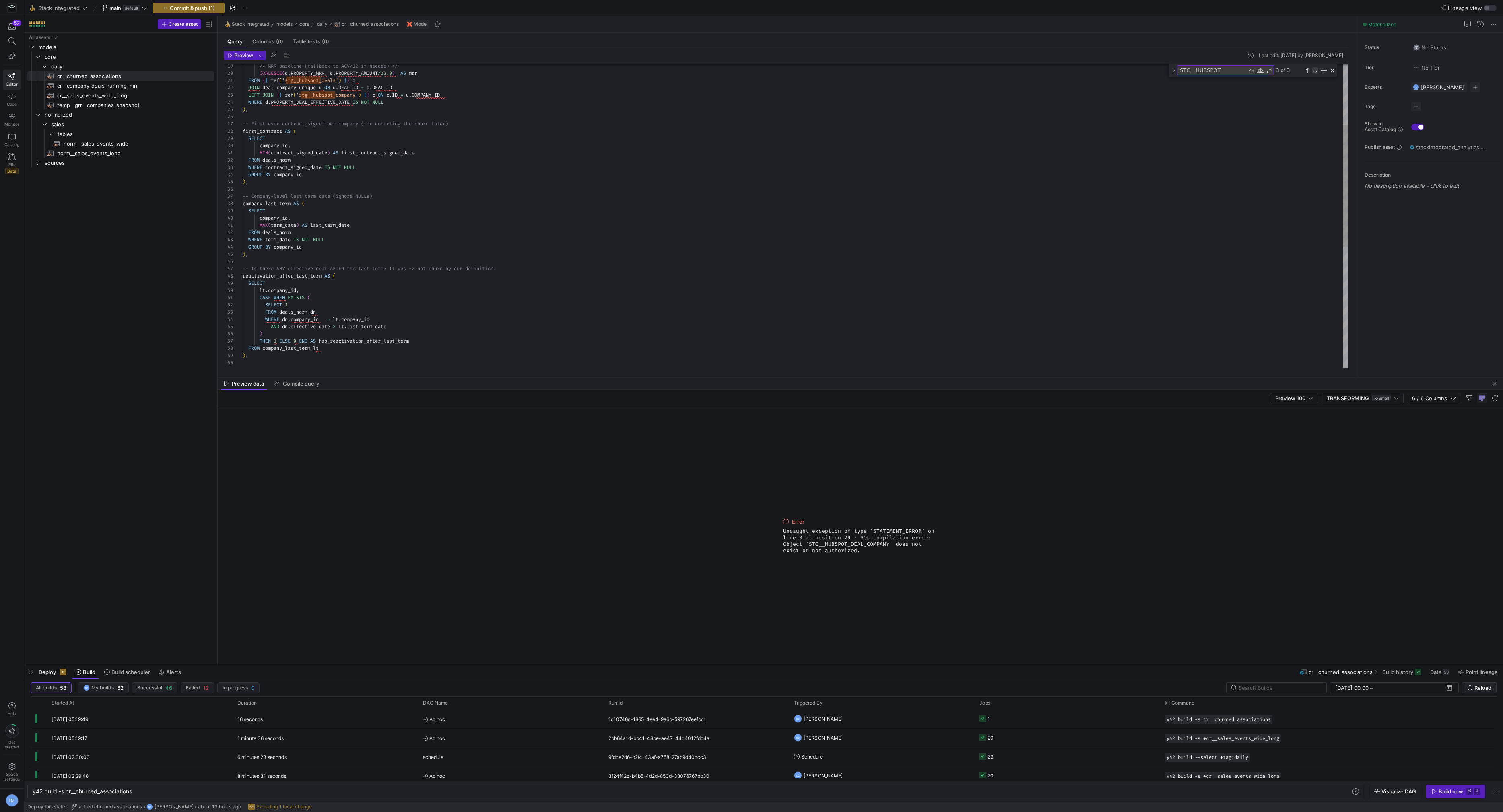
click at [1315, 69] on div "Next Match (Enter)" at bounding box center [1315, 71] width 7 height 7
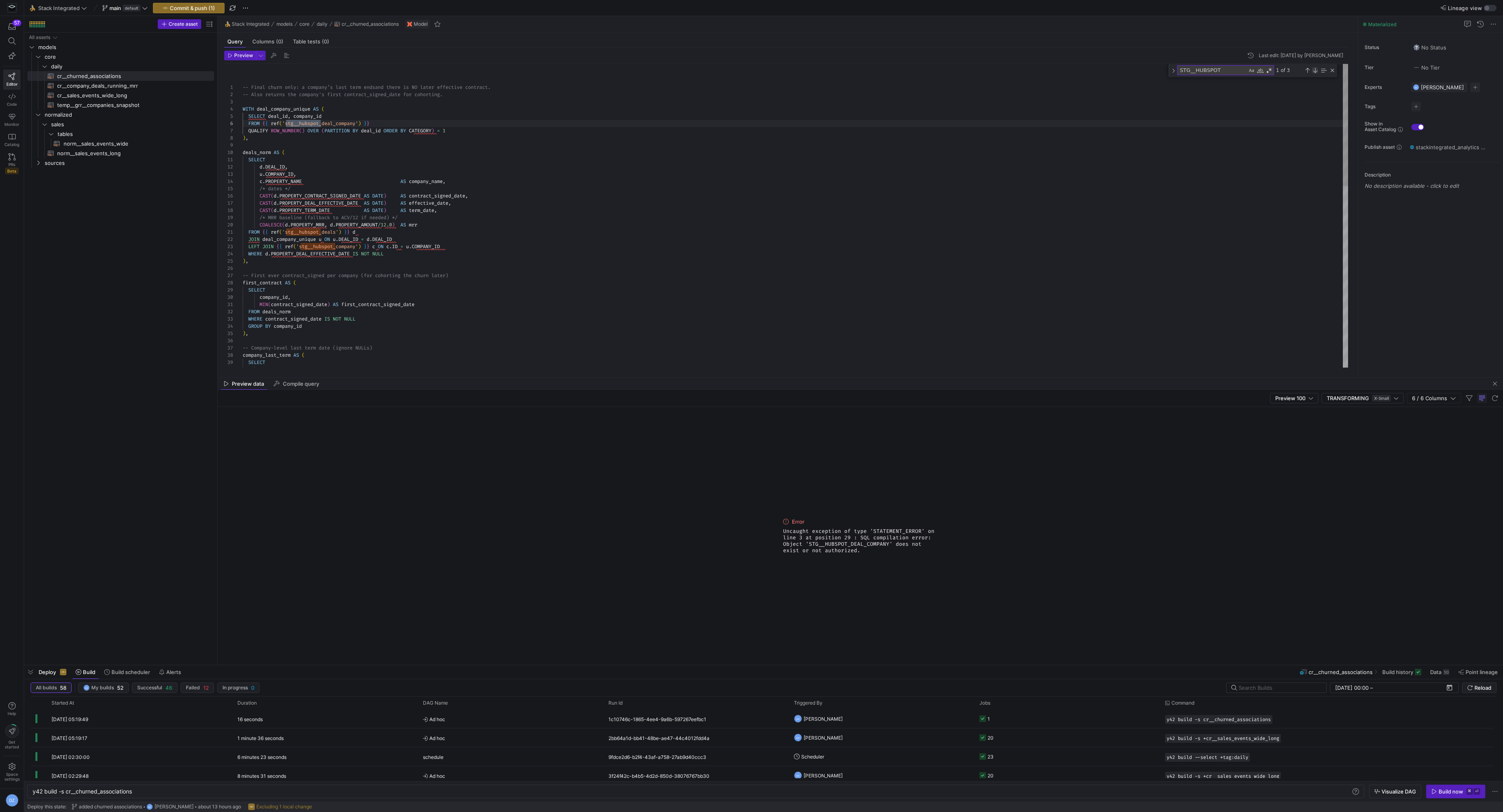
click at [1315, 69] on div "Next Match (Enter)" at bounding box center [1315, 71] width 7 height 7
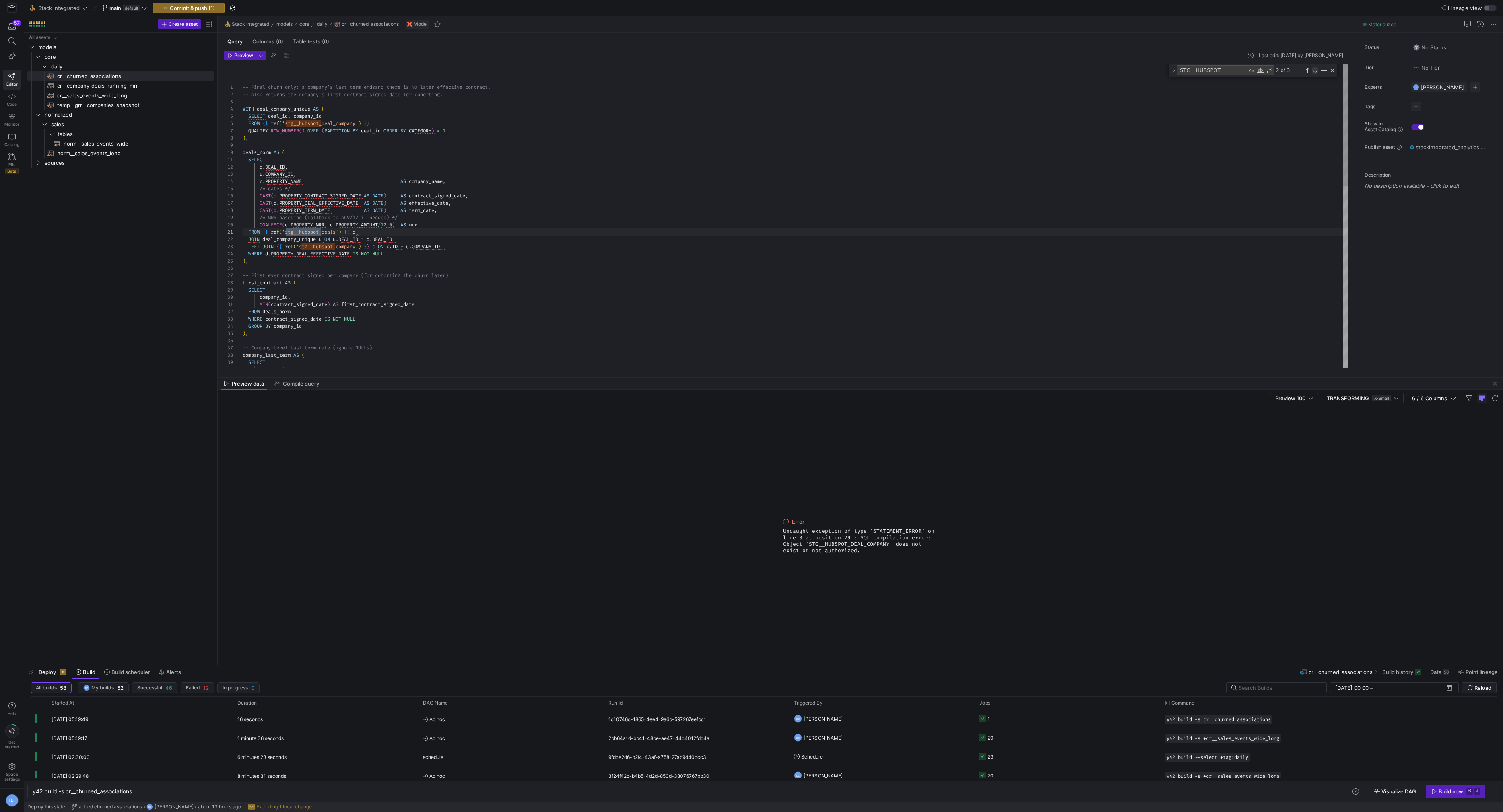
click at [1315, 69] on div "Next Match (Enter)" at bounding box center [1315, 71] width 7 height 7
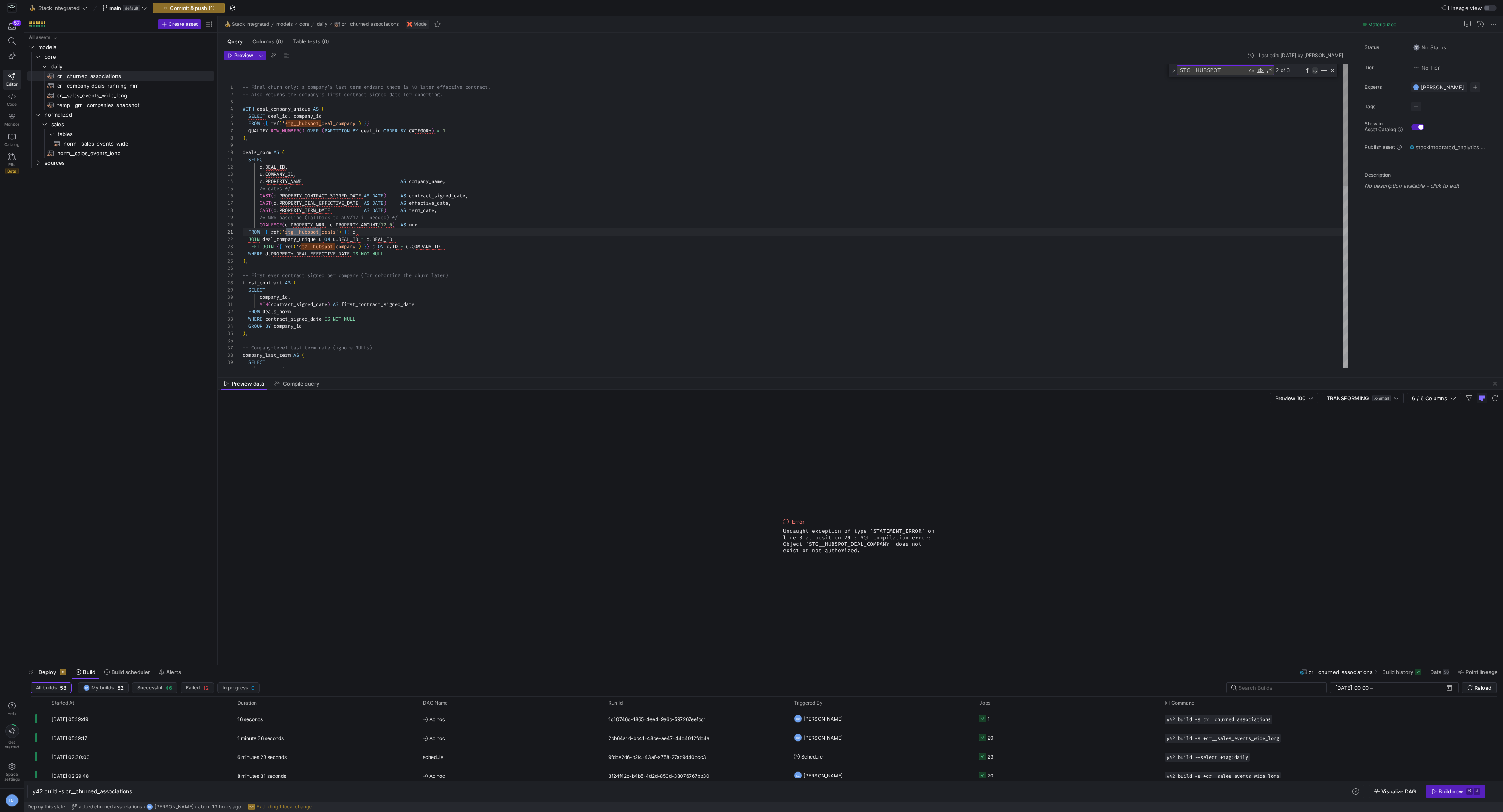
click at [1315, 69] on div "Next Match (Enter)" at bounding box center [1315, 71] width 7 height 7
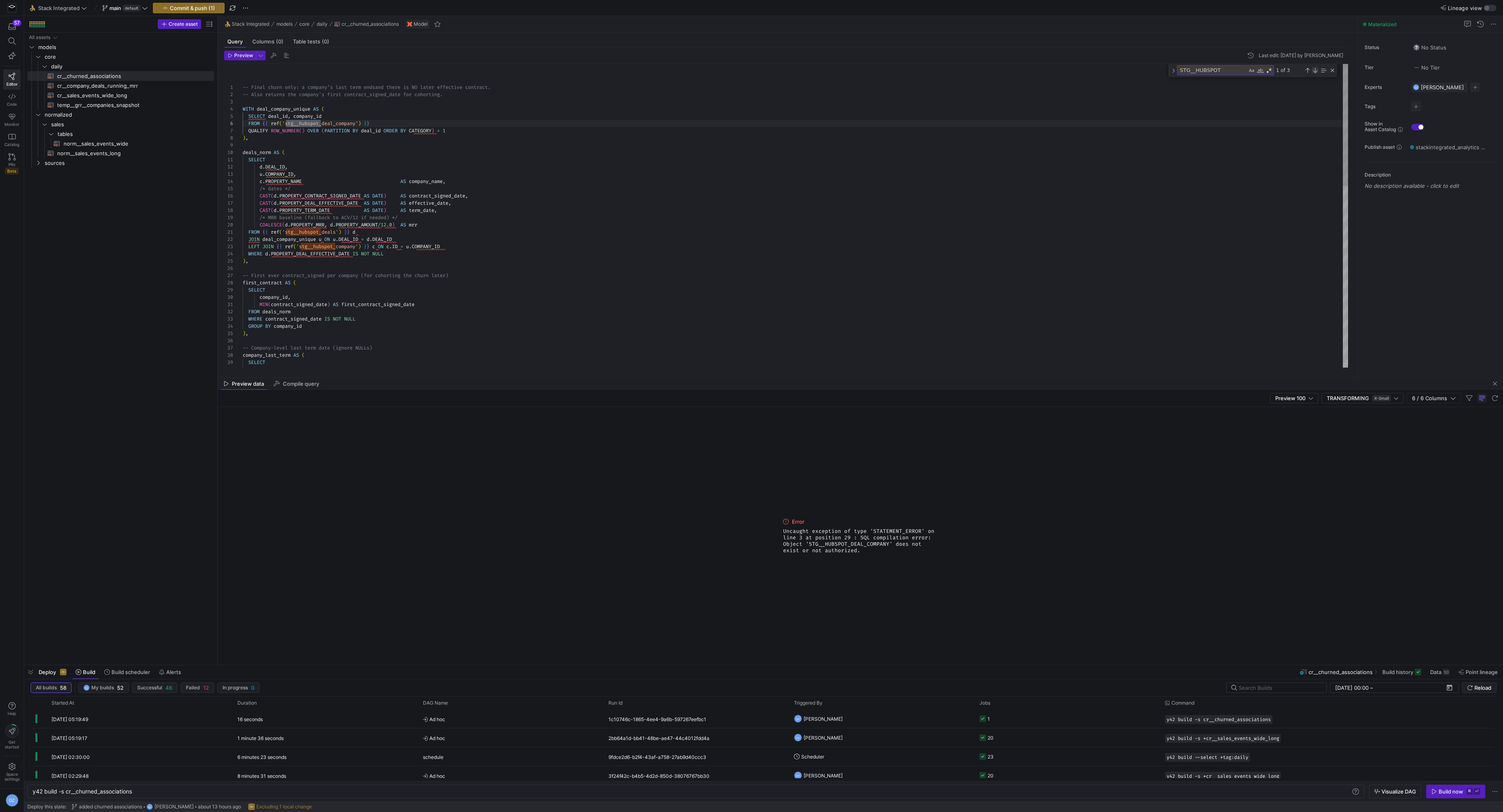
scroll to position [0, 78]
click at [995, 186] on div "-- Company-level last term date (ignore NULLs) company_last_term AS ( SELECT co…" at bounding box center [795, 443] width 1106 height 758
click at [75, 164] on span "sources" at bounding box center [119, 163] width 149 height 9
click at [89, 174] on span "hubspot" at bounding box center [123, 173] width 143 height 9
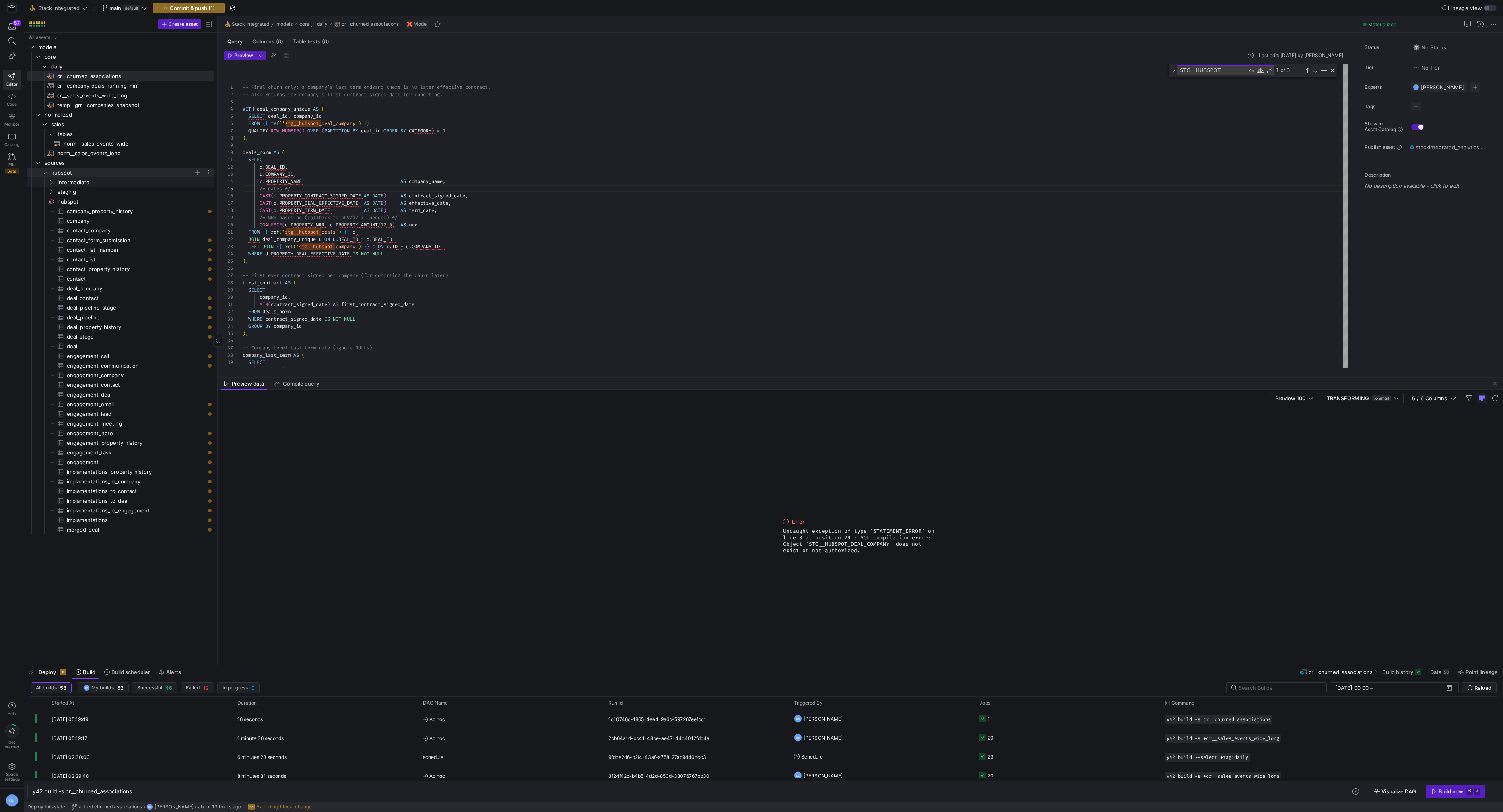
click at [107, 186] on span "intermediate" at bounding box center [135, 182] width 155 height 9
click at [99, 210] on span "staging" at bounding box center [125, 212] width 136 height 9
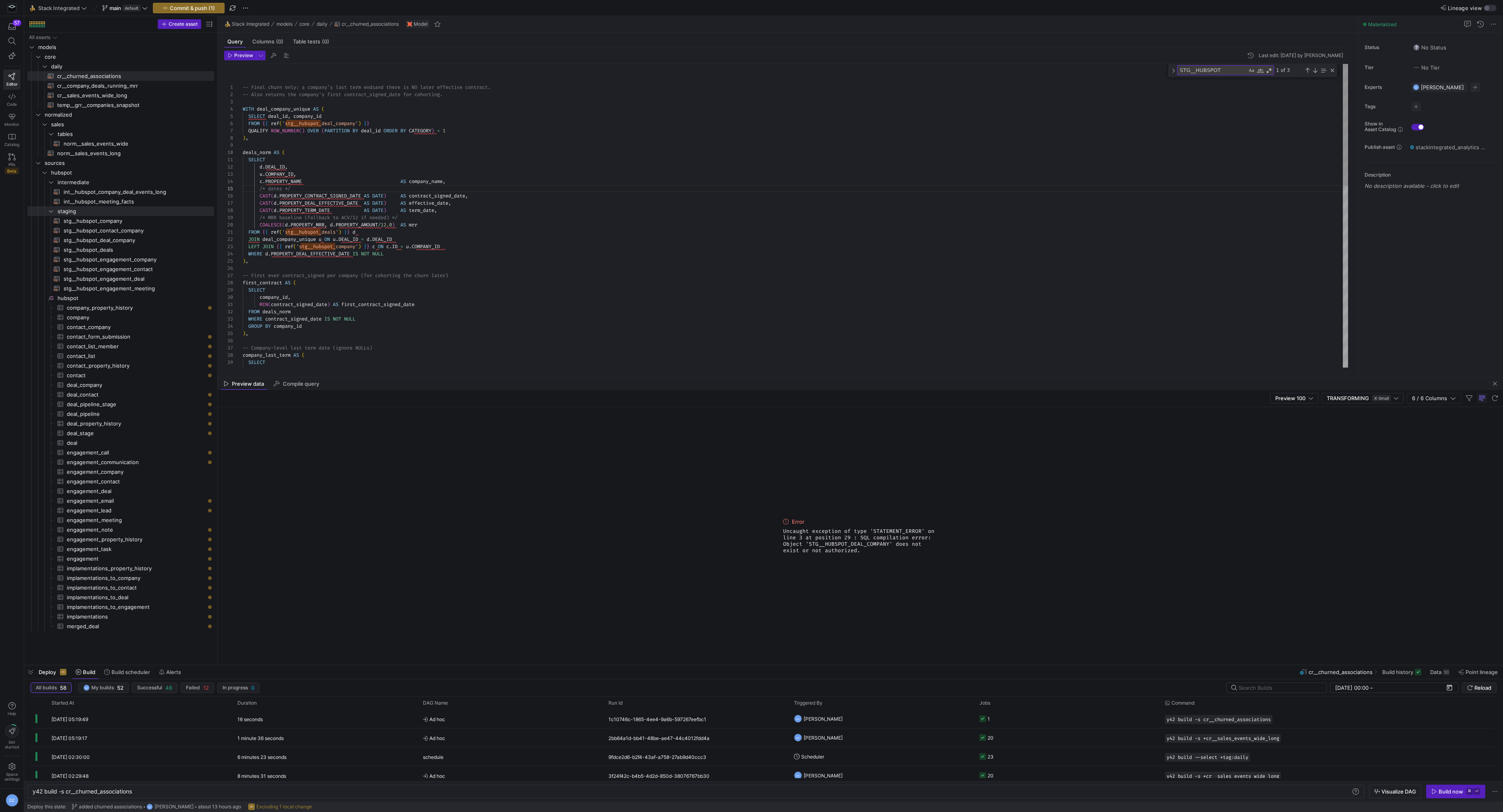
click at [572, 207] on div "-- Company-level last term date (ignore NULLs) company_last_term AS ( SELECT co…" at bounding box center [795, 443] width 1106 height 758
click at [469, 254] on div "-- Company-level last term date (ignore NULLs) company_last_term AS ( SELECT co…" at bounding box center [795, 443] width 1106 height 758
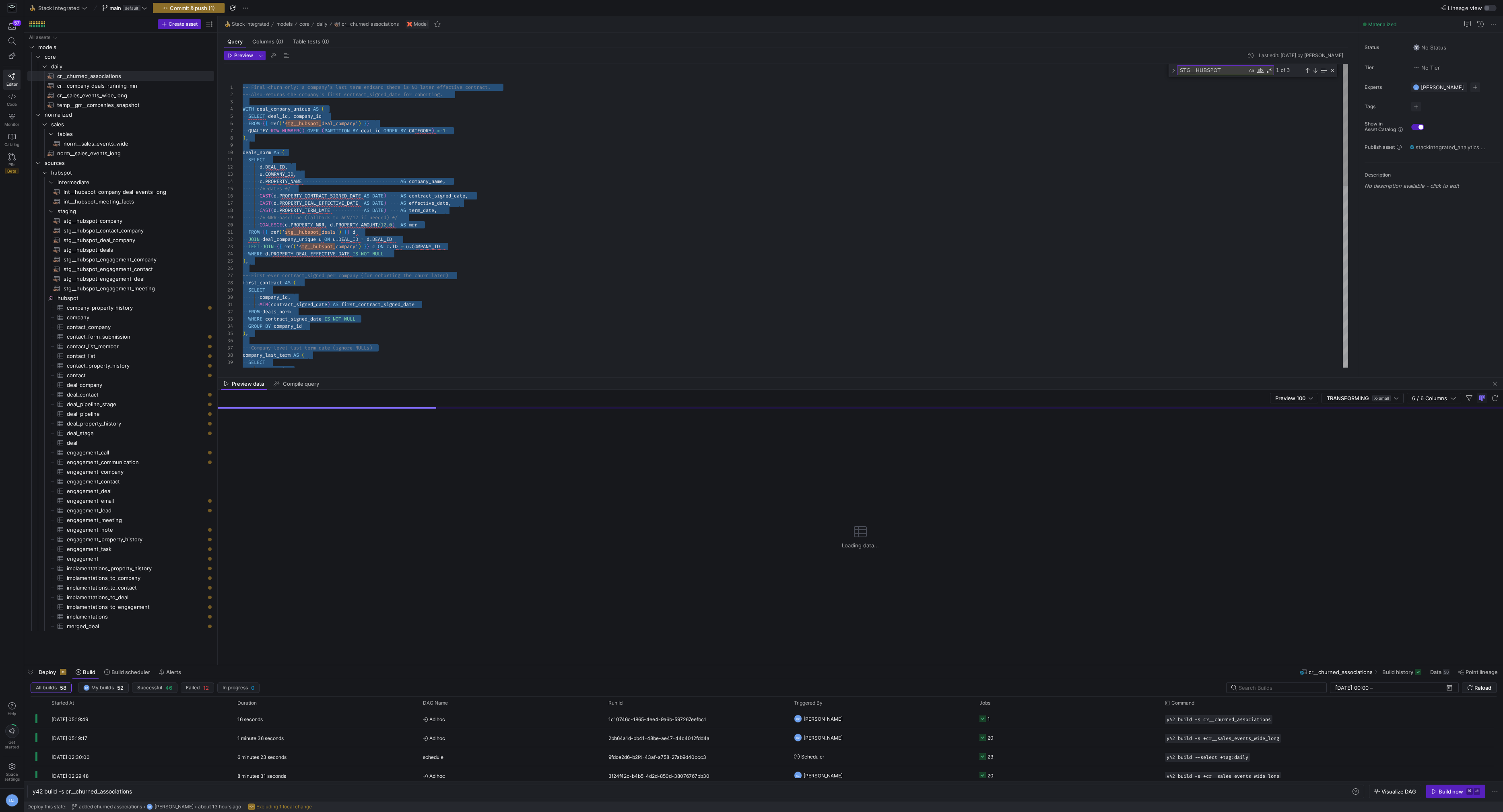
click at [469, 254] on div "-- Company-level last term date (ignore NULLs) company_last_term AS ( SELECT co…" at bounding box center [795, 443] width 1106 height 758
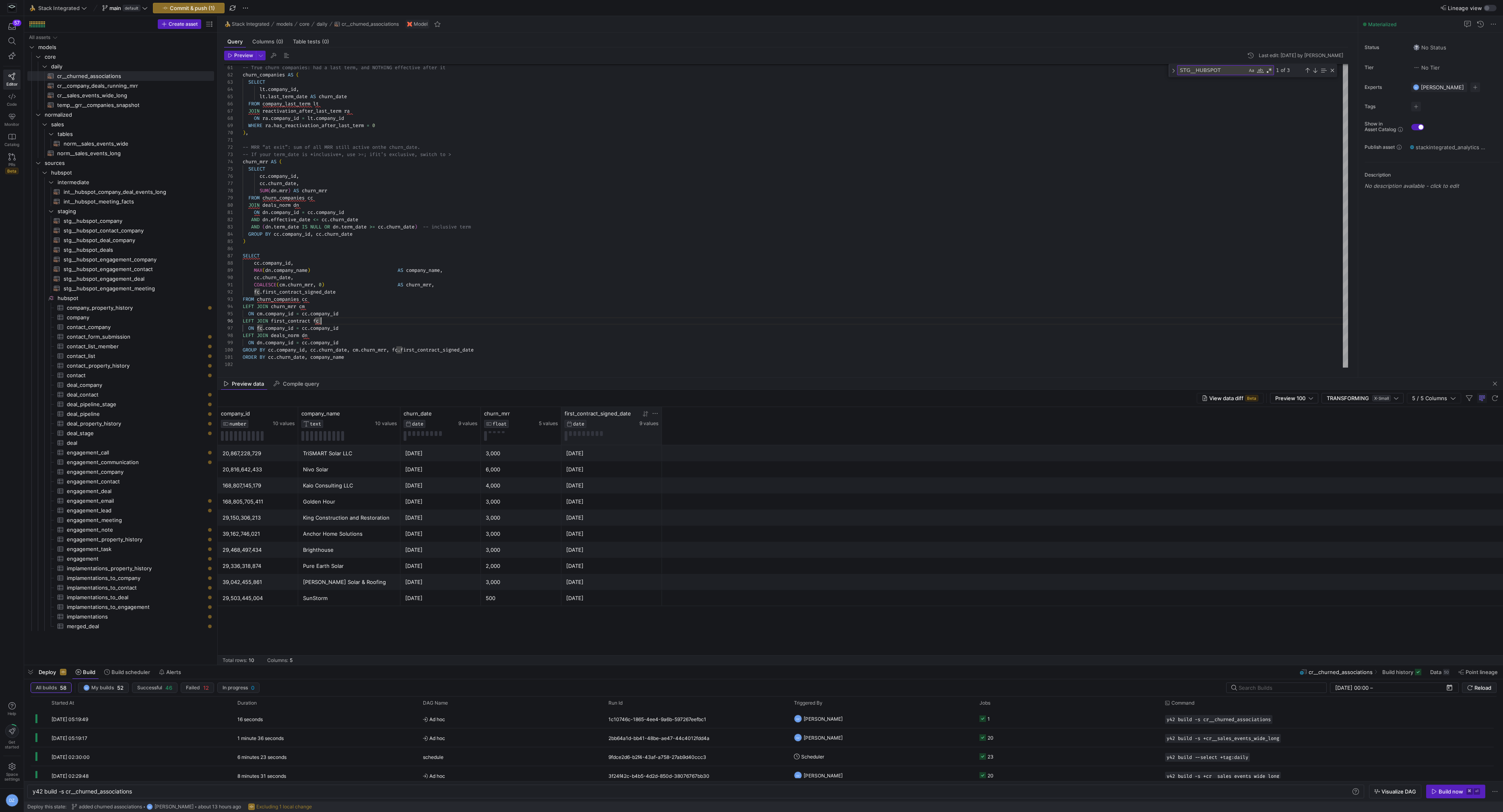
click at [648, 413] on icon at bounding box center [646, 414] width 7 height 7
click at [647, 414] on icon at bounding box center [647, 413] width 3 height 5
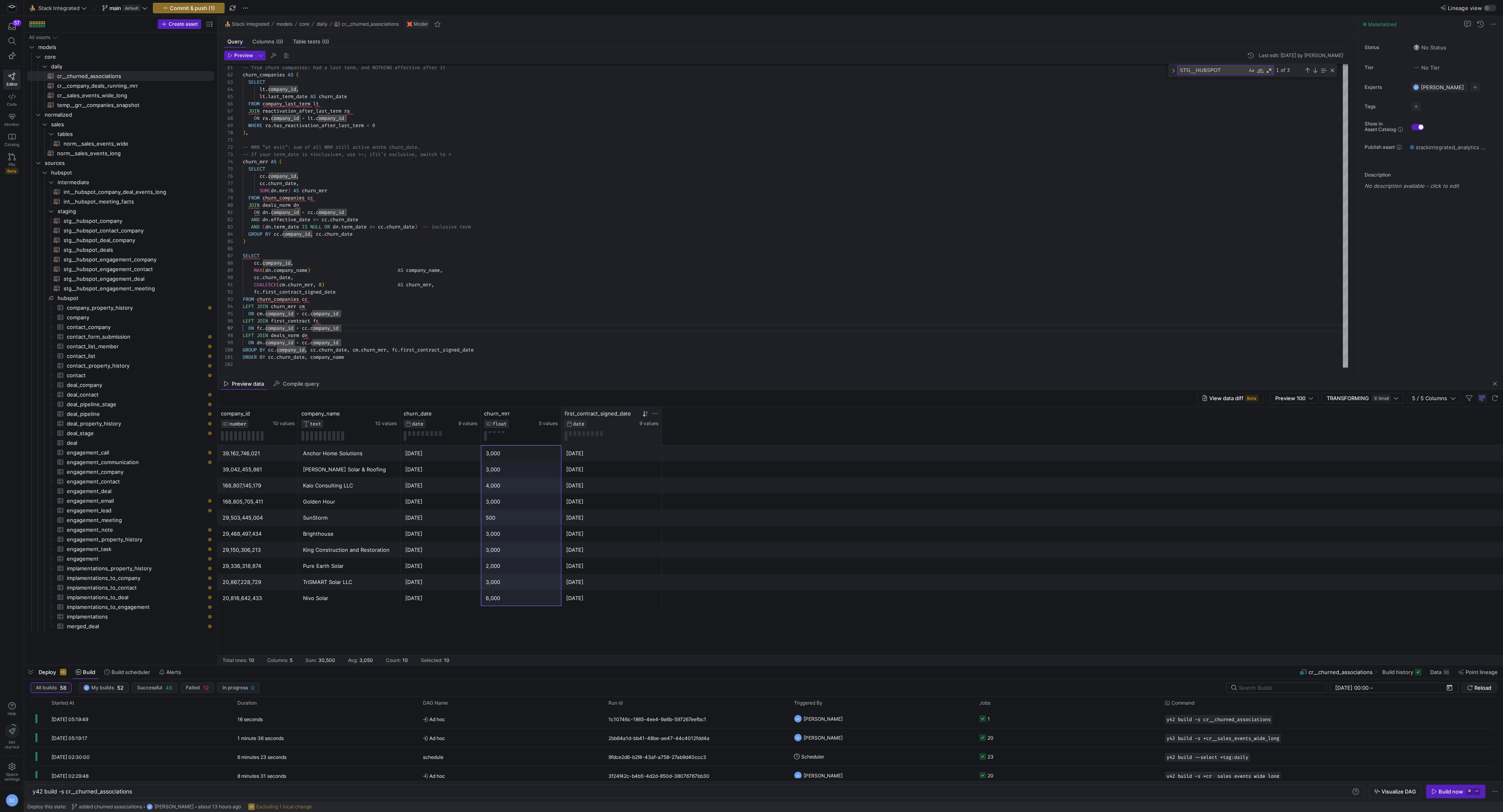
drag, startPoint x: 525, startPoint y: 456, endPoint x: 541, endPoint y: 626, distance: 170.8
click at [541, 626] on div "20,867,228,729 TriSMART Solar LLC [DATE] 3,000 [DATE] 20,816,642,433 Nivo Solar…" at bounding box center [860, 555] width 1286 height 220
click at [540, 618] on div "20,867,228,729 TriSMART Solar LLC [DATE] 3,000 [DATE] 20,816,642,433 Nivo Solar…" at bounding box center [860, 555] width 1286 height 220
click at [536, 598] on div "6,000" at bounding box center [521, 598] width 71 height 16
click at [549, 619] on div "20,867,228,729 TriSMART Solar LLC [DATE] 3,000 [DATE] 20,816,642,433 Nivo Solar…" at bounding box center [860, 555] width 1286 height 220
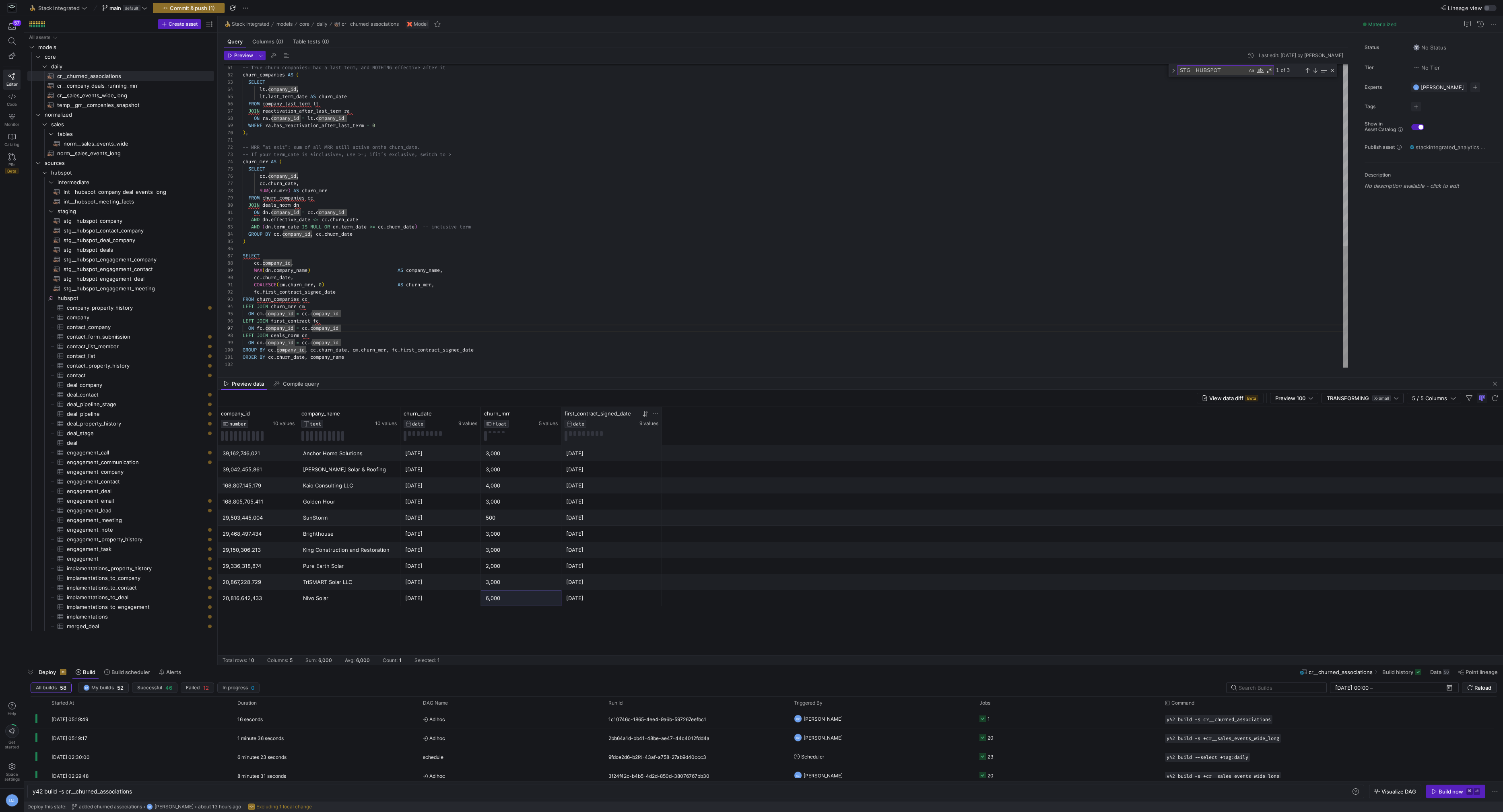
drag, startPoint x: 691, startPoint y: 140, endPoint x: 637, endPoint y: 122, distance: 56.9
click at [207, 11] on span "Commit & push (1)" at bounding box center [192, 8] width 45 height 7
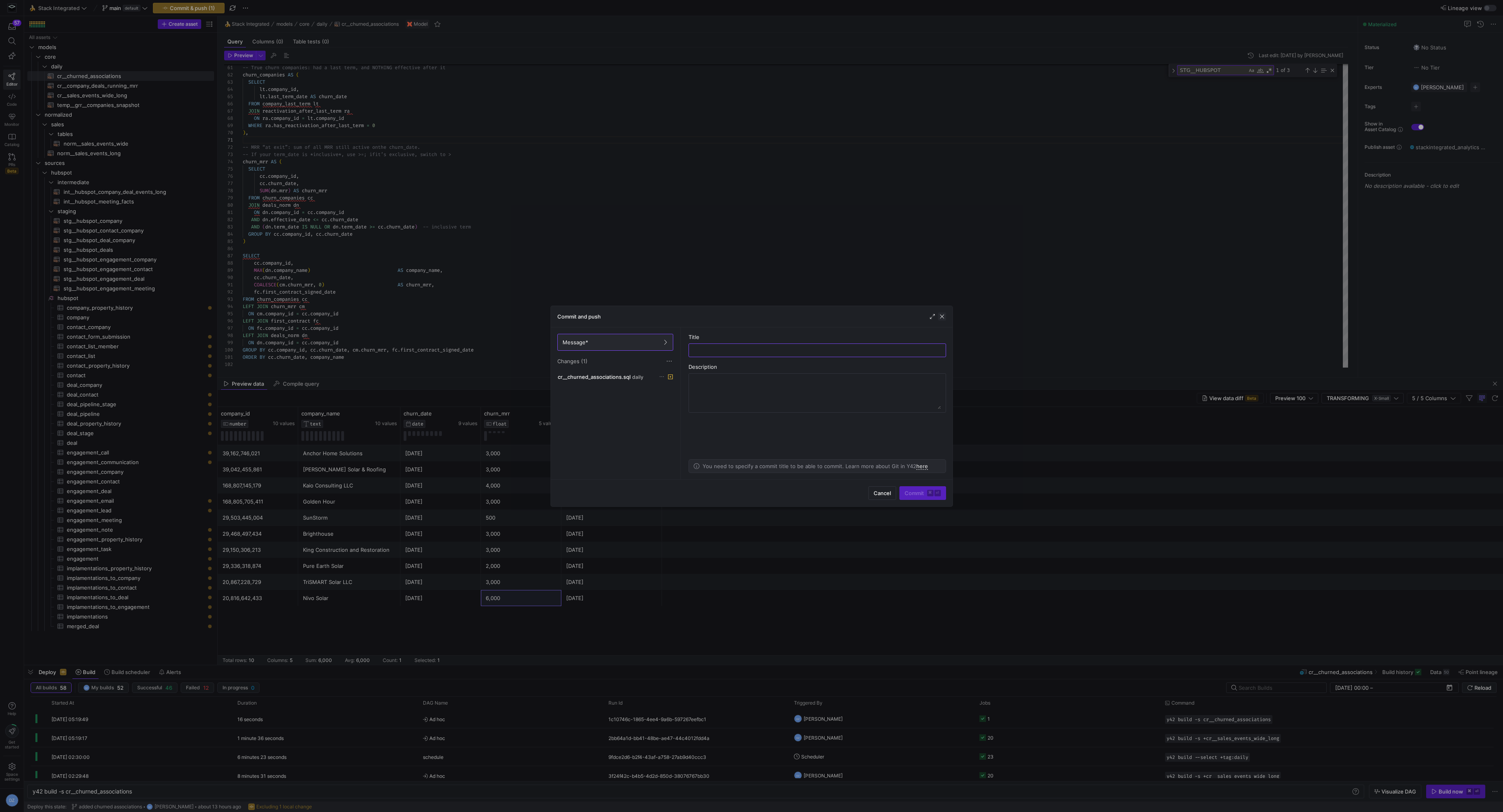
click at [944, 313] on span "button" at bounding box center [942, 317] width 8 height 8
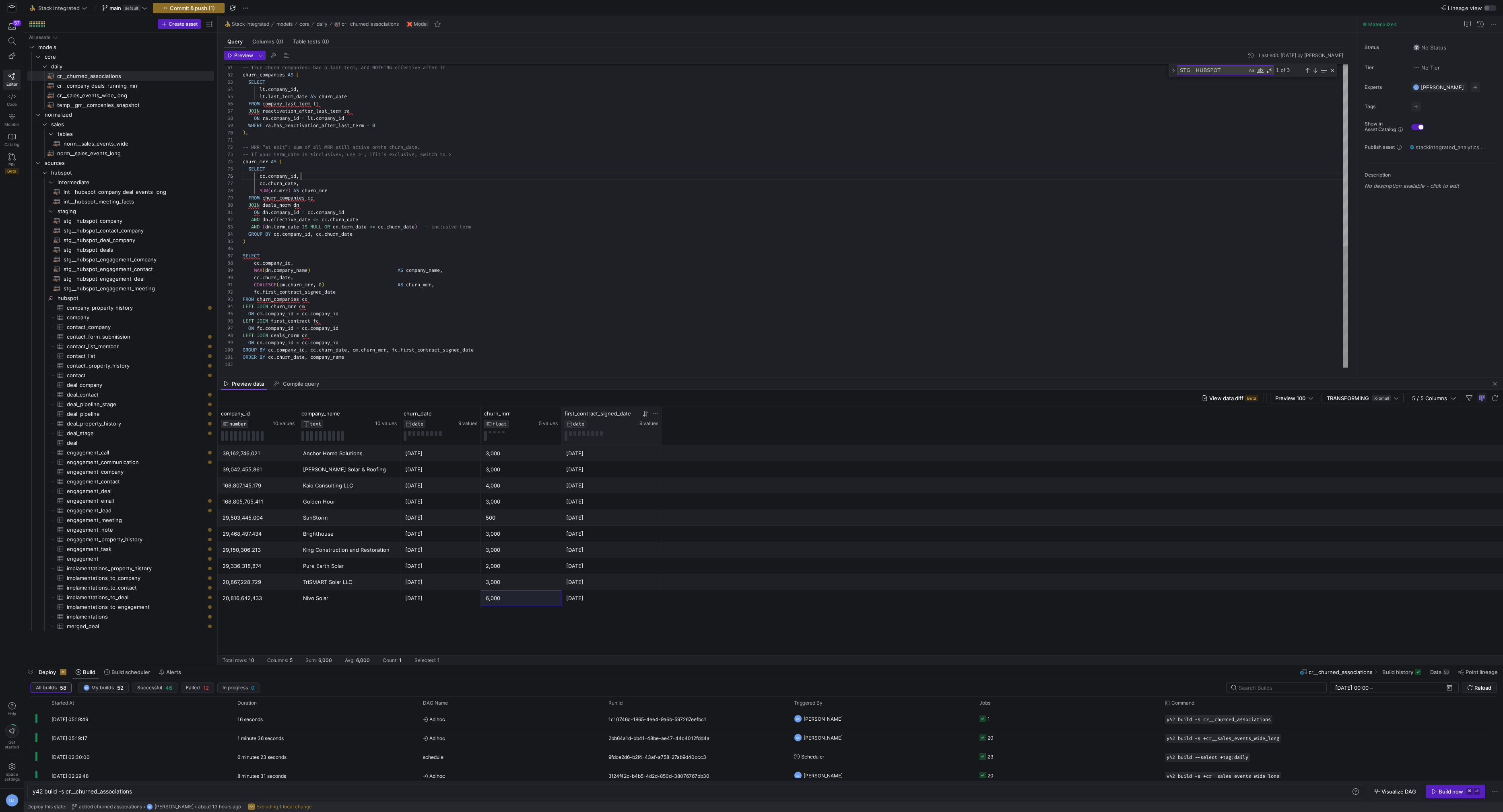
type textarea "-- Final churn only: a company’s last term ends and there is NO later effective…"
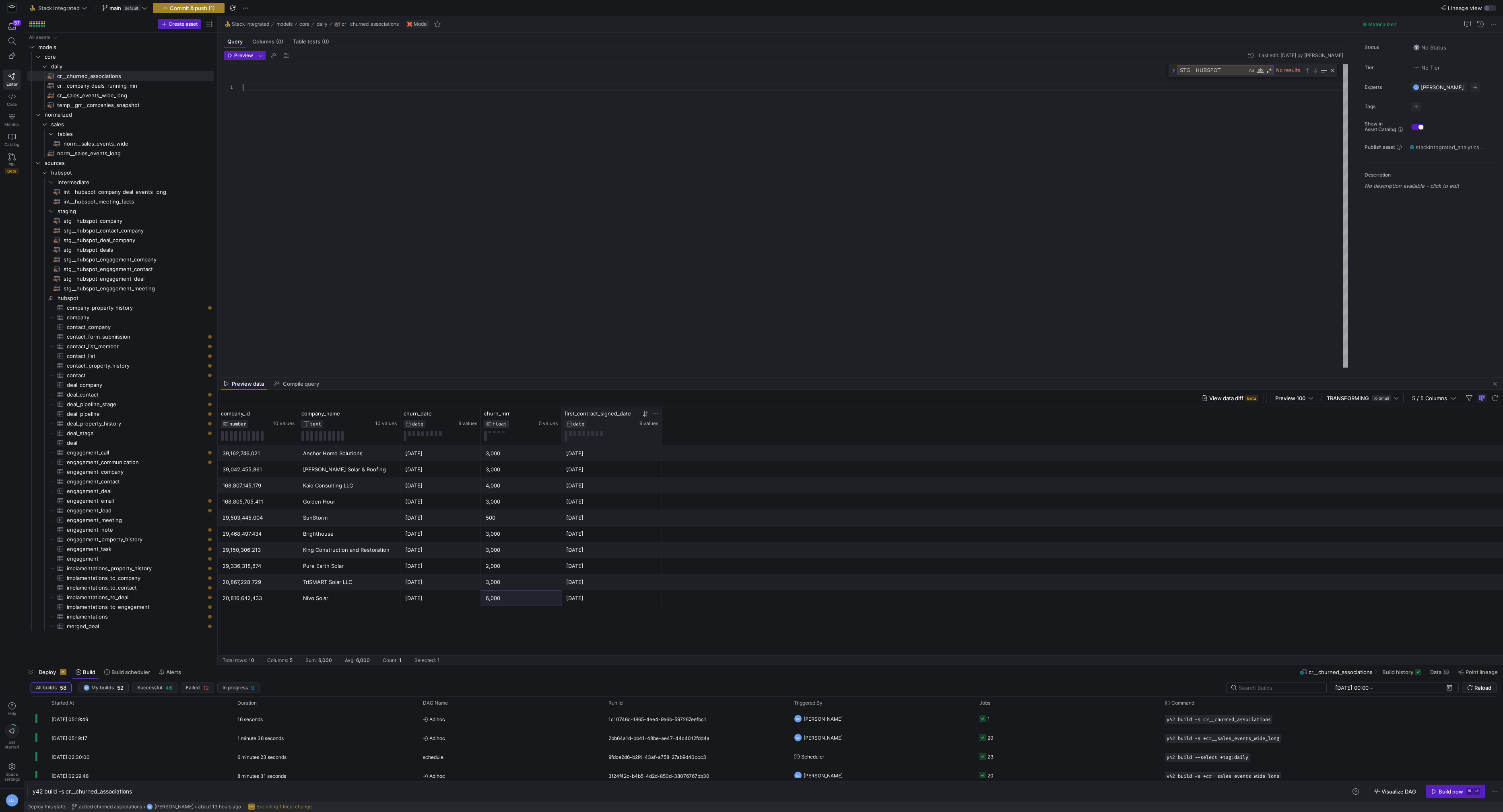
click at [191, 9] on span "Commit & push (1)" at bounding box center [192, 8] width 45 height 7
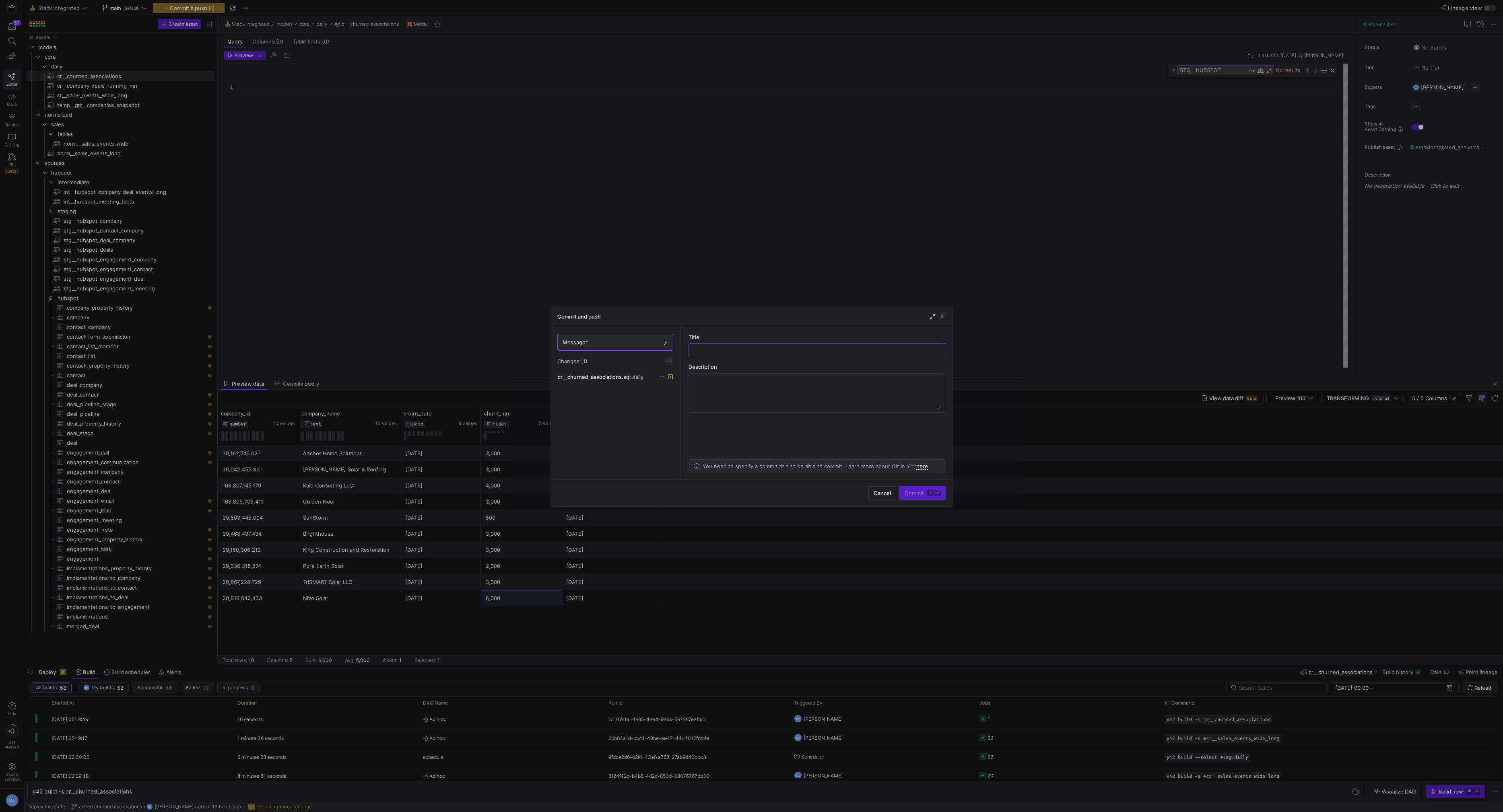
click at [670, 361] on span at bounding box center [669, 361] width 8 height 8
click at [679, 386] on span "Discard all changes" at bounding box center [698, 385] width 56 height 7
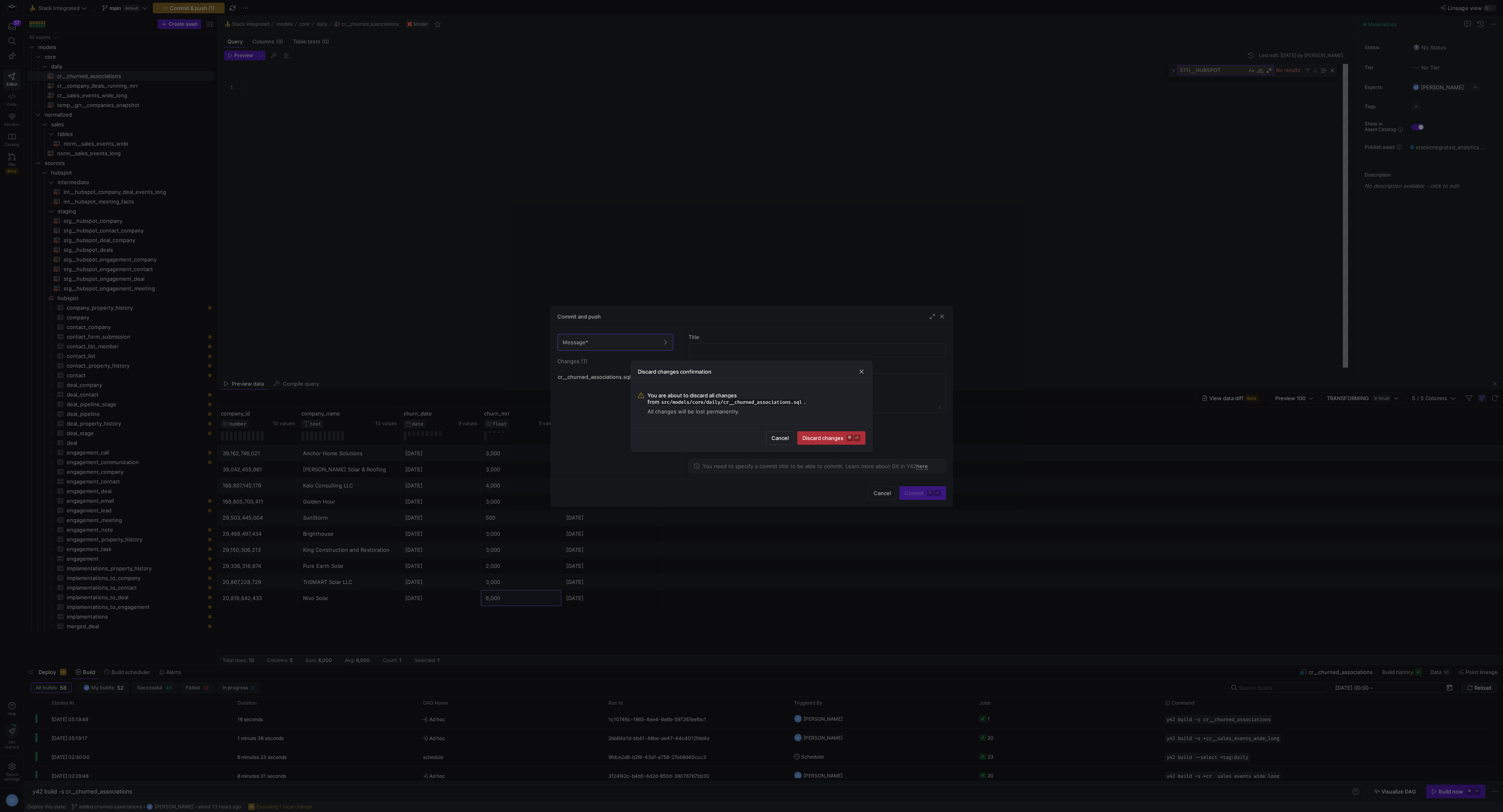
click at [852, 433] on span "submit" at bounding box center [832, 438] width 68 height 13
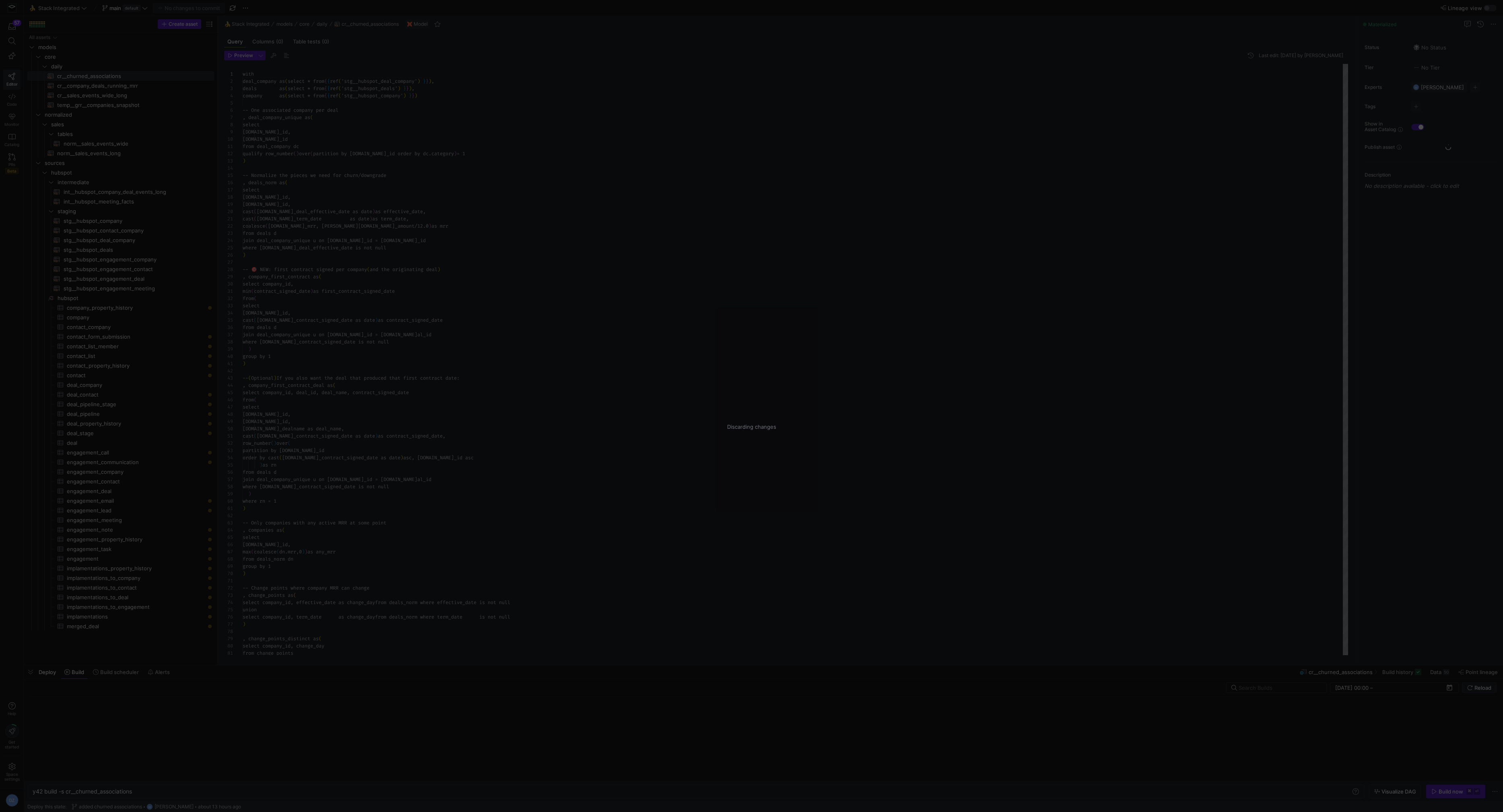
scroll to position [73, 0]
click at [583, 300] on div "Discarding changes" at bounding box center [751, 406] width 1503 height 812
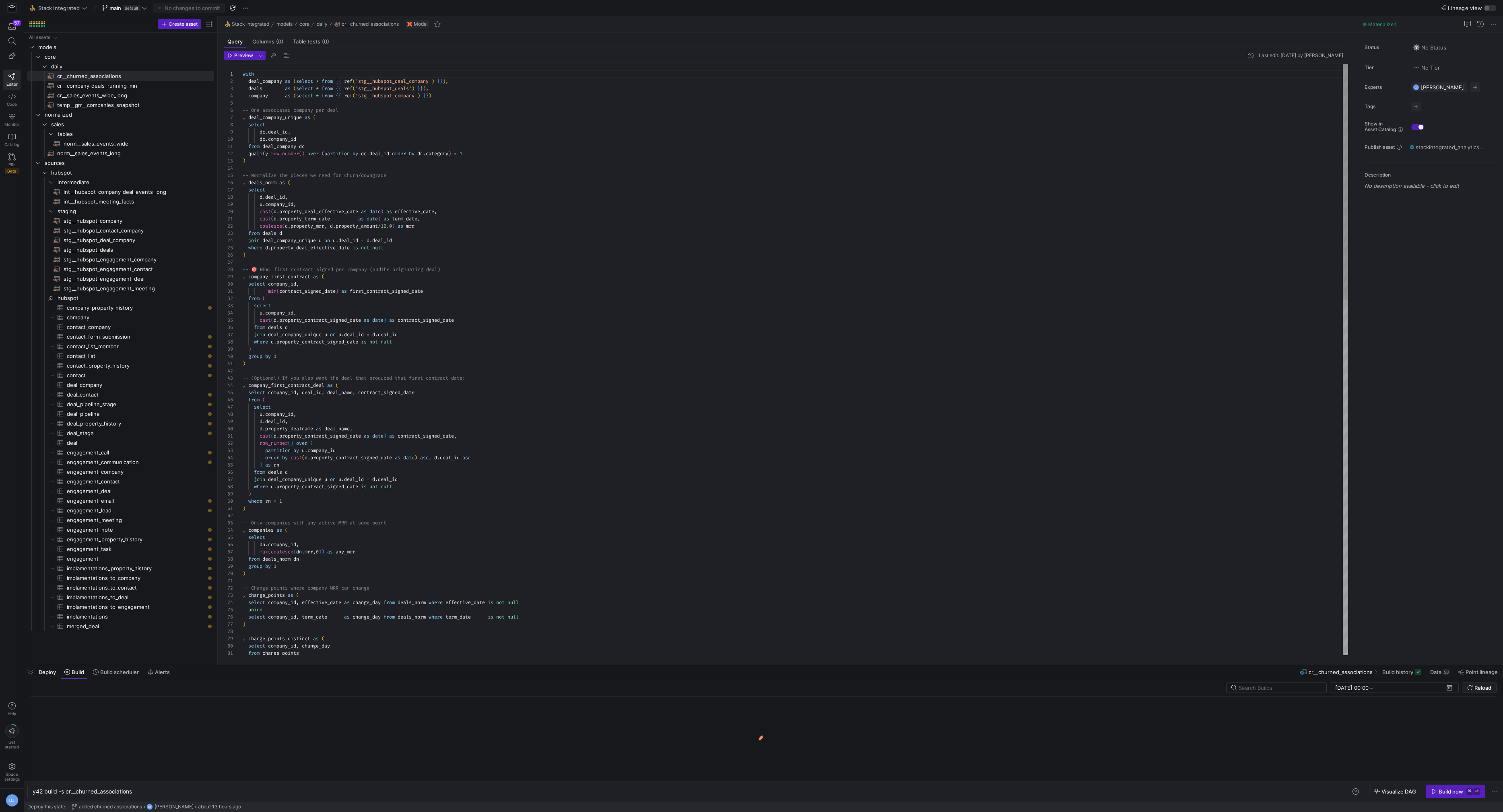
click at [571, 214] on div "with deal_company as ( select * from { { ref ( 'stg__hubspot_deal_company' ) } …" at bounding box center [795, 805] width 1106 height 1484
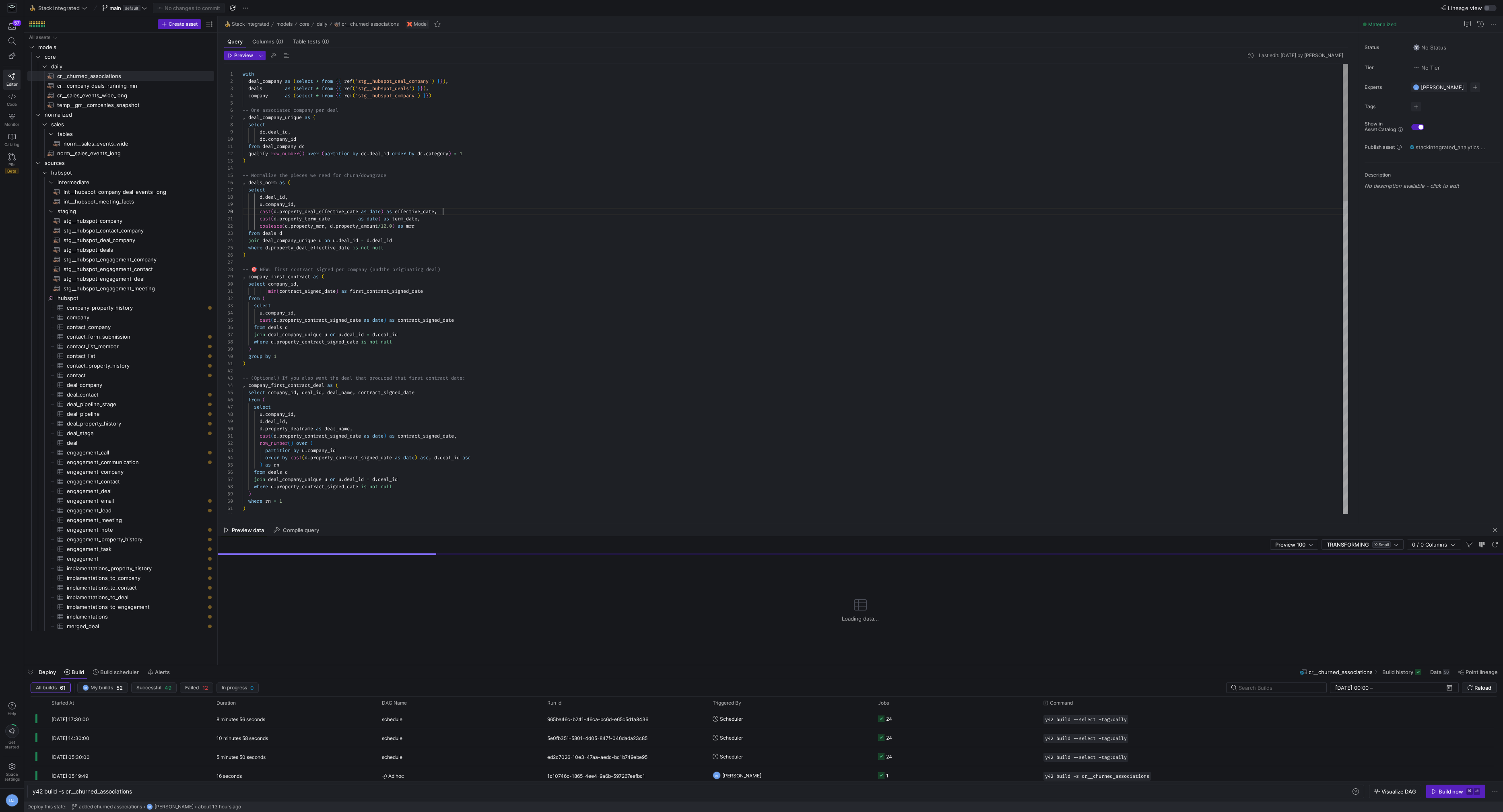
click at [571, 214] on div "with deal_company as ( select * from { { ref ( 'stg__hubspot_deal_company' ) } …" at bounding box center [795, 805] width 1106 height 1484
drag, startPoint x: 721, startPoint y: 523, endPoint x: 717, endPoint y: 396, distance: 127.1
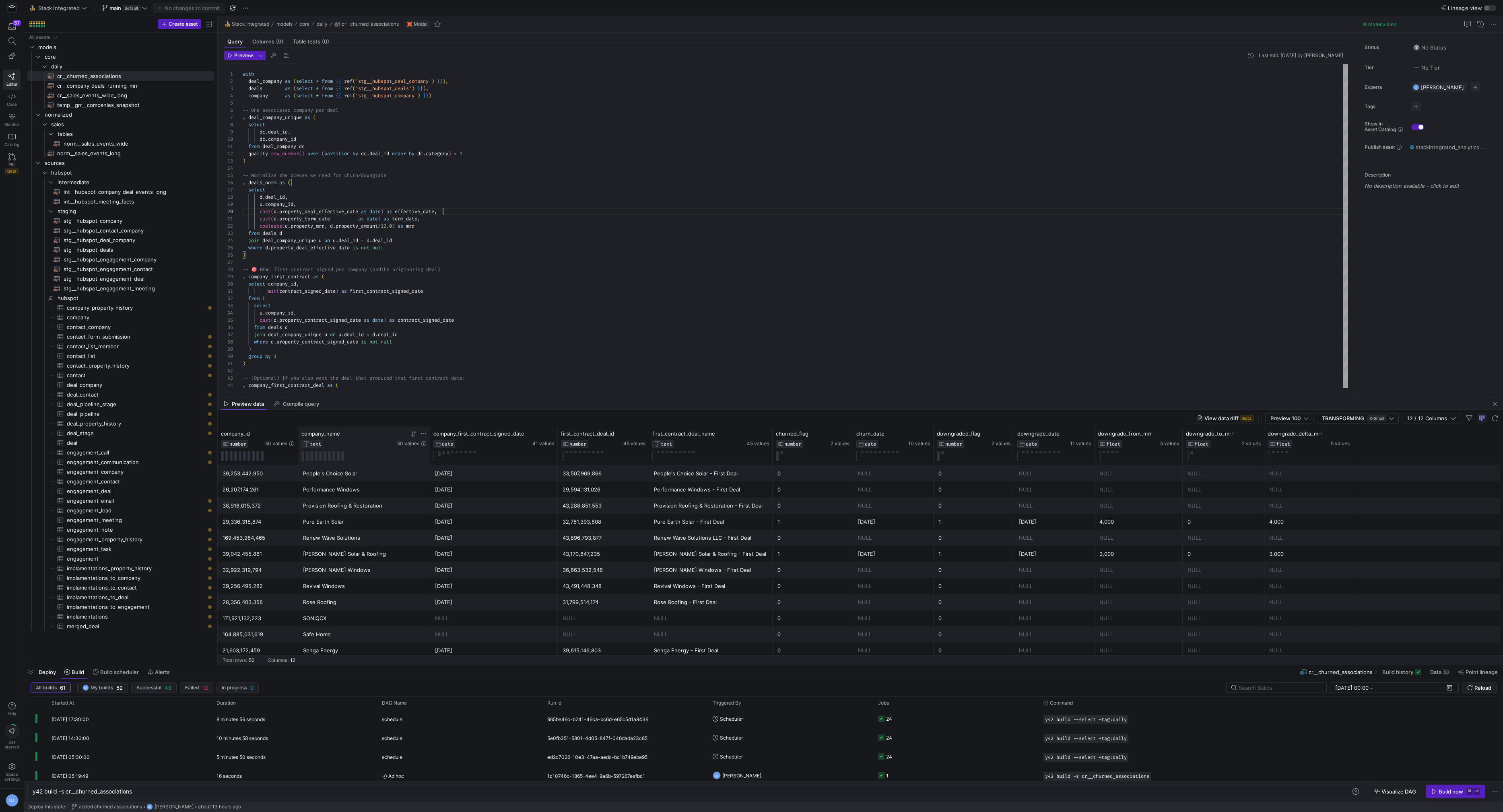
click at [414, 435] on icon at bounding box center [412, 434] width 3 height 5
click at [557, 290] on div "with deal_company as ( select * from { { ref ( 'stg__hubspot_deal_company' ) } …" at bounding box center [795, 805] width 1106 height 1484
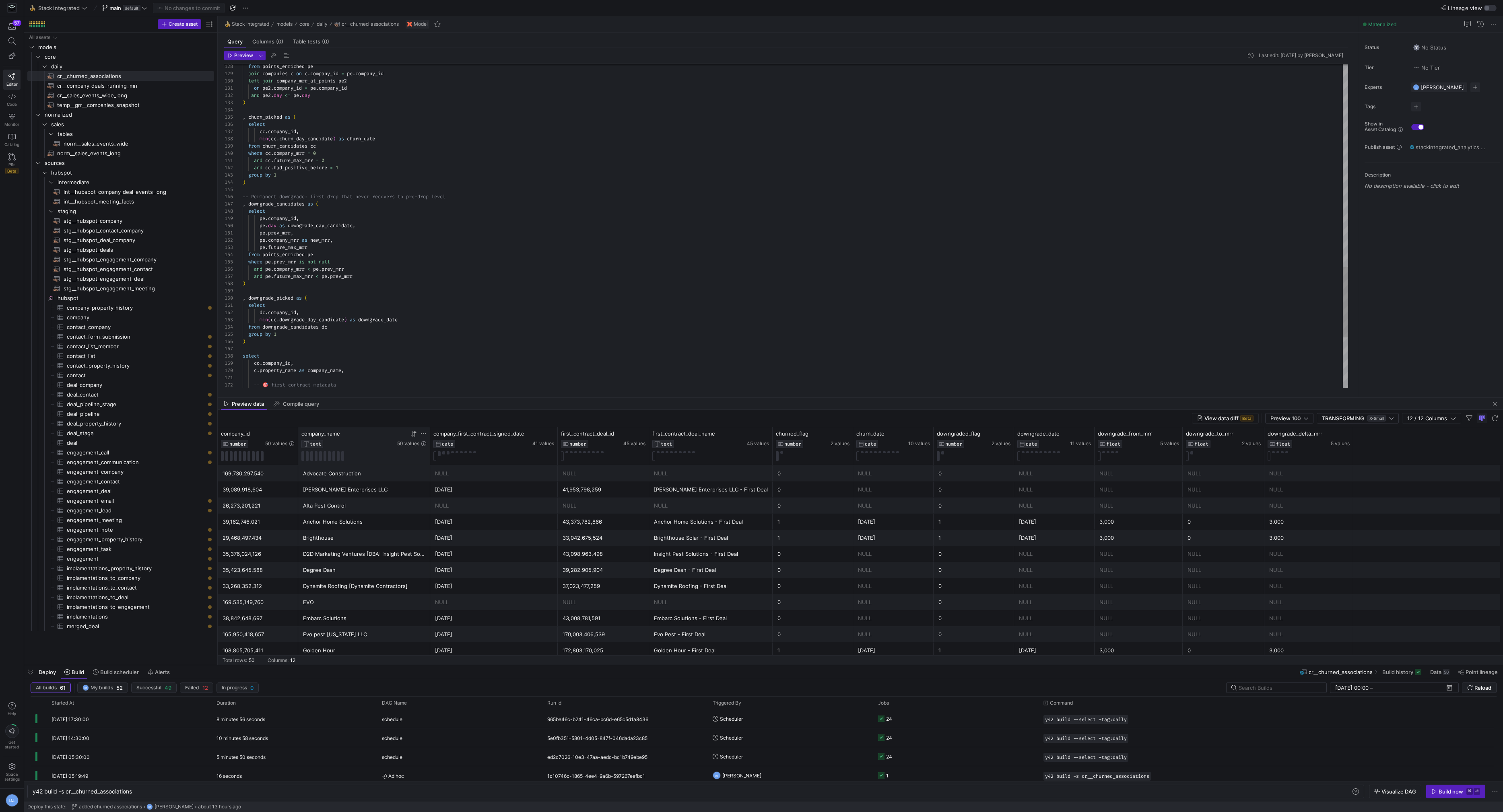
drag, startPoint x: 354, startPoint y: 265, endPoint x: 296, endPoint y: 268, distance: 58.1
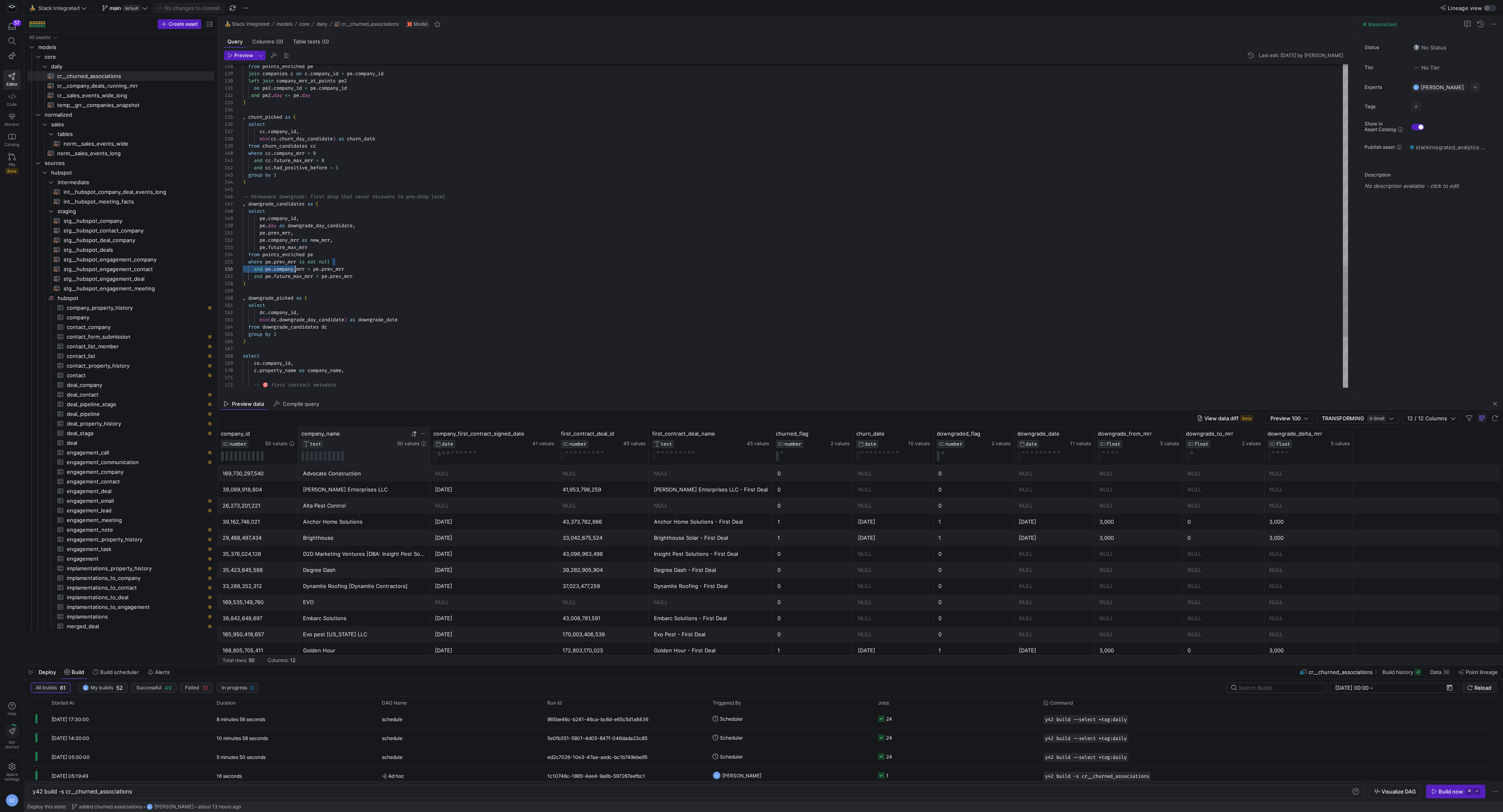
drag, startPoint x: 361, startPoint y: 268, endPoint x: 256, endPoint y: 268, distance: 105.0
drag, startPoint x: 370, startPoint y: 276, endPoint x: 255, endPoint y: 276, distance: 115.0
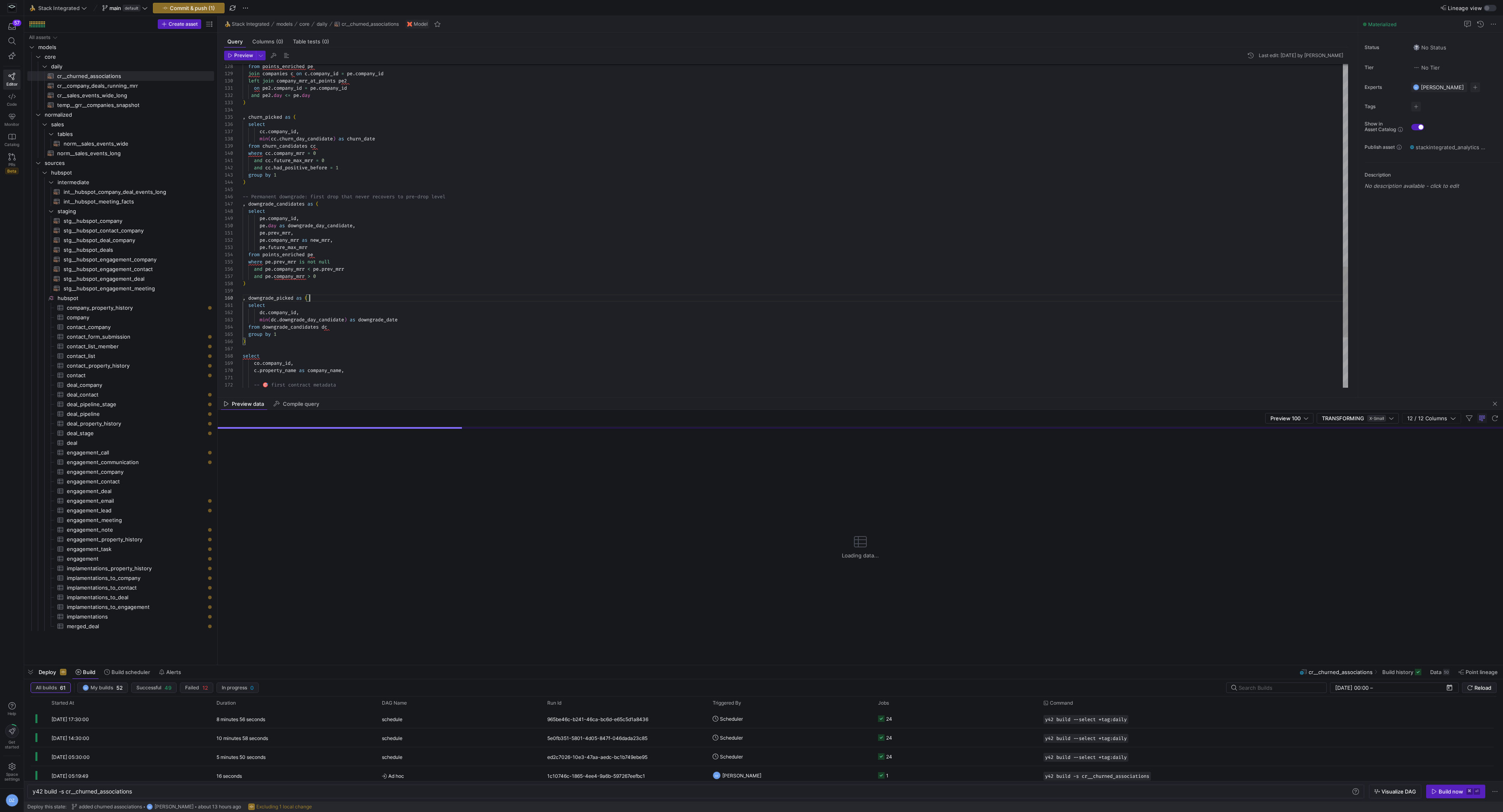
scroll to position [65, 67]
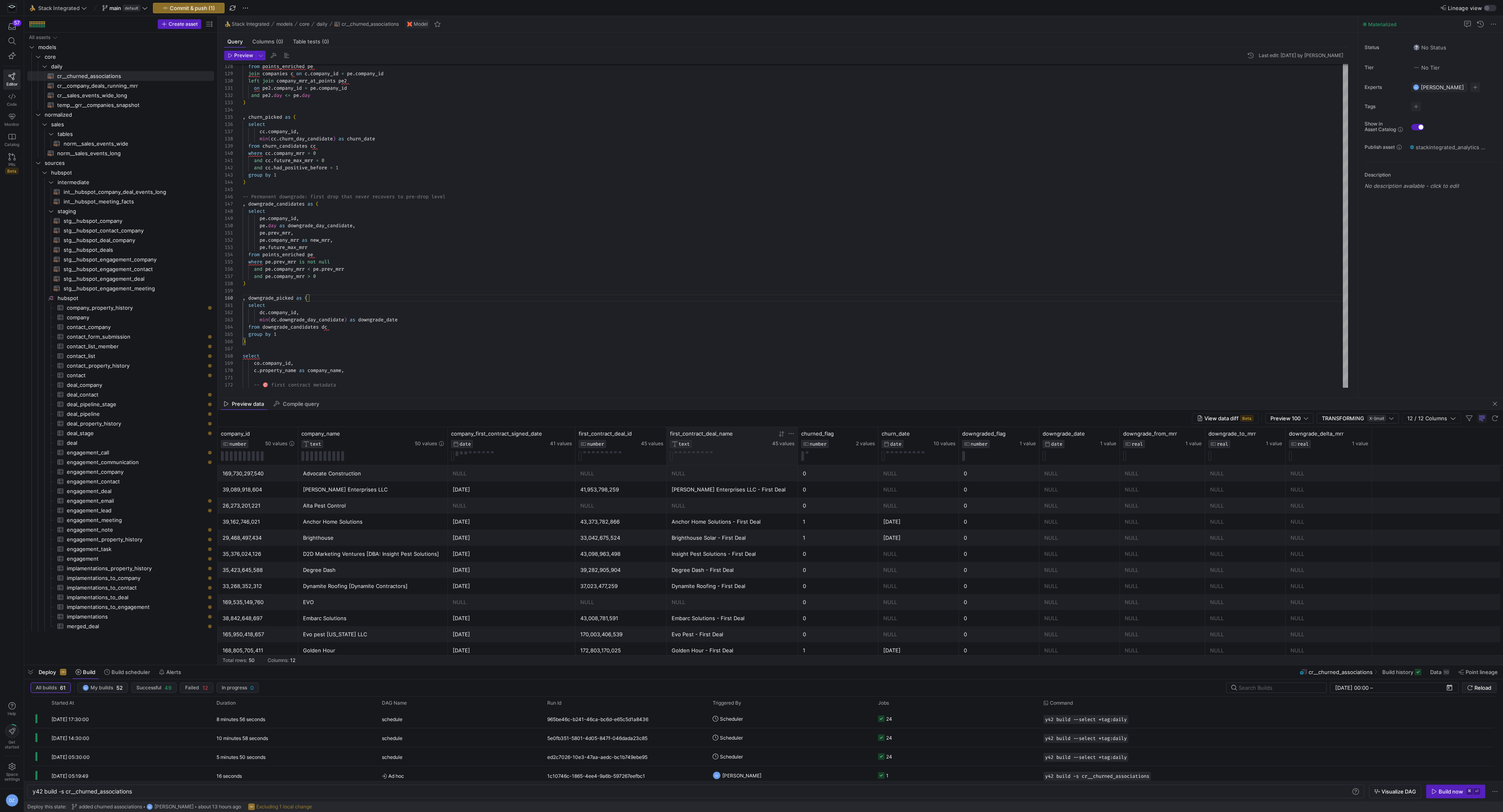
click at [783, 434] on icon at bounding box center [782, 433] width 3 height 5
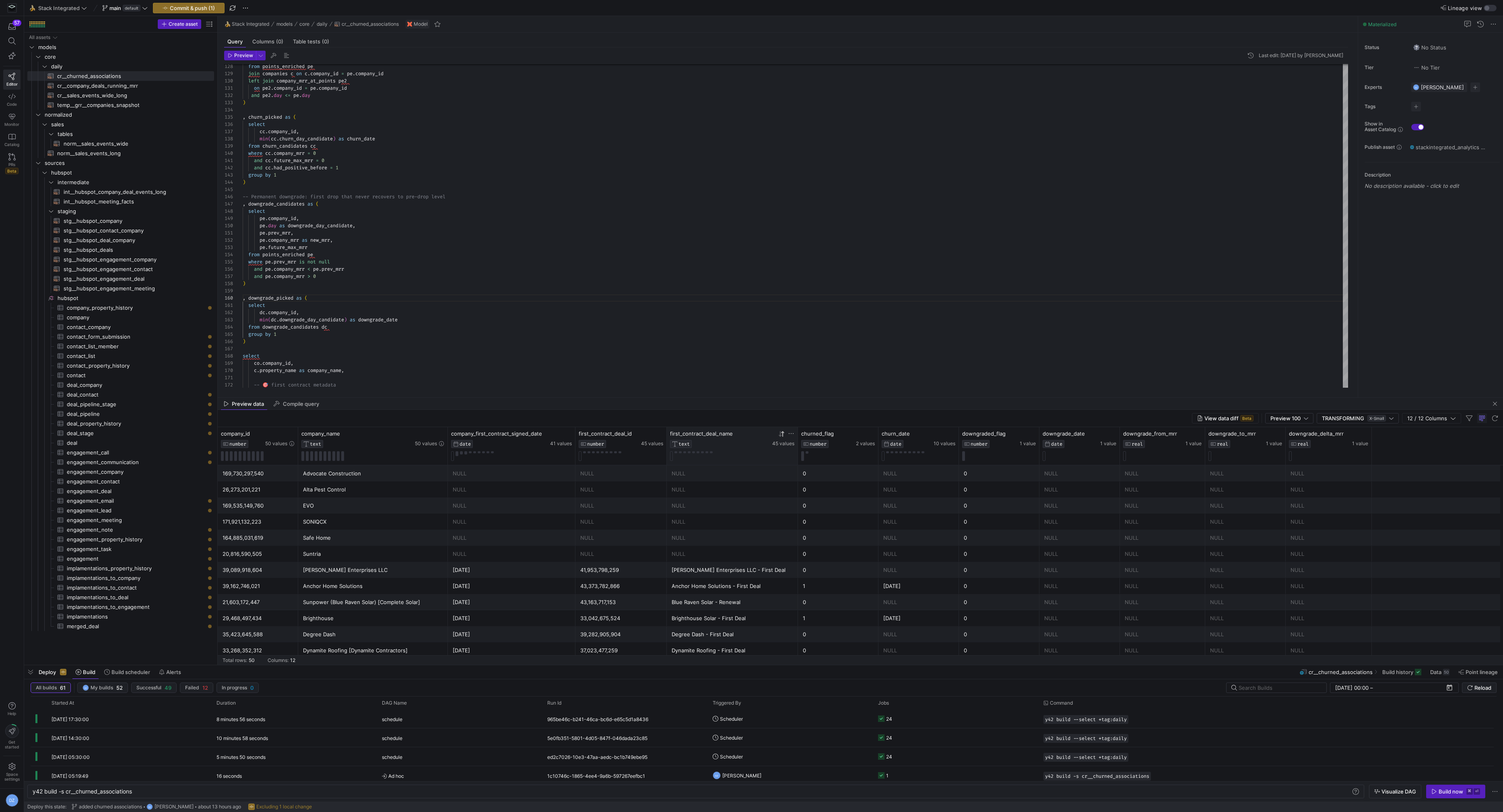
click at [782, 434] on icon at bounding box center [782, 433] width 3 height 5
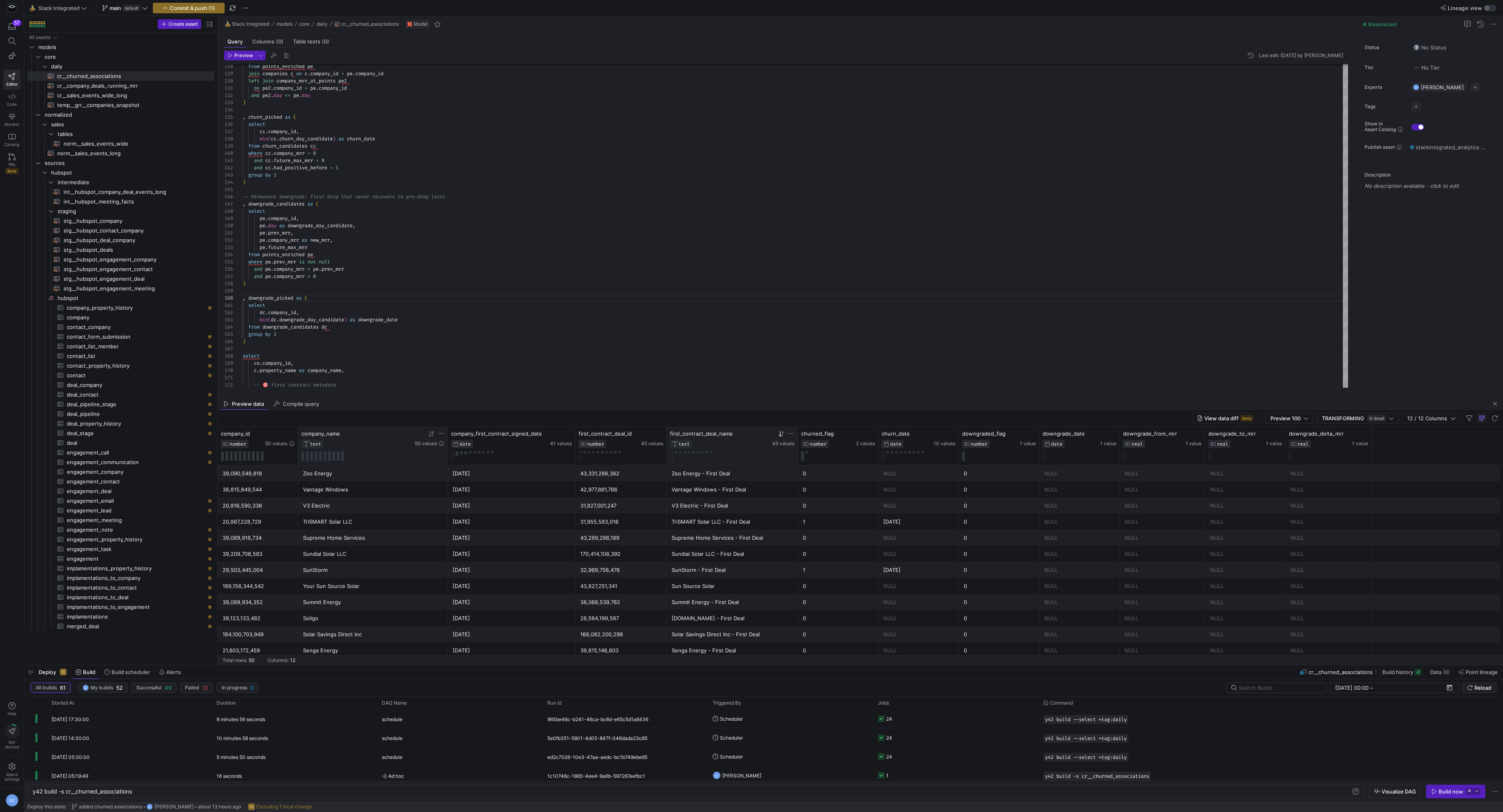
click at [431, 433] on icon at bounding box center [432, 434] width 7 height 7
click at [430, 434] on icon at bounding box center [430, 434] width 3 height 5
click at [356, 471] on div "Advocate Construction" at bounding box center [373, 474] width 140 height 16
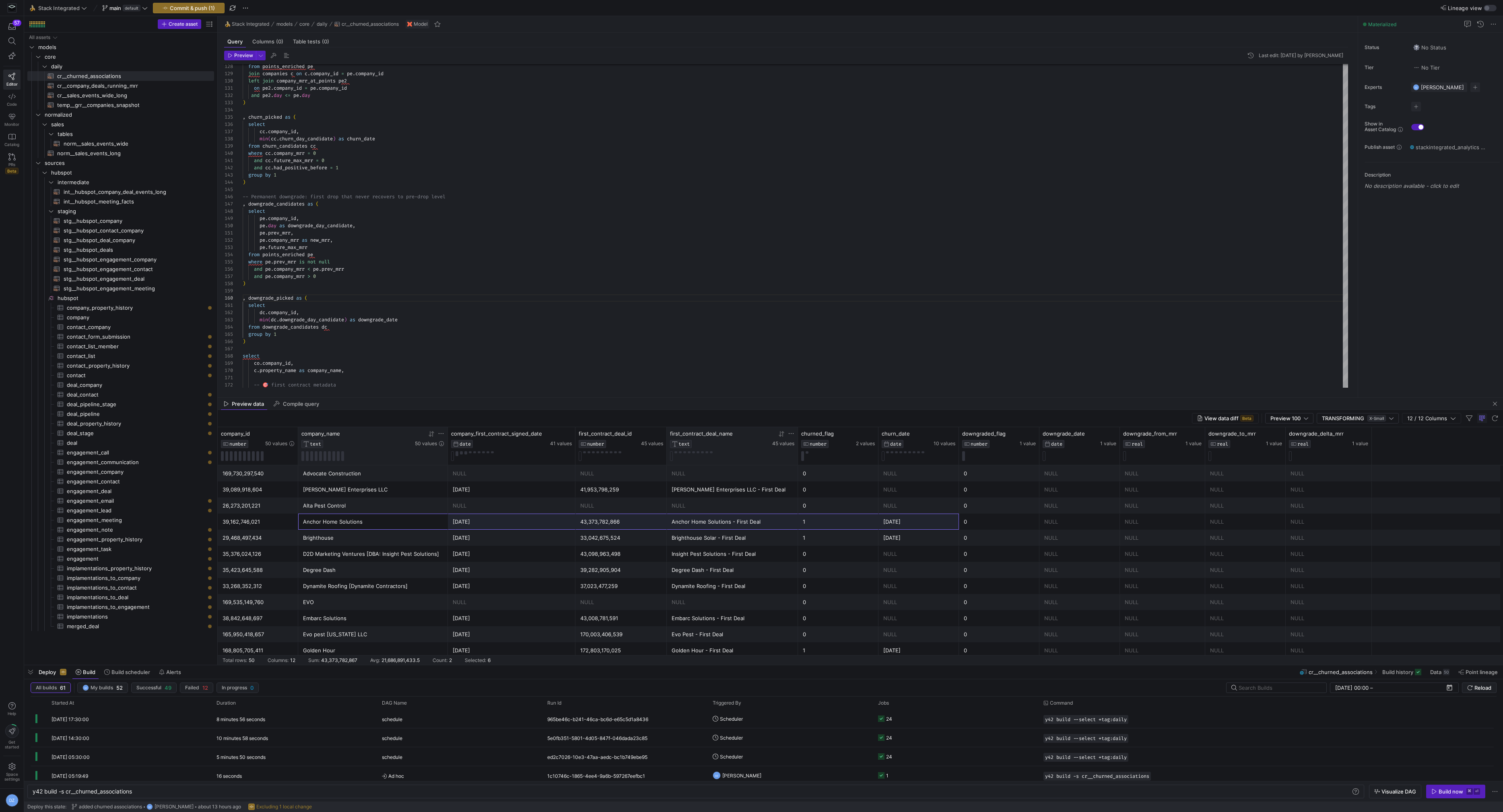
drag, startPoint x: 360, startPoint y: 522, endPoint x: 926, endPoint y: 527, distance: 566.0
click at [926, 527] on div "39,162,746,021 Anchor Home Solutions 2025-04-05 43,373,782,866 Anchor Home Solu…" at bounding box center [860, 522] width 1286 height 16
click at [926, 524] on div "[DATE]" at bounding box center [919, 522] width 71 height 16
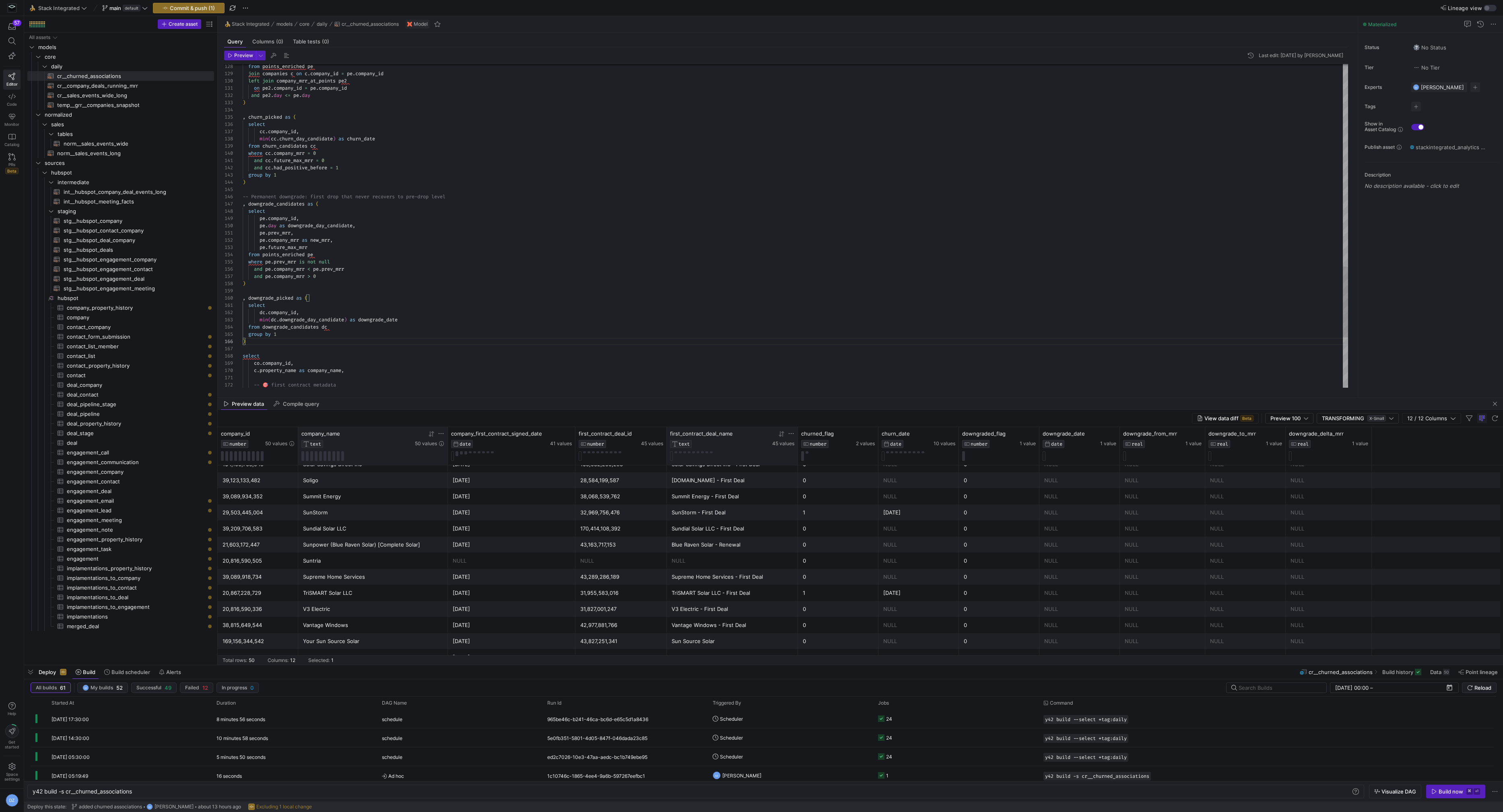
scroll to position [21, 87]
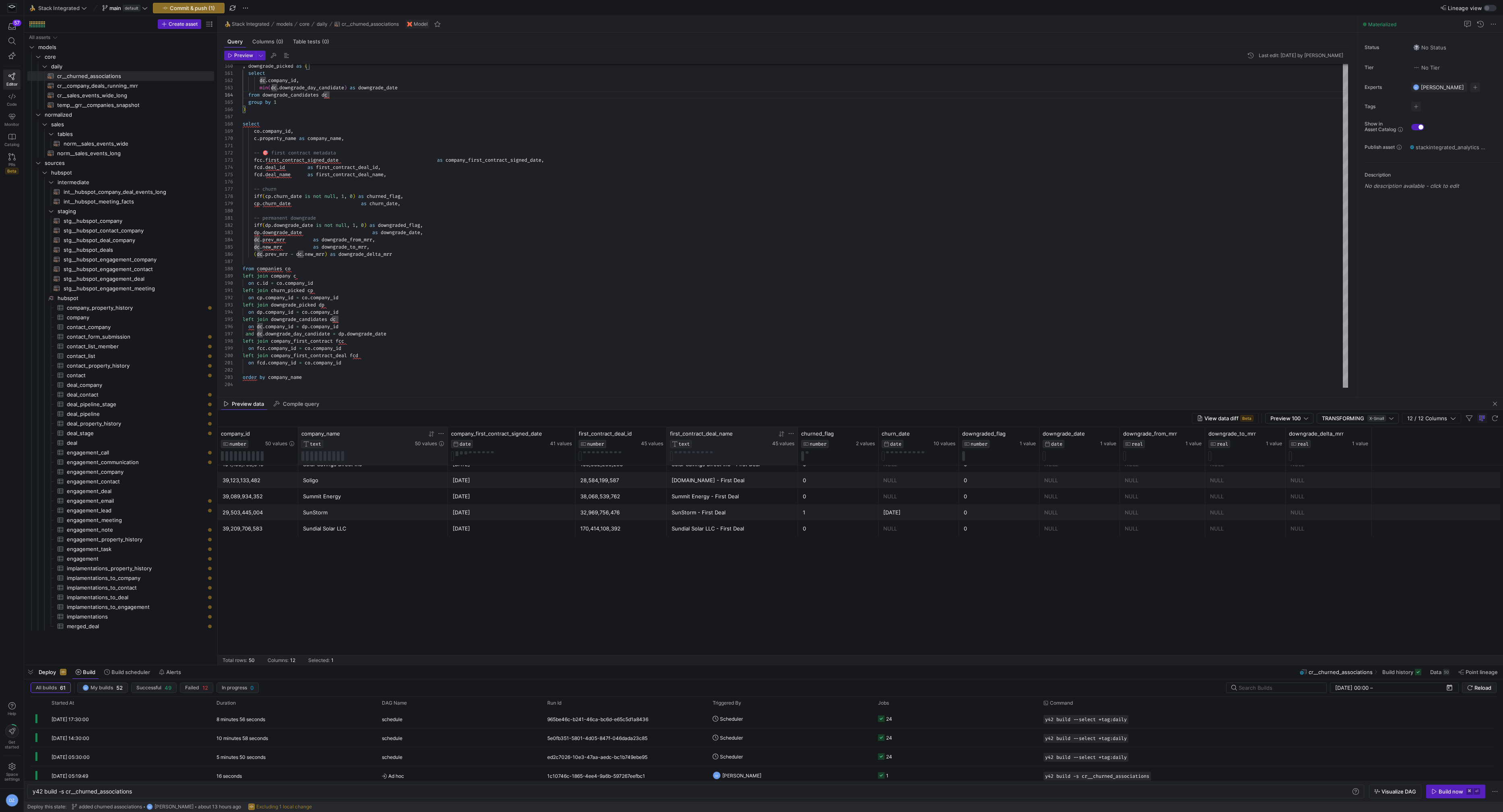
scroll to position [0, 0]
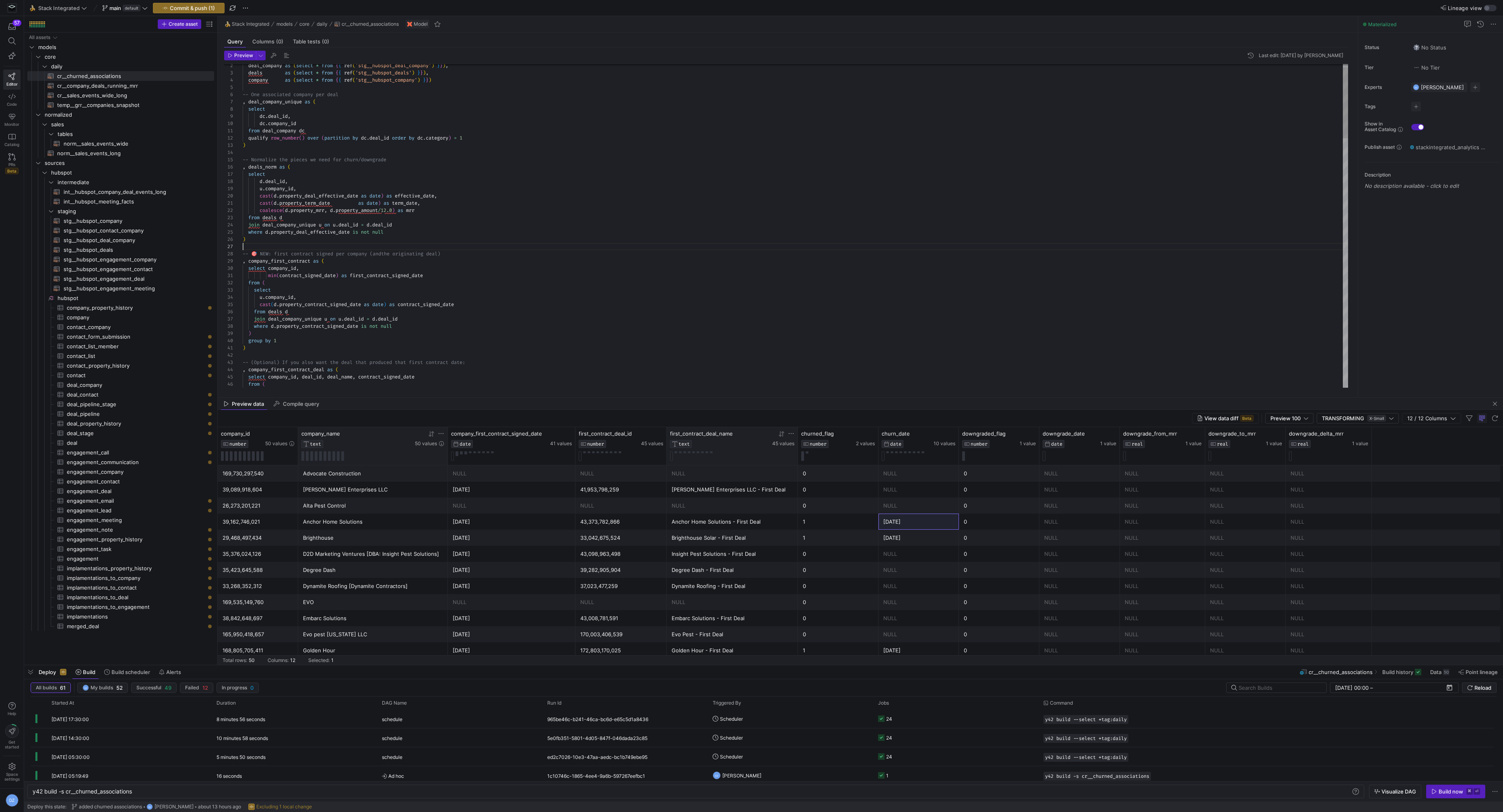
click at [469, 244] on div "from deals d join deal_company_unique u on u . deal_id = d . deal_id where d . …" at bounding box center [795, 790] width 1106 height 1484
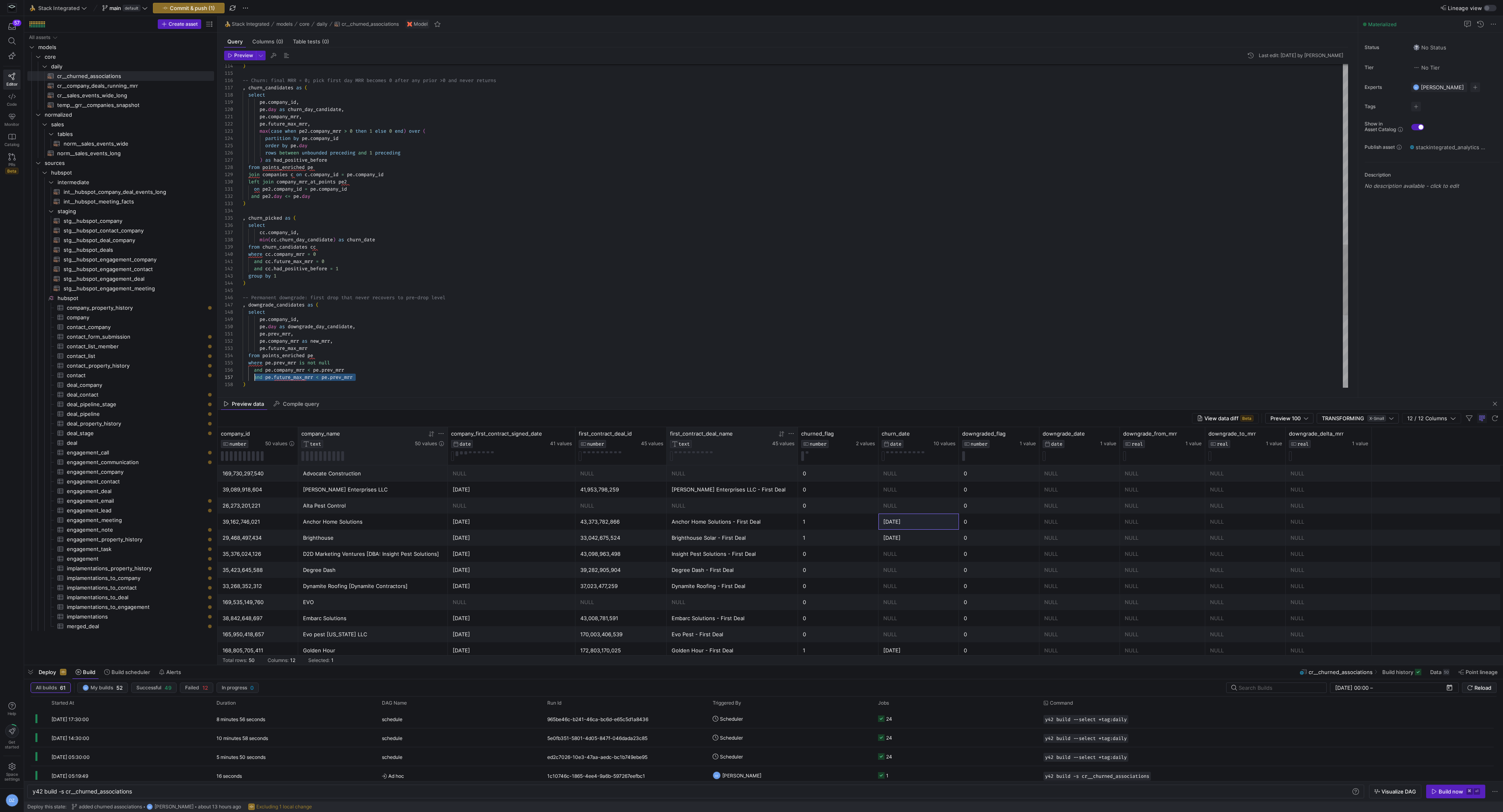
scroll to position [43, 11]
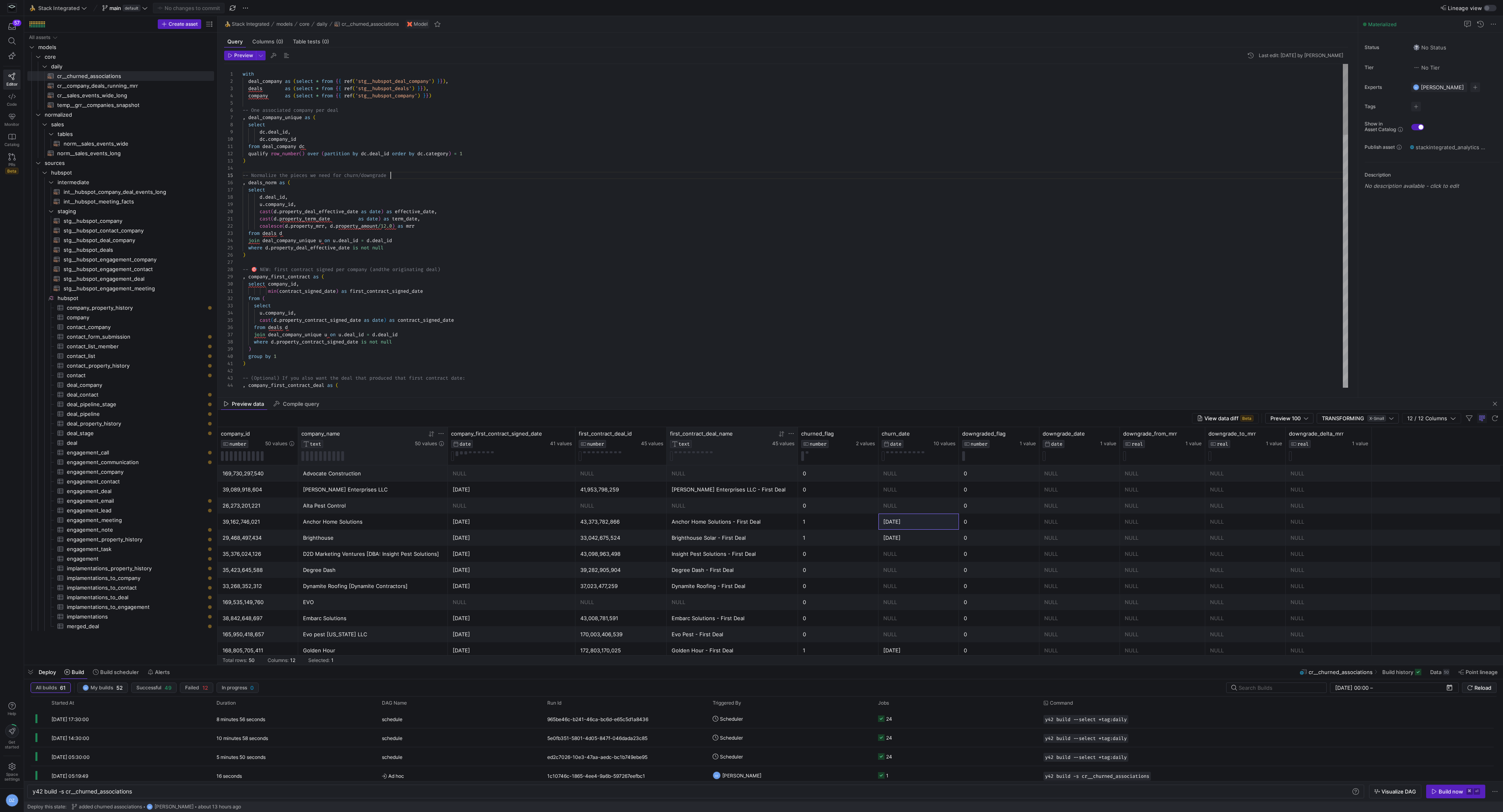
click at [477, 175] on div "-- (Optional) If you also want the deal that produ ced that first contract date…" at bounding box center [795, 805] width 1106 height 1484
click at [476, 169] on div "-- (Optional) If you also want the deal that produ ced that first contract date…" at bounding box center [795, 805] width 1106 height 1484
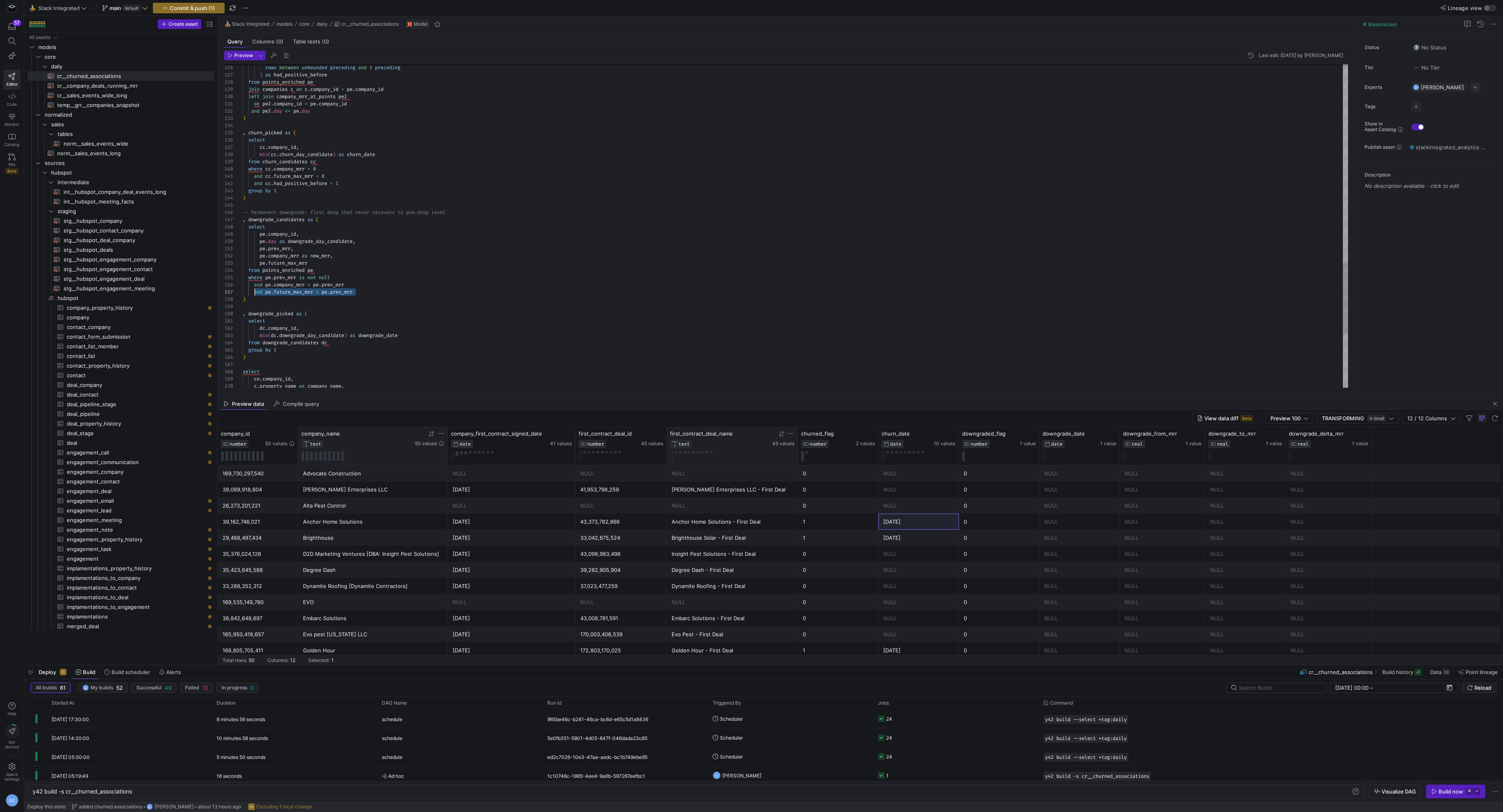
scroll to position [43, 11]
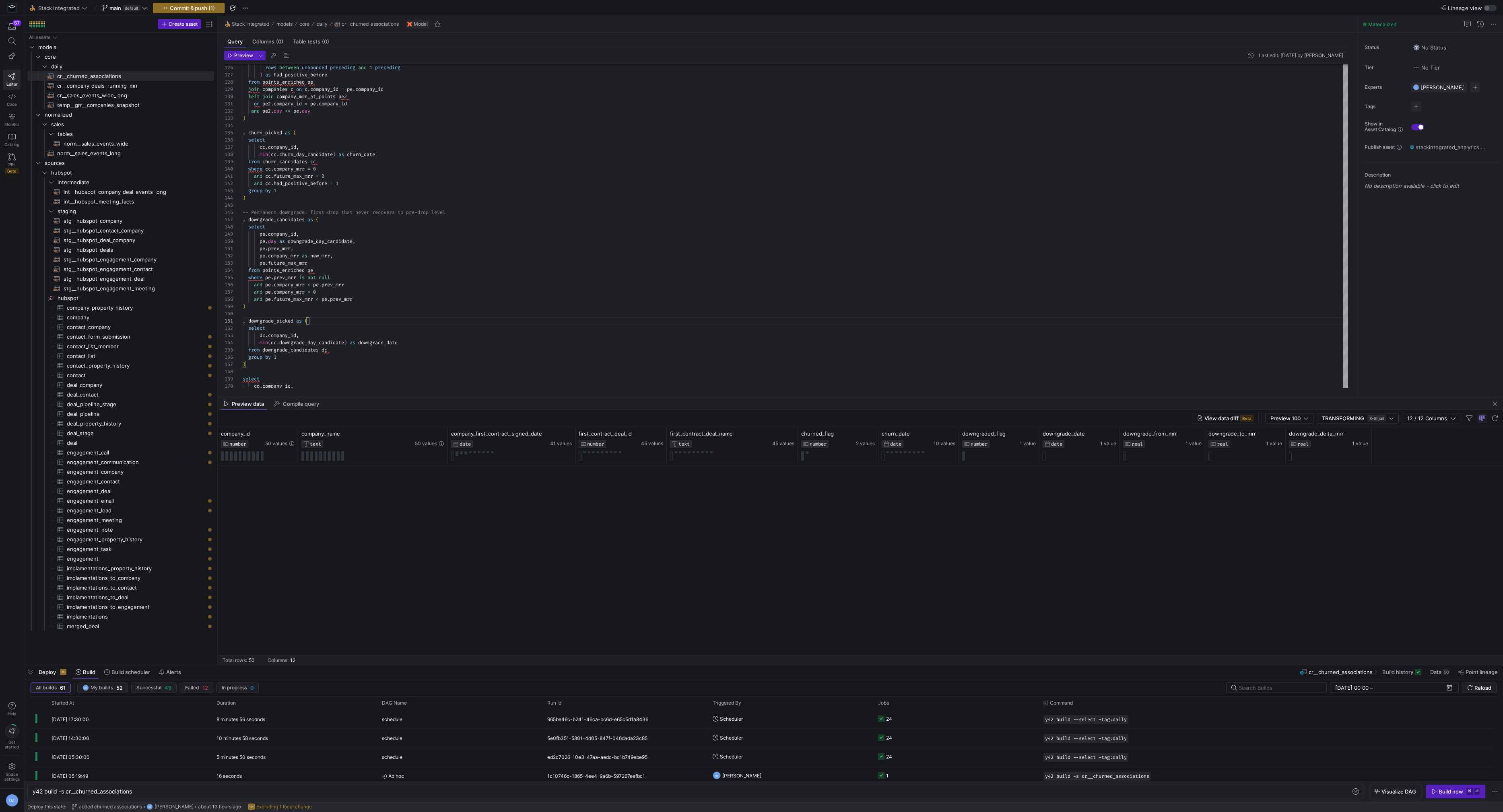
scroll to position [0, 0]
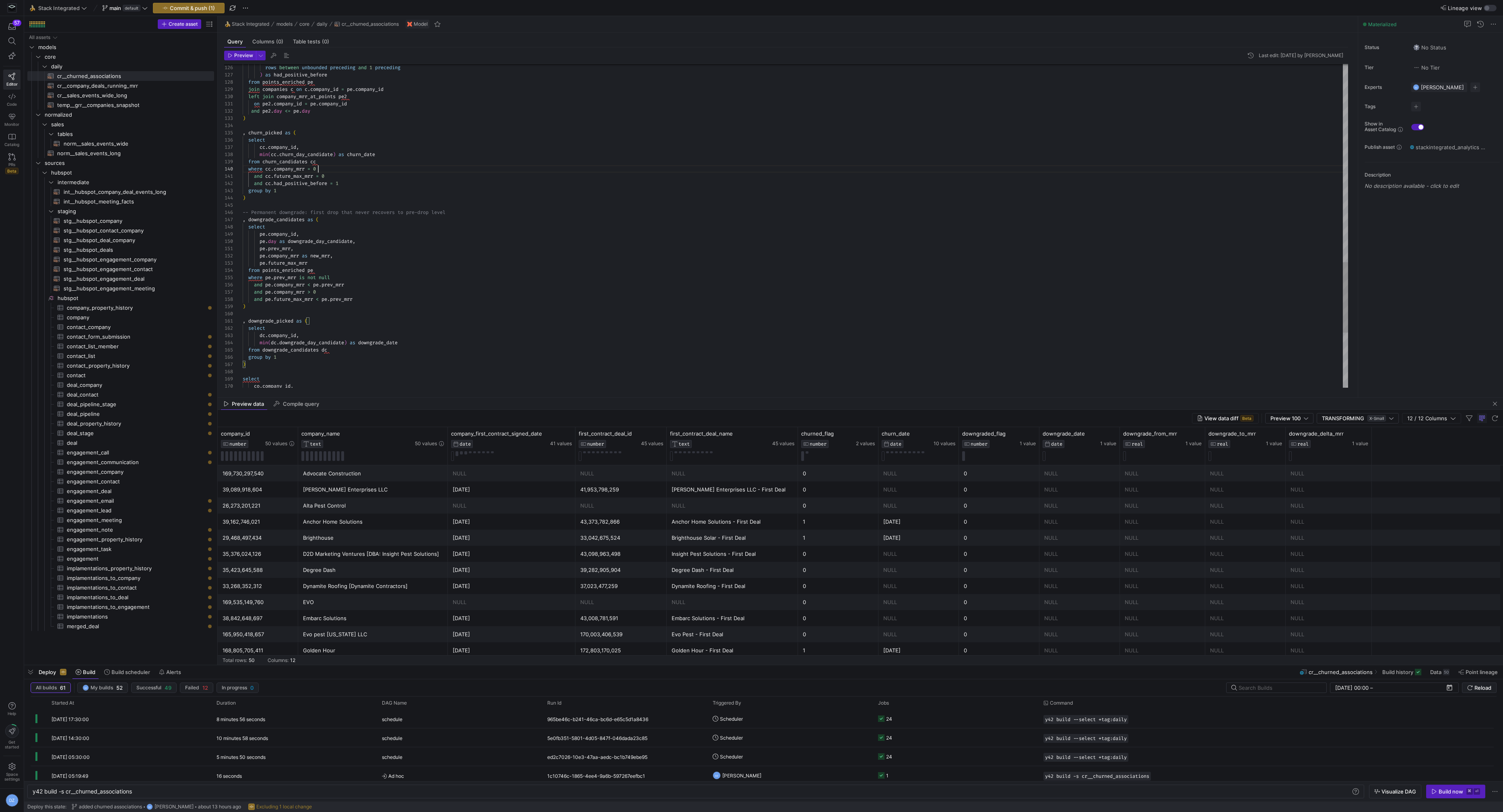
click at [490, 232] on div ", company_first_contract as ( select company_id , min ( contract_signed_date ) …" at bounding box center [795, 809] width 1106 height 1491
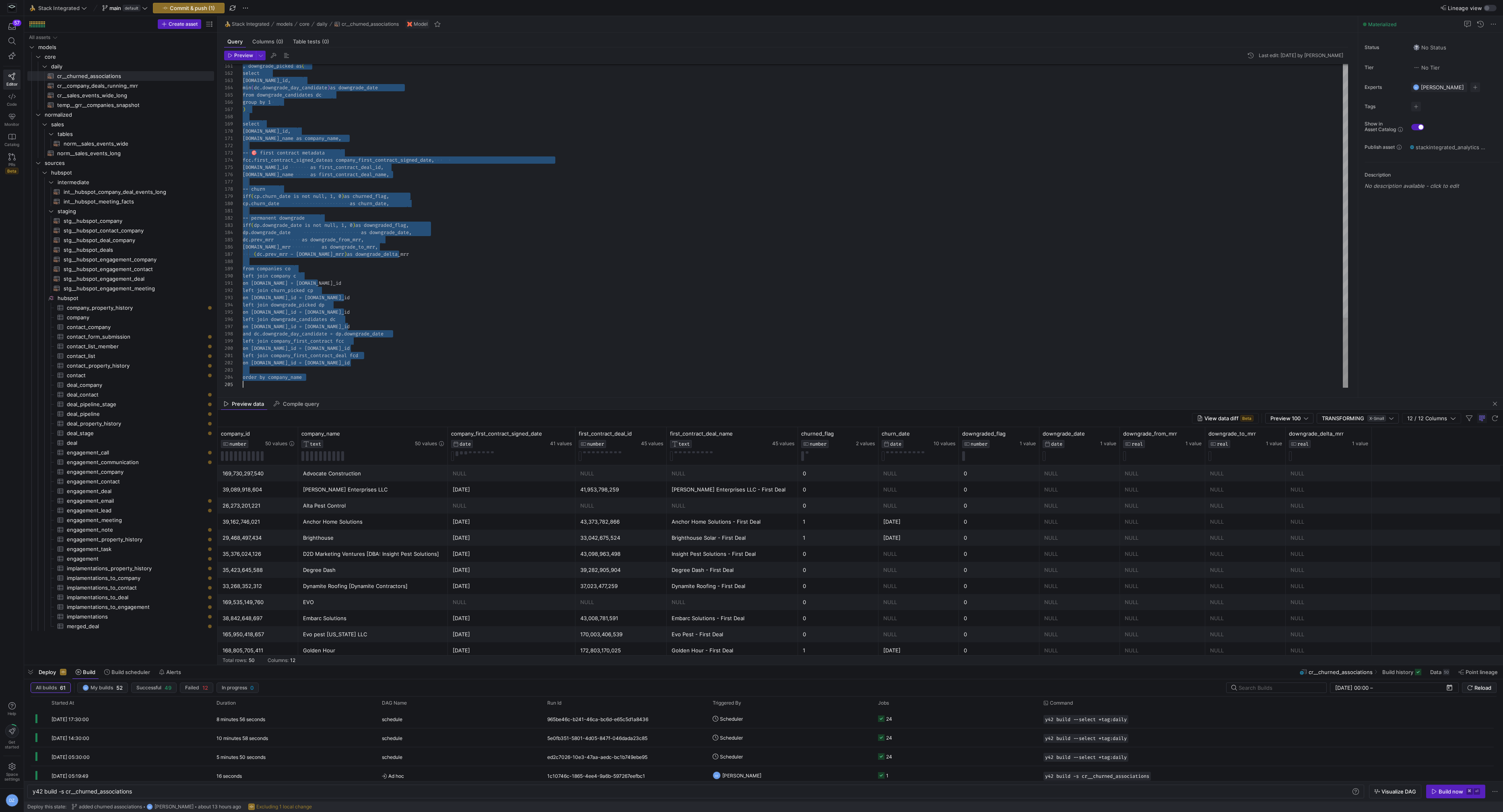
scroll to position [0, 0]
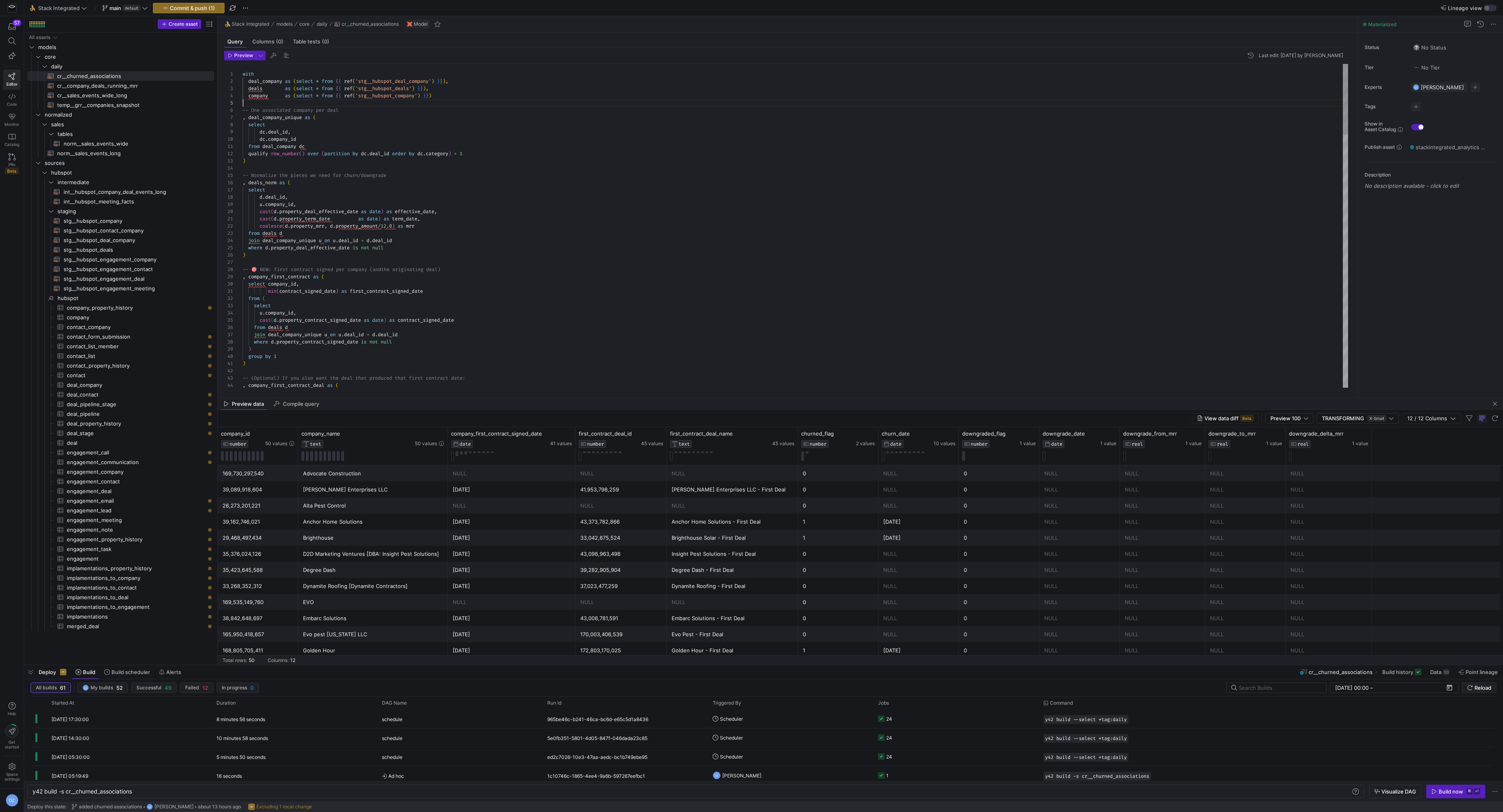
click at [298, 101] on div "group by 1 ) -- (Optional) If you also want the deal that produ ced that first …" at bounding box center [795, 809] width 1106 height 1491
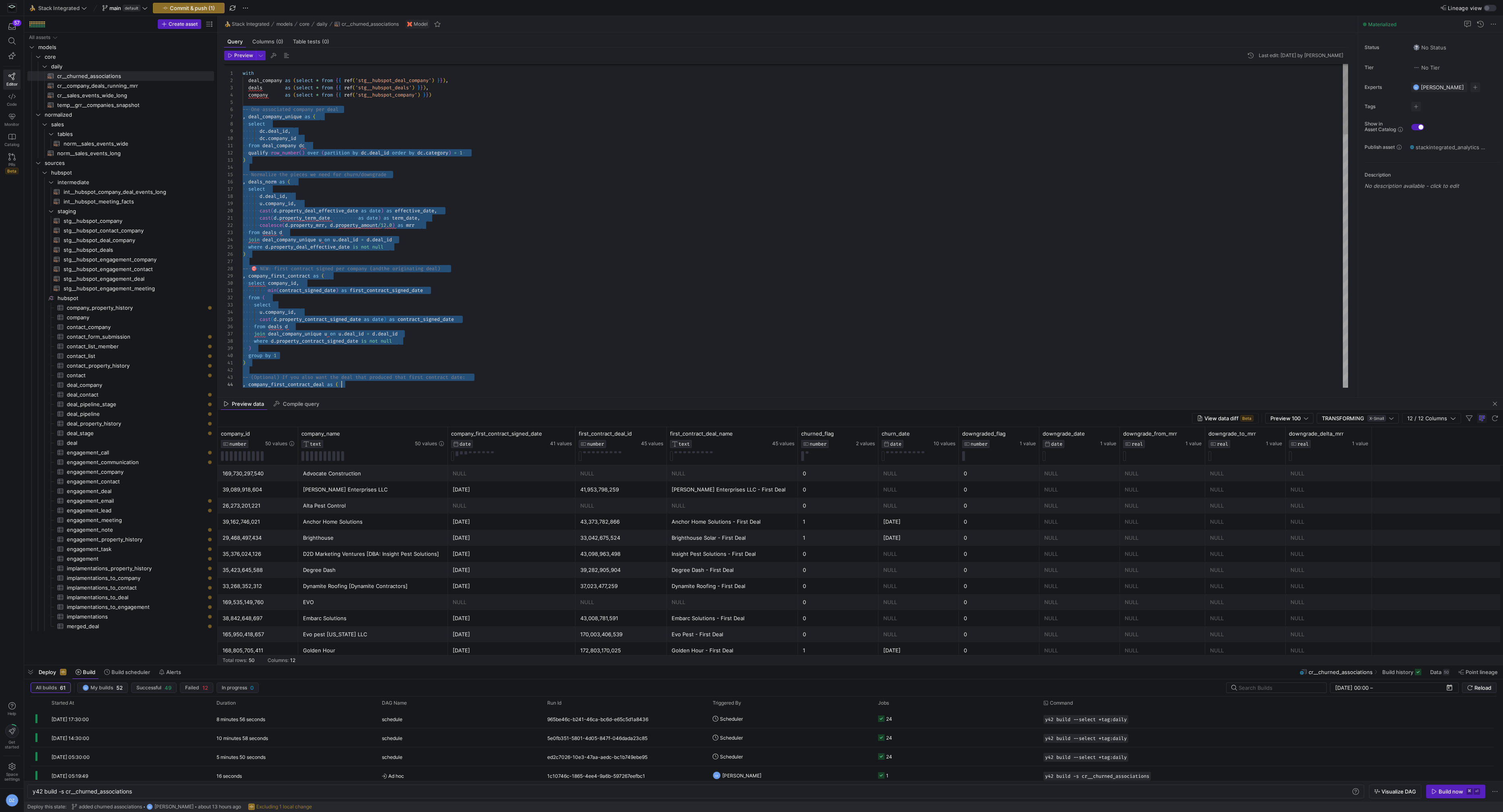
scroll to position [36, 0]
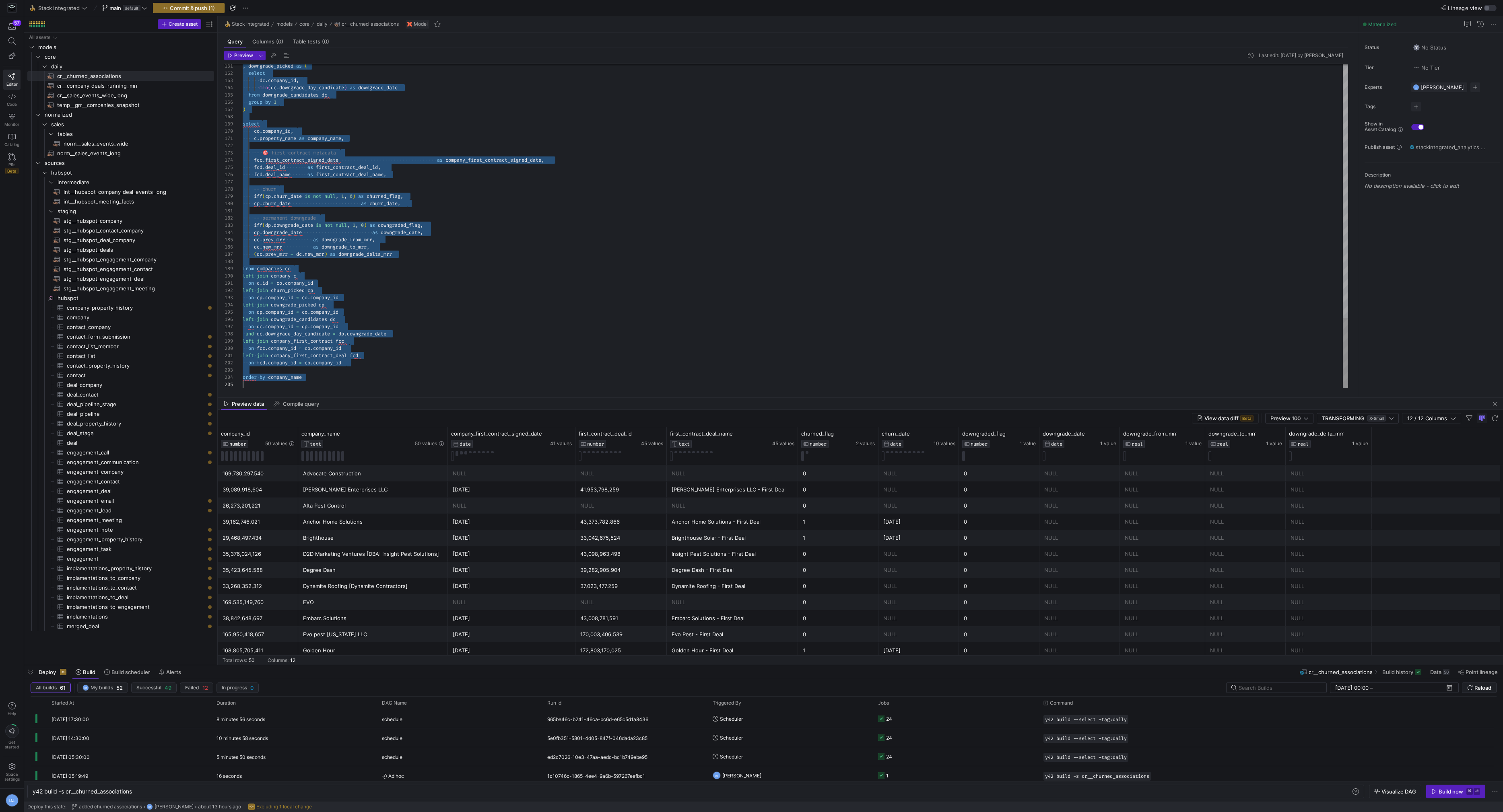
drag, startPoint x: 244, startPoint y: 109, endPoint x: 489, endPoint y: 547, distance: 501.9
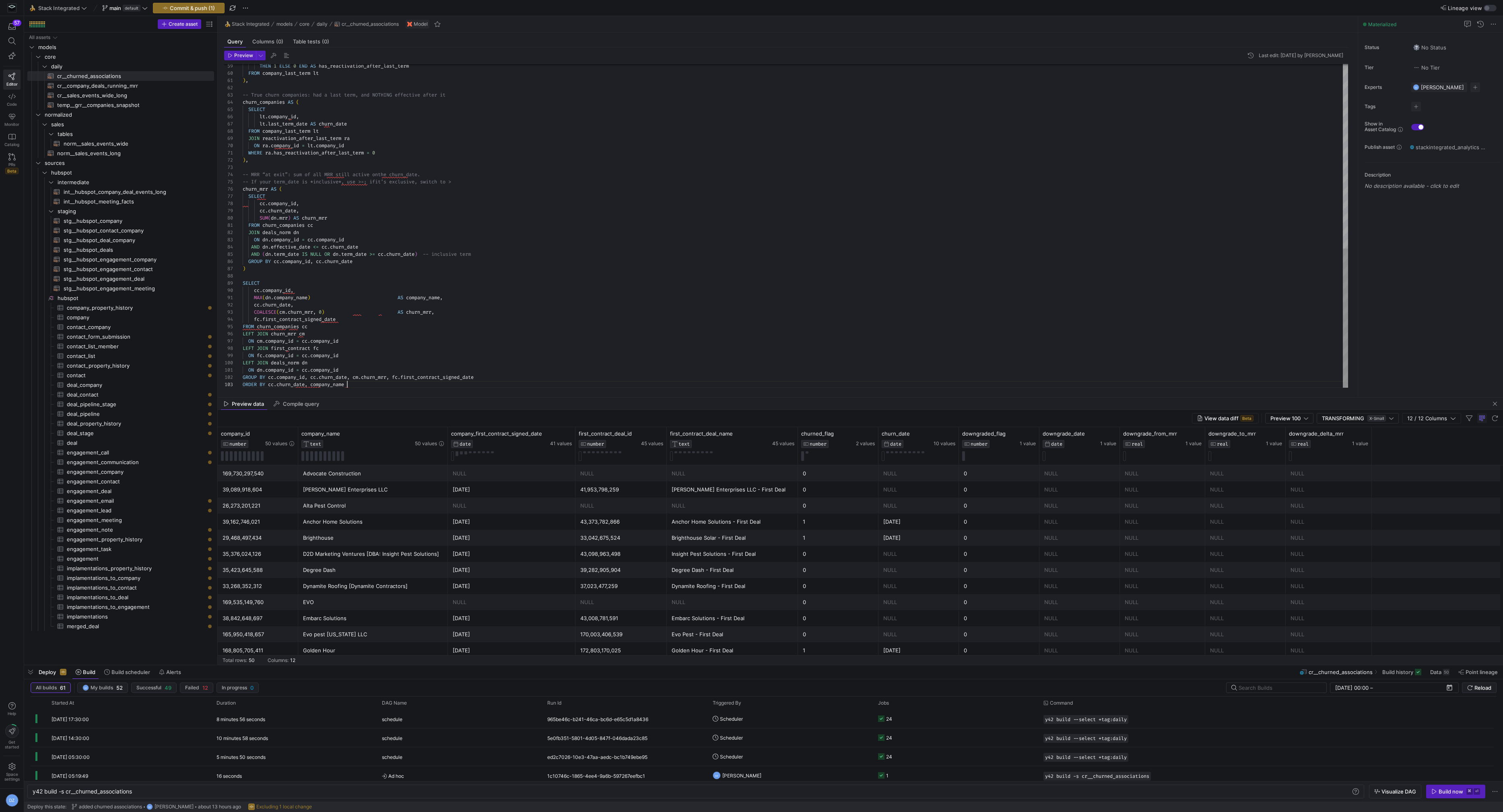
scroll to position [14, 104]
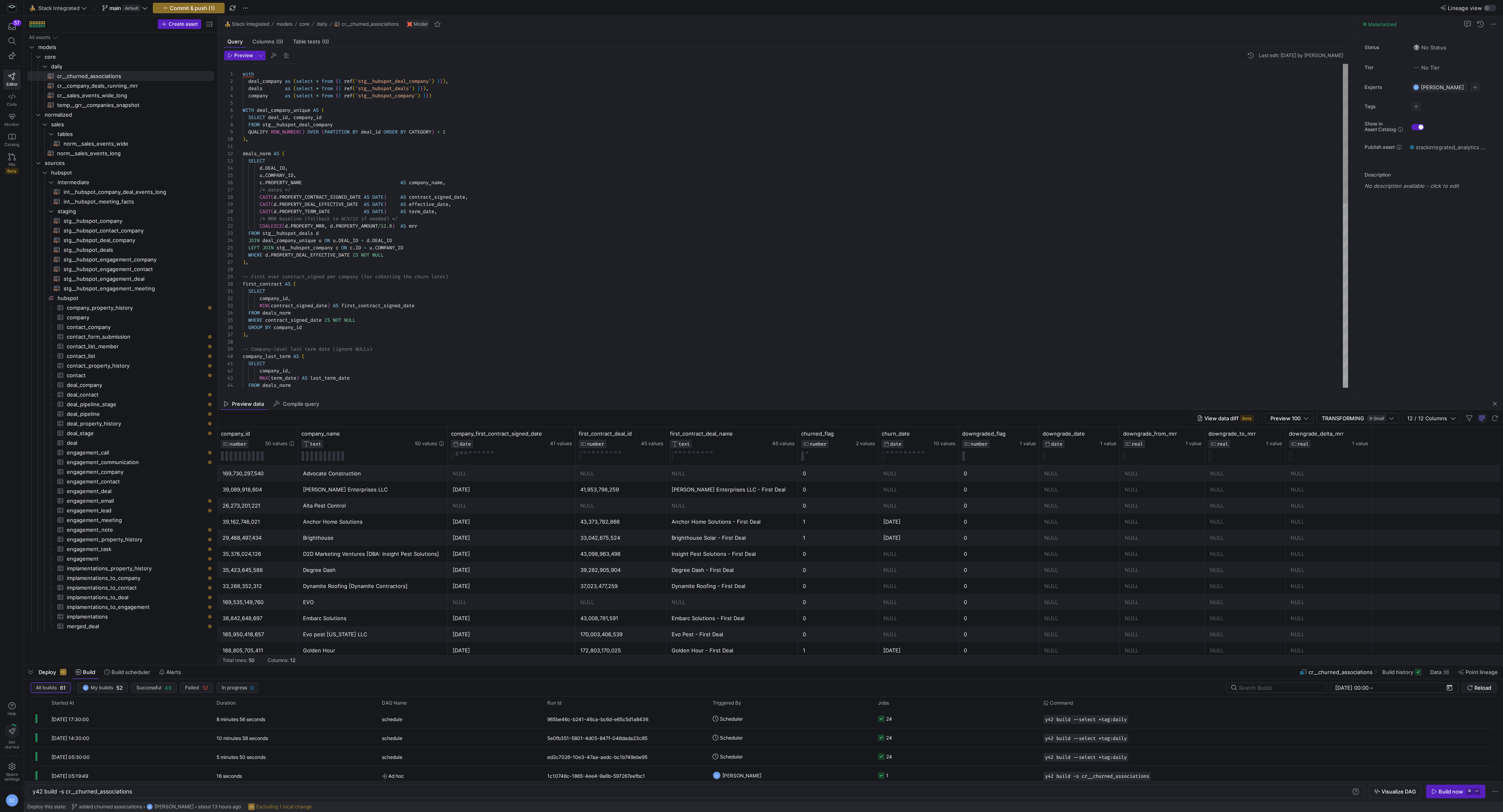
click at [277, 80] on div "MIN ( contract_signed_date ) AS first_contract_signed_date FROM deals_norm WHER…" at bounding box center [795, 440] width 1106 height 752
click at [296, 124] on div "MIN ( contract_signed_date ) AS first_contract_signed_date FROM deals_norm WHER…" at bounding box center [795, 440] width 1106 height 752
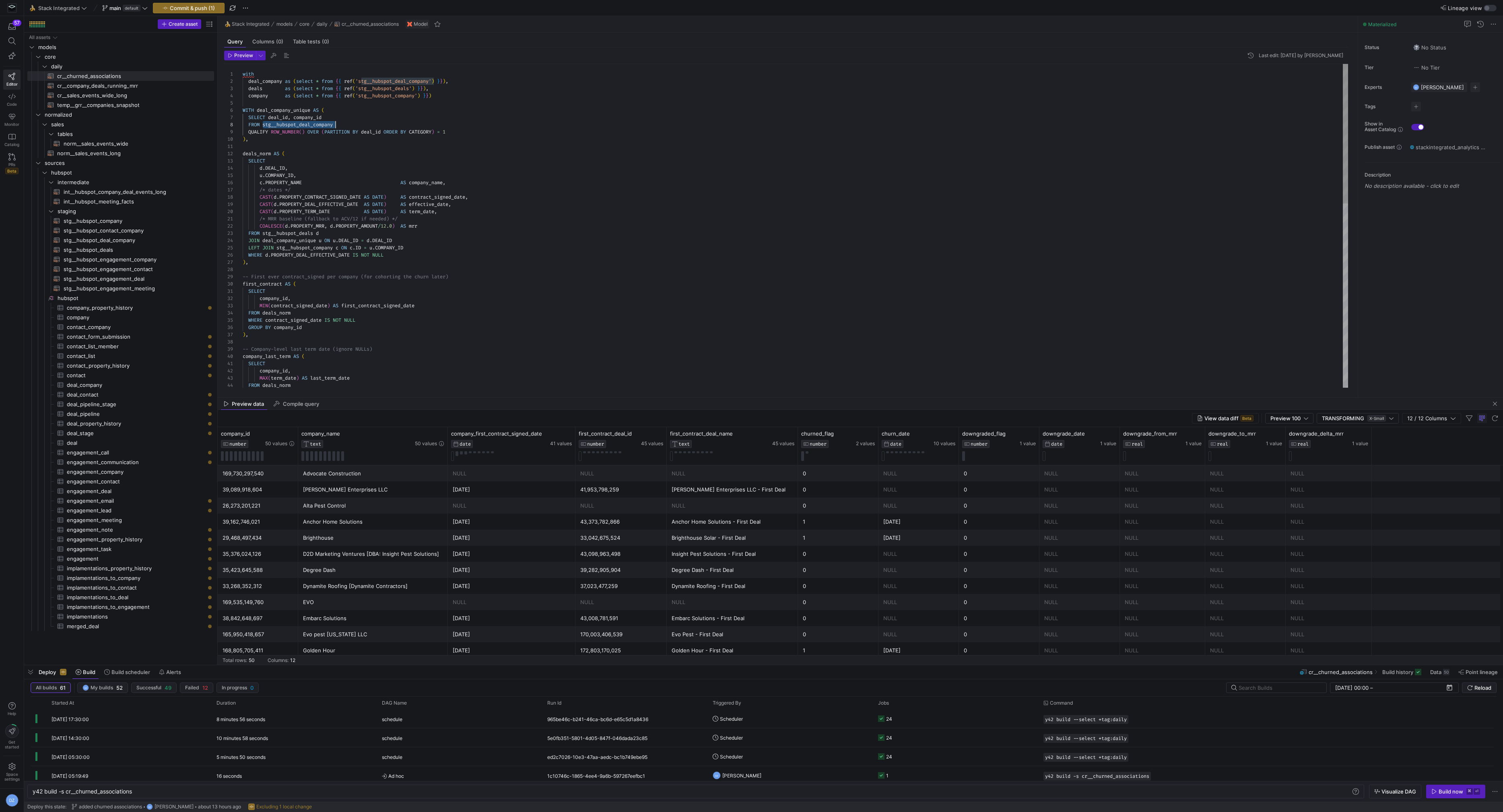
type textarea "with deal_company as (select * from {{ ref('stg__hubspot_deal_company') }}), de…"
click at [282, 122] on div "MIN ( contract_signed_date ) AS first_contract_signed_date FROM deals_norm WHER…" at bounding box center [795, 440] width 1106 height 752
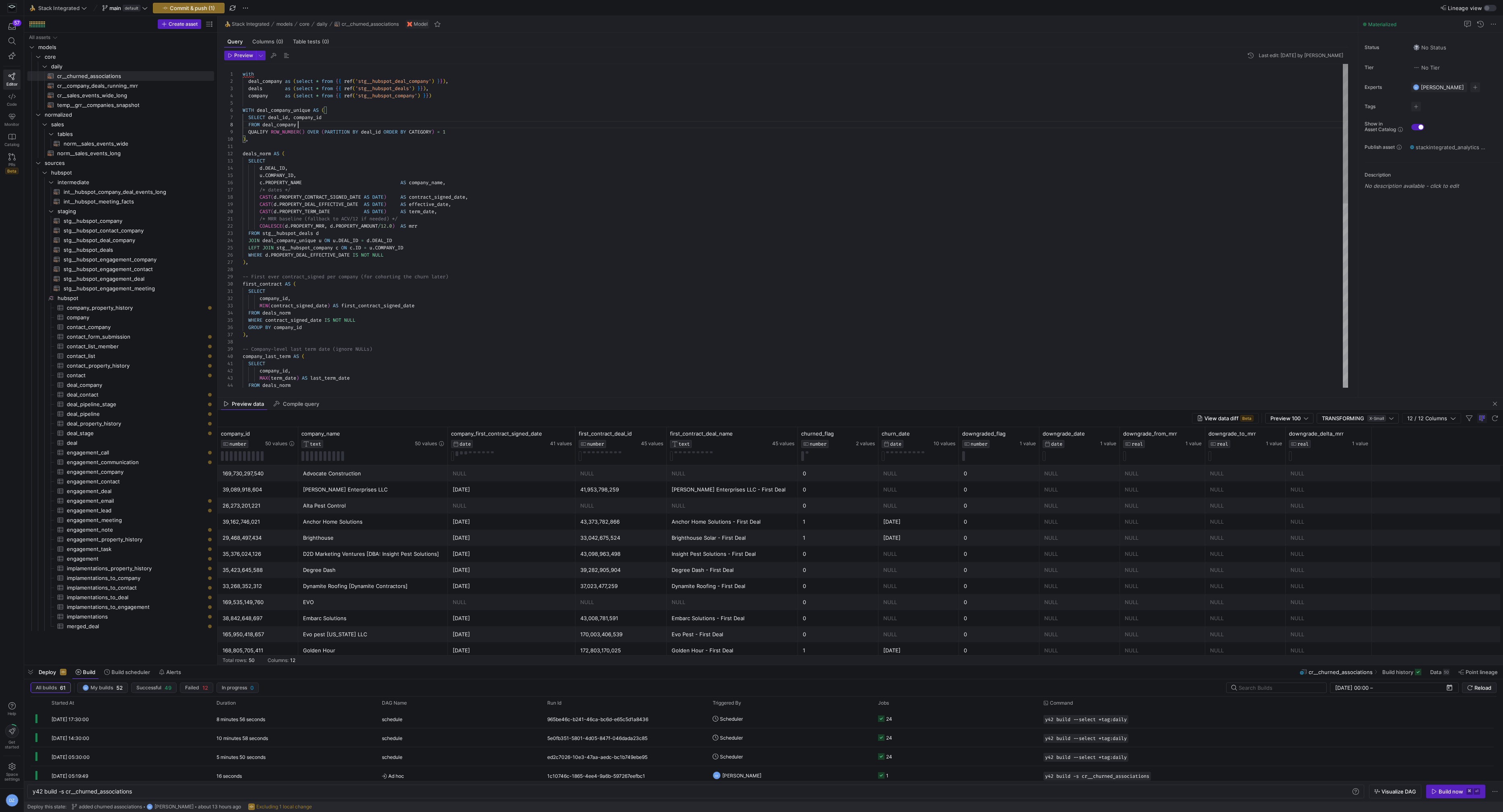
scroll to position [51, 55]
click at [255, 88] on div "MIN ( contract_signed_date ) AS first_contract_signed_date FROM deals_norm WHER…" at bounding box center [795, 440] width 1106 height 752
click at [297, 236] on div "MIN ( contract_signed_date ) AS first_contract_signed_date FROM deals_norm WHER…" at bounding box center [795, 440] width 1106 height 752
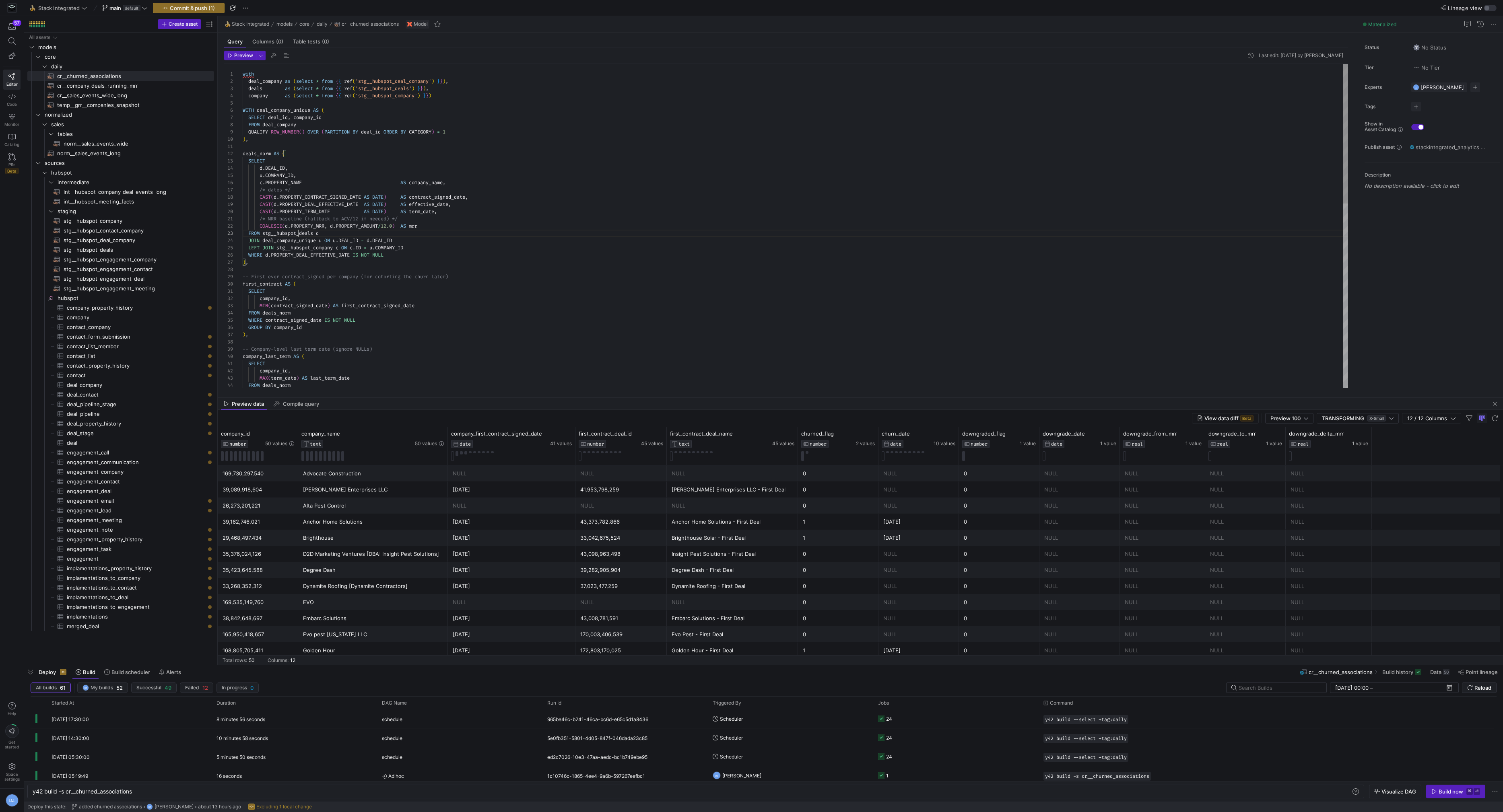
click at [297, 236] on div "MIN ( contract_signed_date ) AS first_contract_signed_date FROM deals_norm WHER…" at bounding box center [795, 440] width 1106 height 752
click at [299, 248] on div "MIN ( contract_signed_date ) AS first_contract_signed_date FROM deals_norm WHER…" at bounding box center [795, 440] width 1106 height 752
click at [299, 248] on div "MIN ( contract_signed_date ) AS first_contract_signed_date FROM deals_norm WHER…" at bounding box center [795, 440] width 1106 height 752
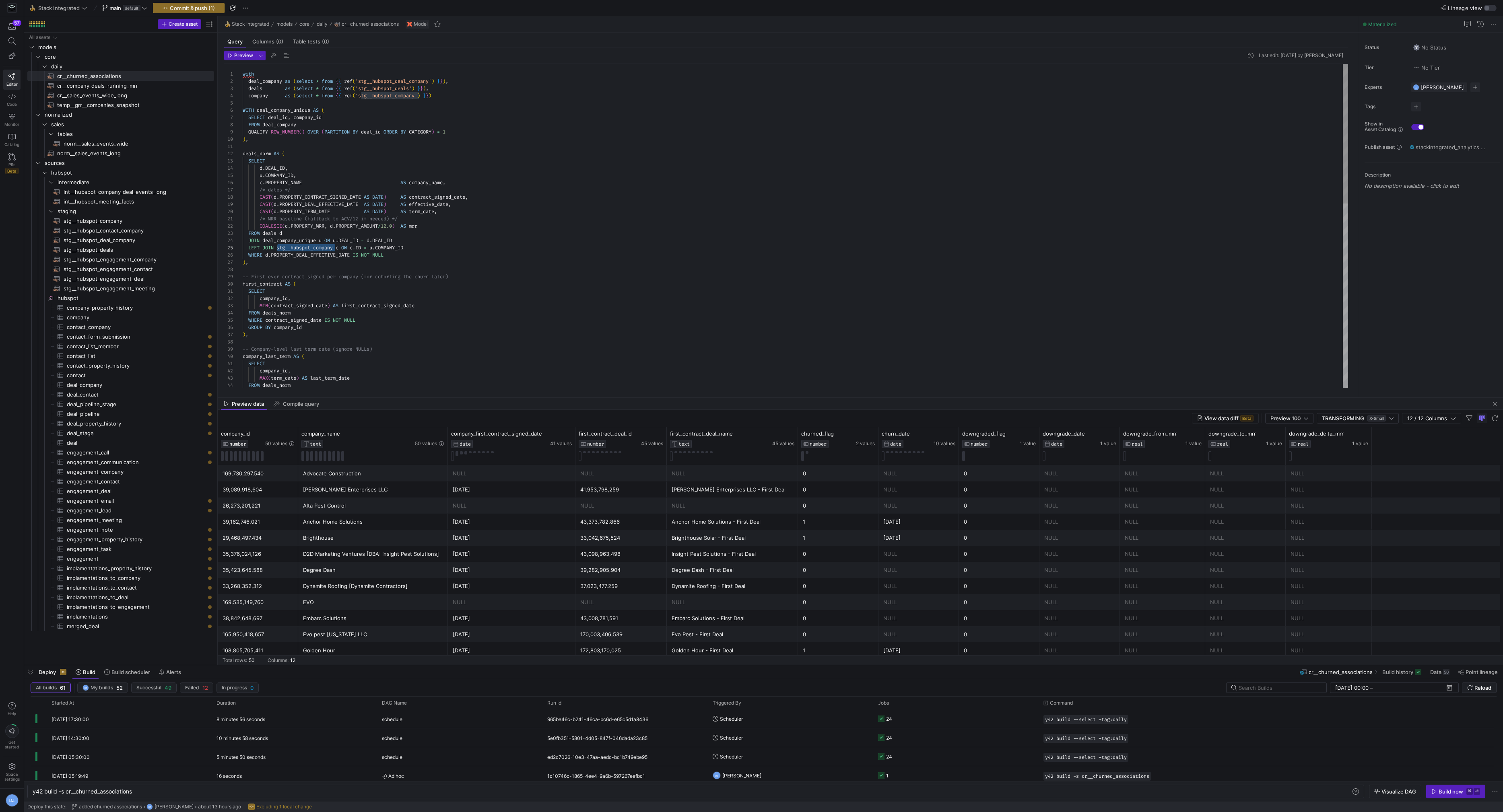
click at [258, 91] on div "MIN ( contract_signed_date ) AS first_contract_signed_date FROM deals_norm WHER…" at bounding box center [795, 440] width 1106 height 752
click at [260, 98] on div "MIN ( contract_signed_date ) AS first_contract_signed_date FROM deals_norm WHER…" at bounding box center [795, 440] width 1106 height 752
click at [303, 248] on div "MIN ( contract_signed_date ) AS first_contract_signed_date FROM deals_norm WHER…" at bounding box center [795, 440] width 1106 height 752
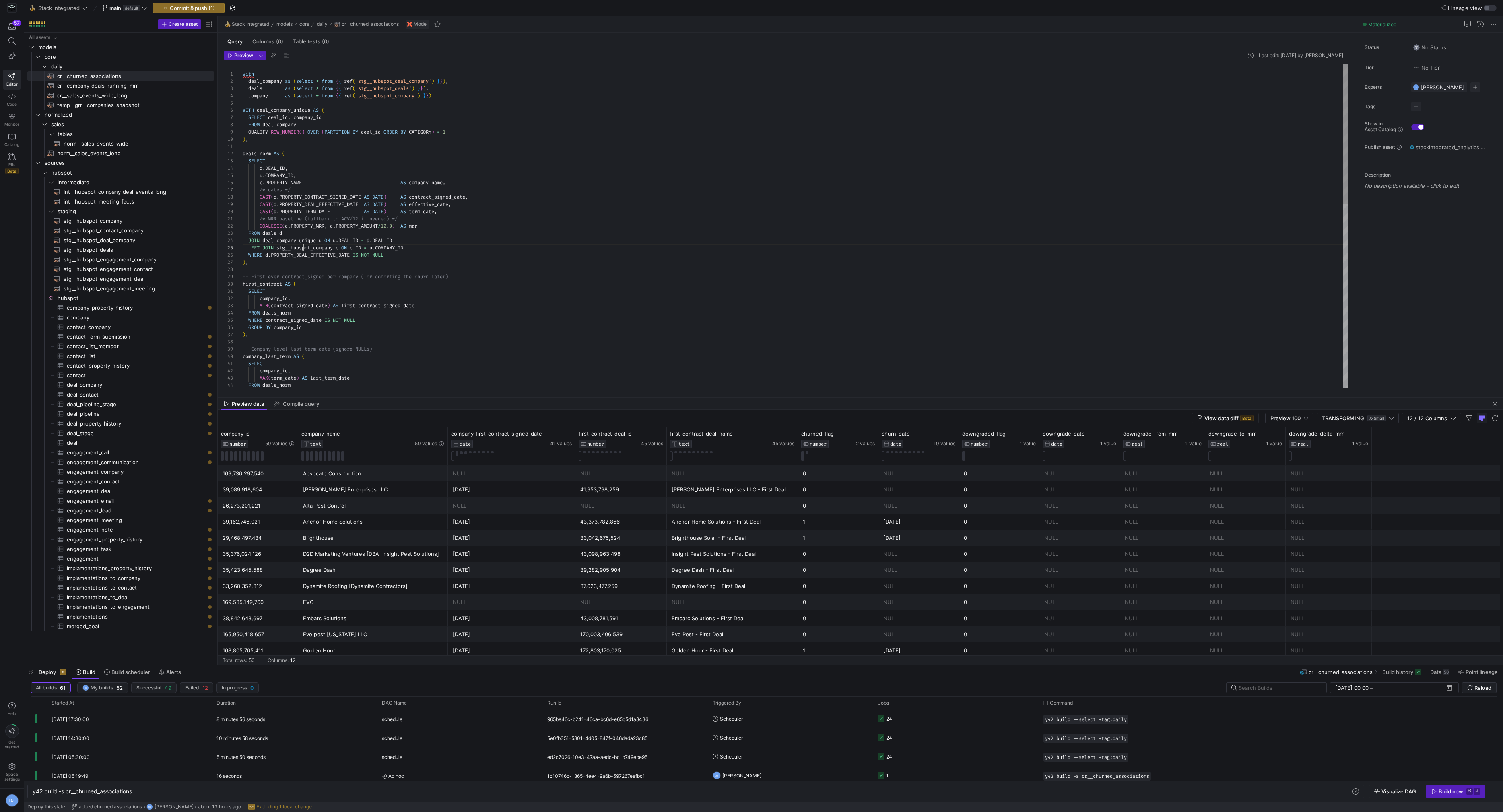
click at [303, 248] on div "MIN ( contract_signed_date ) AS first_contract_signed_date FROM deals_norm WHER…" at bounding box center [795, 440] width 1106 height 752
click at [329, 259] on div "MIN ( contract_signed_date ) AS first_contract_signed_date FROM deals_norm WHER…" at bounding box center [795, 440] width 1106 height 752
click at [406, 266] on div "MIN ( contract_signed_date ) AS first_contract_signed_date FROM deals_norm WHER…" at bounding box center [795, 440] width 1106 height 752
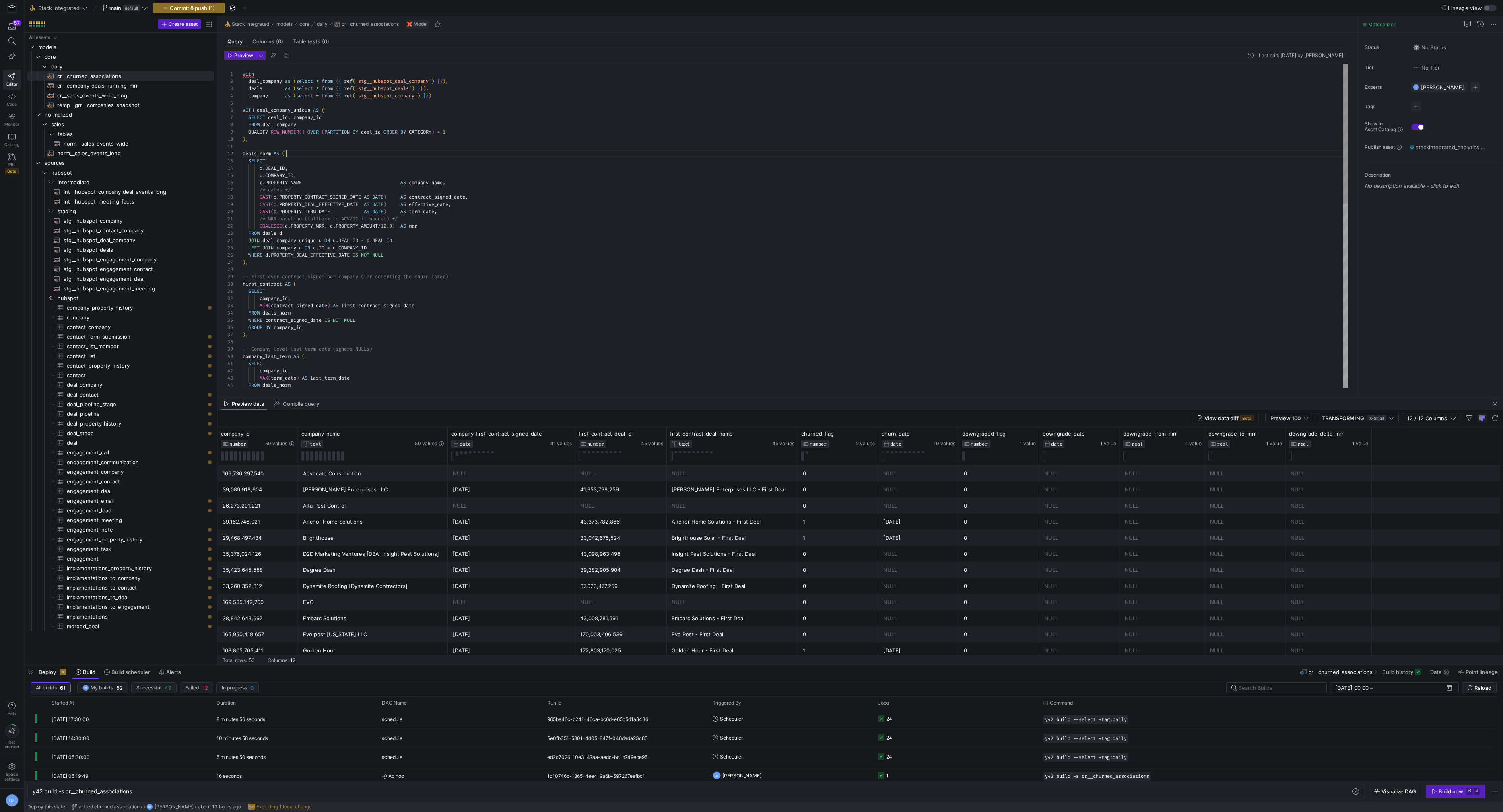
click at [416, 152] on div "MIN ( contract_signed_date ) AS first_contract_signed_date FROM deals_norm WHER…" at bounding box center [795, 440] width 1106 height 752
click at [417, 141] on div "MIN ( contract_signed_date ) AS first_contract_signed_date FROM deals_norm WHER…" at bounding box center [795, 440] width 1106 height 752
drag, startPoint x: 259, startPoint y: 110, endPoint x: 239, endPoint y: 111, distance: 20.0
click at [242, 111] on div "MIN ( contract_signed_date ) AS first_contract_signed_date FROM deals_norm WHER…" at bounding box center [795, 440] width 1106 height 752
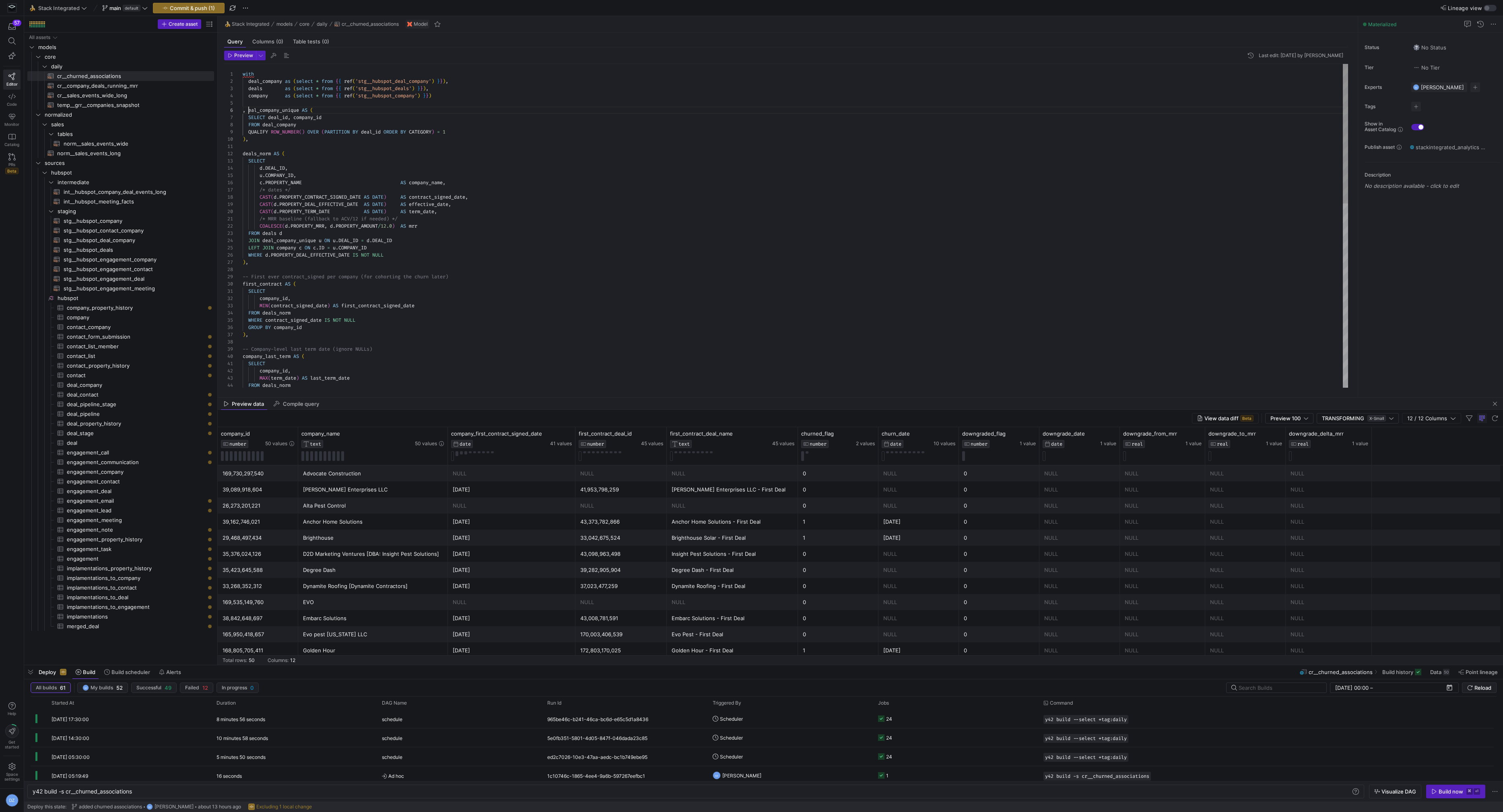
scroll to position [36, 9]
click at [318, 145] on div "MIN ( contract_signed_date ) AS first_contract_signed_date FROM deals_norm WHER…" at bounding box center [795, 440] width 1106 height 752
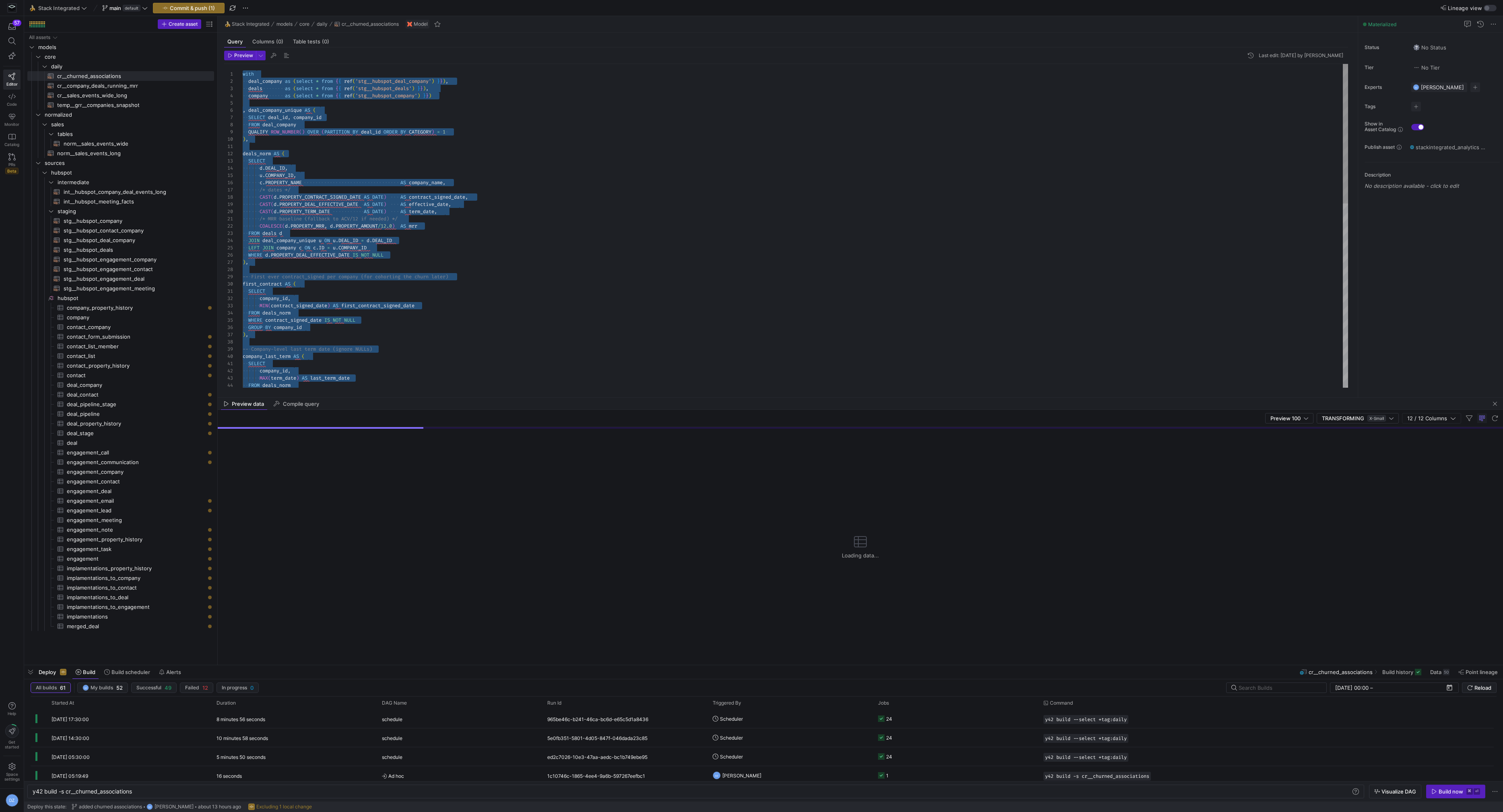
click at [406, 219] on div "MIN ( contract_signed_date ) AS first_contract_signed_date FROM deals_norm WHER…" at bounding box center [795, 440] width 1106 height 752
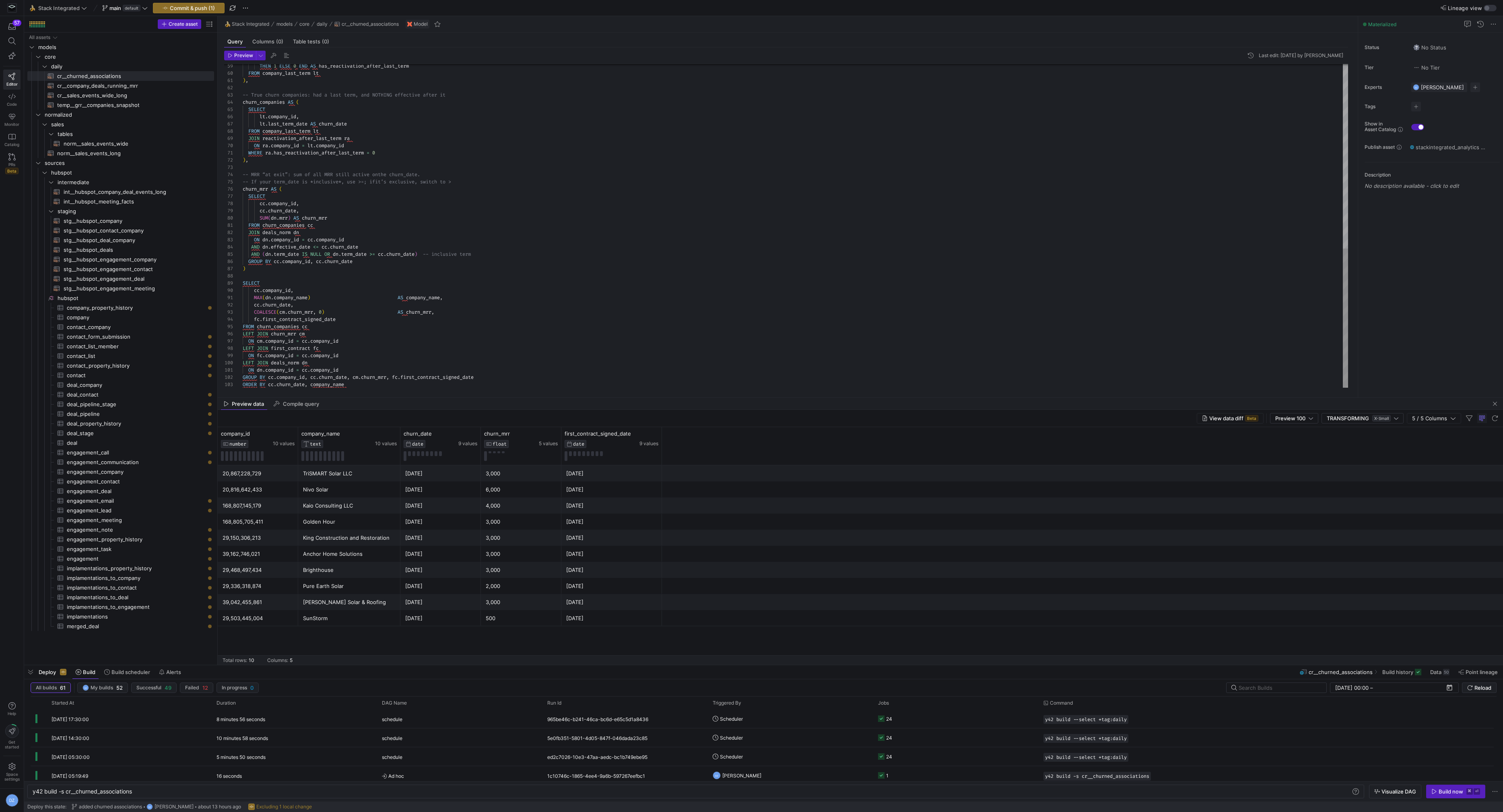
click at [523, 275] on div "THEN 1 ELSE 0 END AS has_reactivation_after_last_term FROM company_last_term lt…" at bounding box center [795, 12] width 1106 height 752
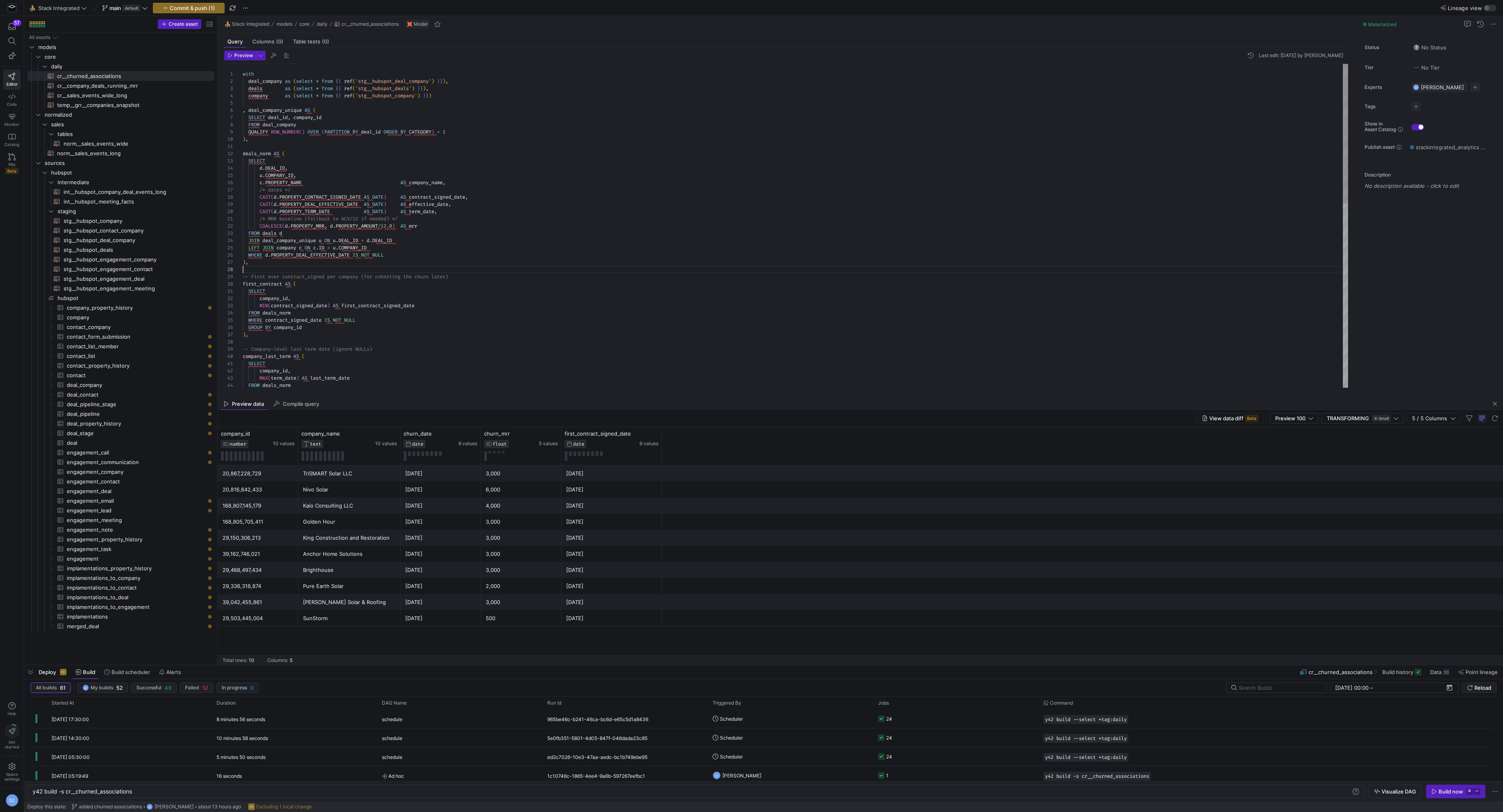
click at [594, 268] on div "-- Company-level last term date (ignore NULLs) company_last_term AS ( SELECT co…" at bounding box center [795, 440] width 1106 height 752
click at [463, 437] on div "9 values" at bounding box center [467, 439] width 19 height 17
click at [464, 435] on icon at bounding box center [463, 434] width 3 height 5
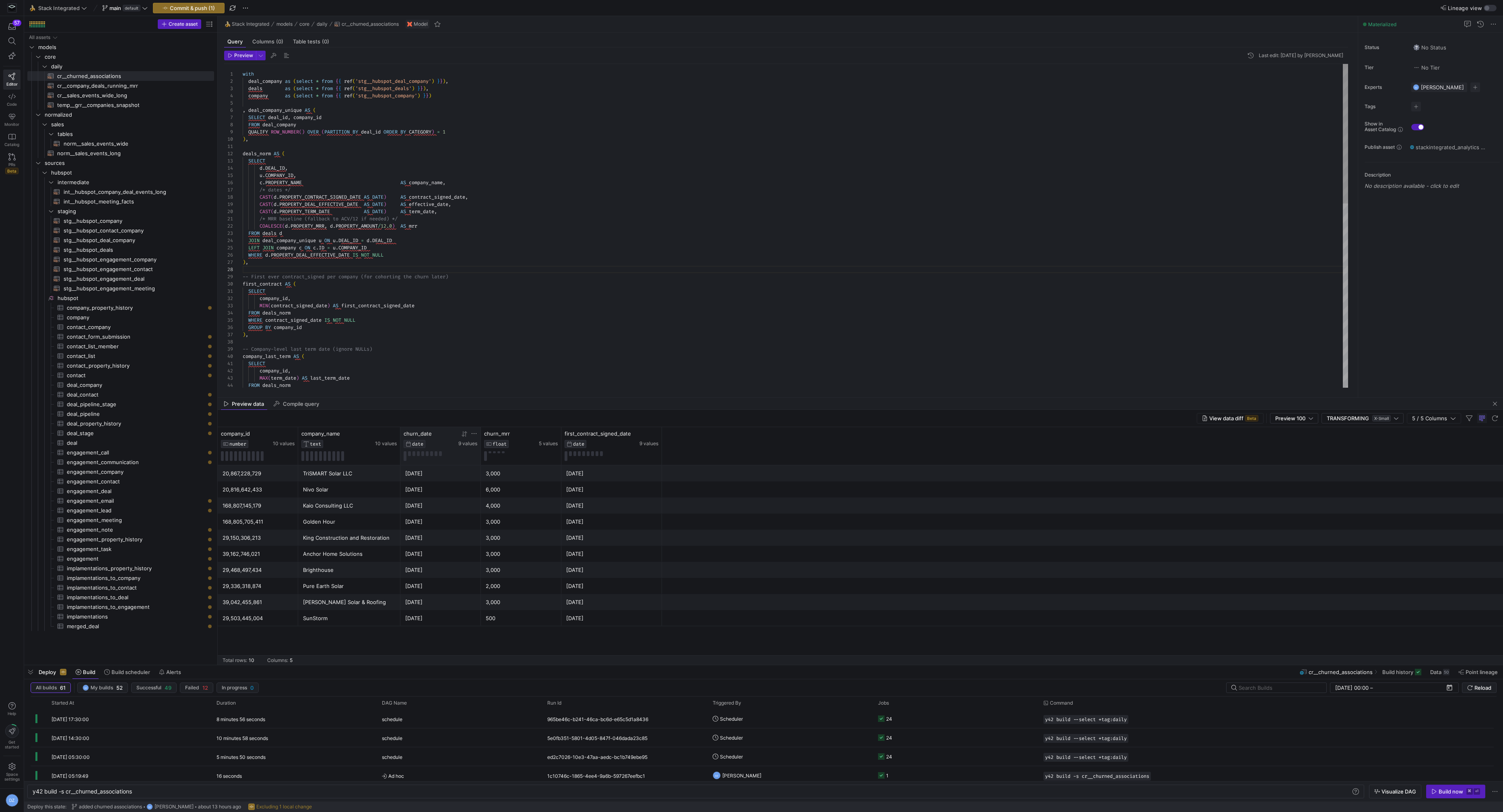
type textarea "SELECT company_id, MIN(contract_signed_date) AS first_contract_signed_date FROM…"
click at [522, 349] on div "-- Company-level last term date (ignore NULLs) company_last_term AS ( SELECT co…" at bounding box center [795, 440] width 1106 height 752
click at [580, 334] on div "-- Company-level last term date (ignore NULLs) company_last_term AS ( SELECT co…" at bounding box center [795, 440] width 1106 height 752
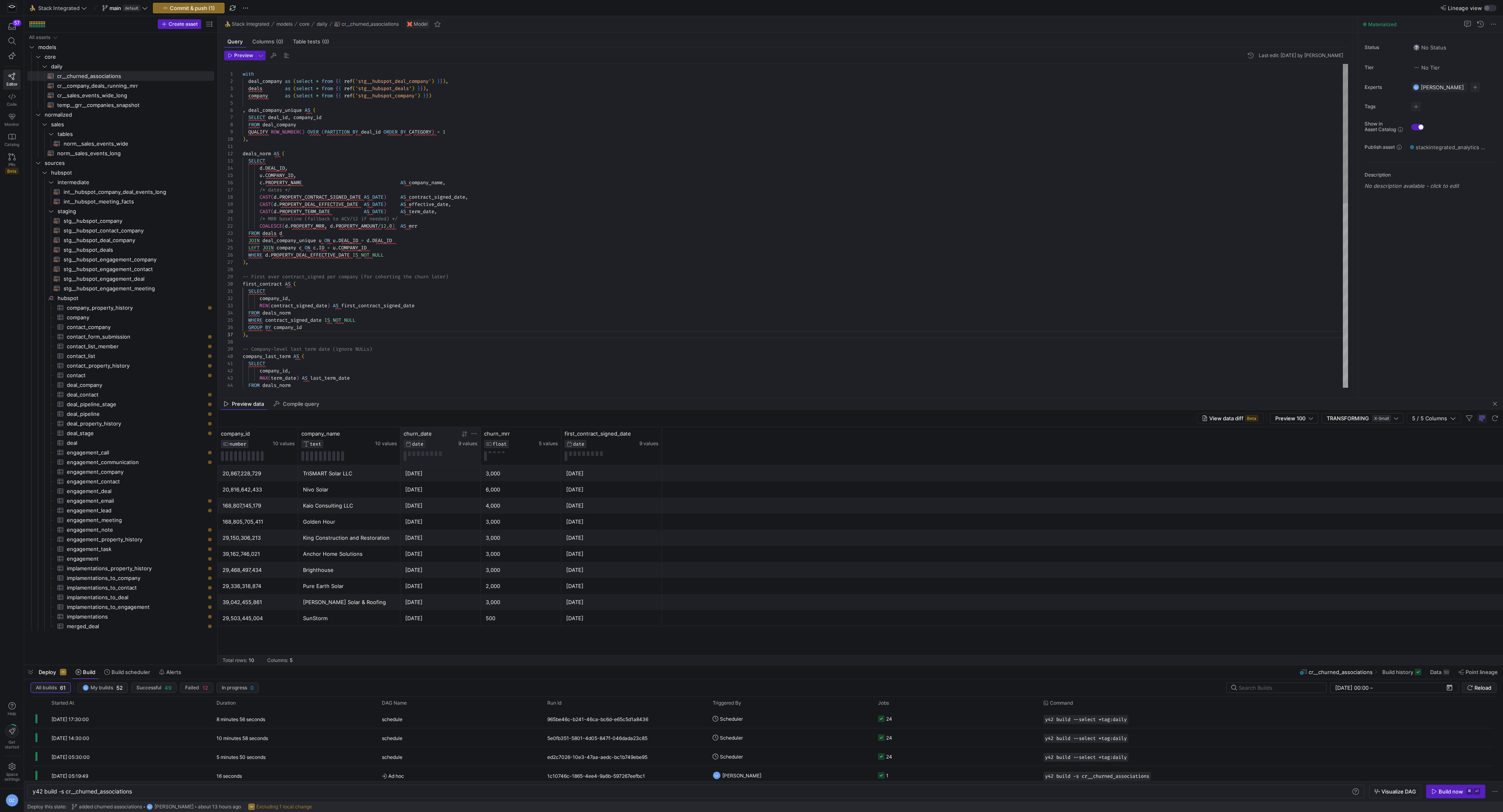
click at [669, 306] on div "-- Company-level last term date (ignore NULLs) company_last_term AS ( SELECT co…" at bounding box center [795, 440] width 1106 height 752
click at [215, 7] on span "button" at bounding box center [188, 8] width 71 height 10
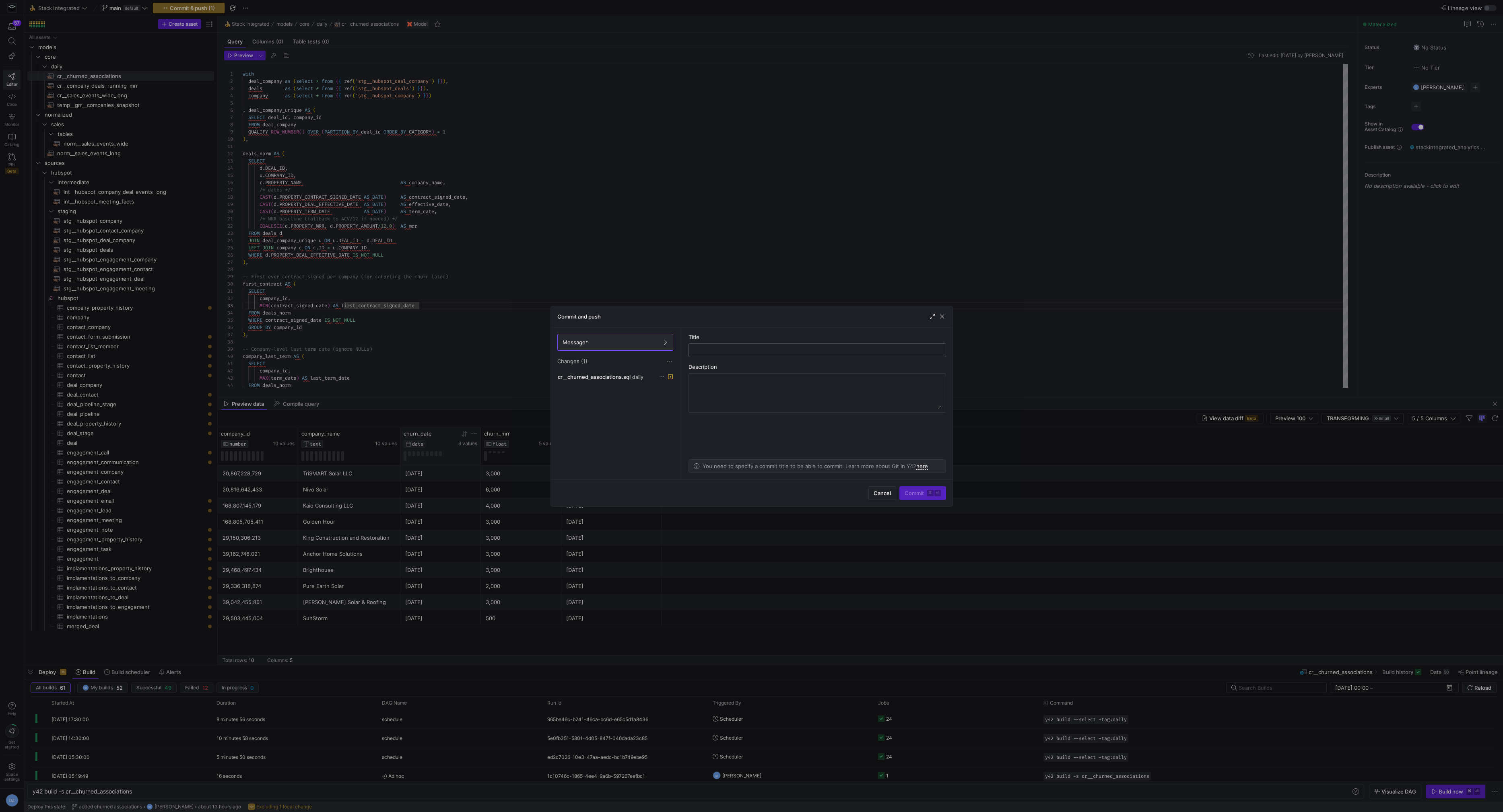
click at [707, 347] on input "text" at bounding box center [817, 351] width 244 height 7
type input "checkpoint"
click at [907, 499] on span "submit" at bounding box center [922, 493] width 46 height 13
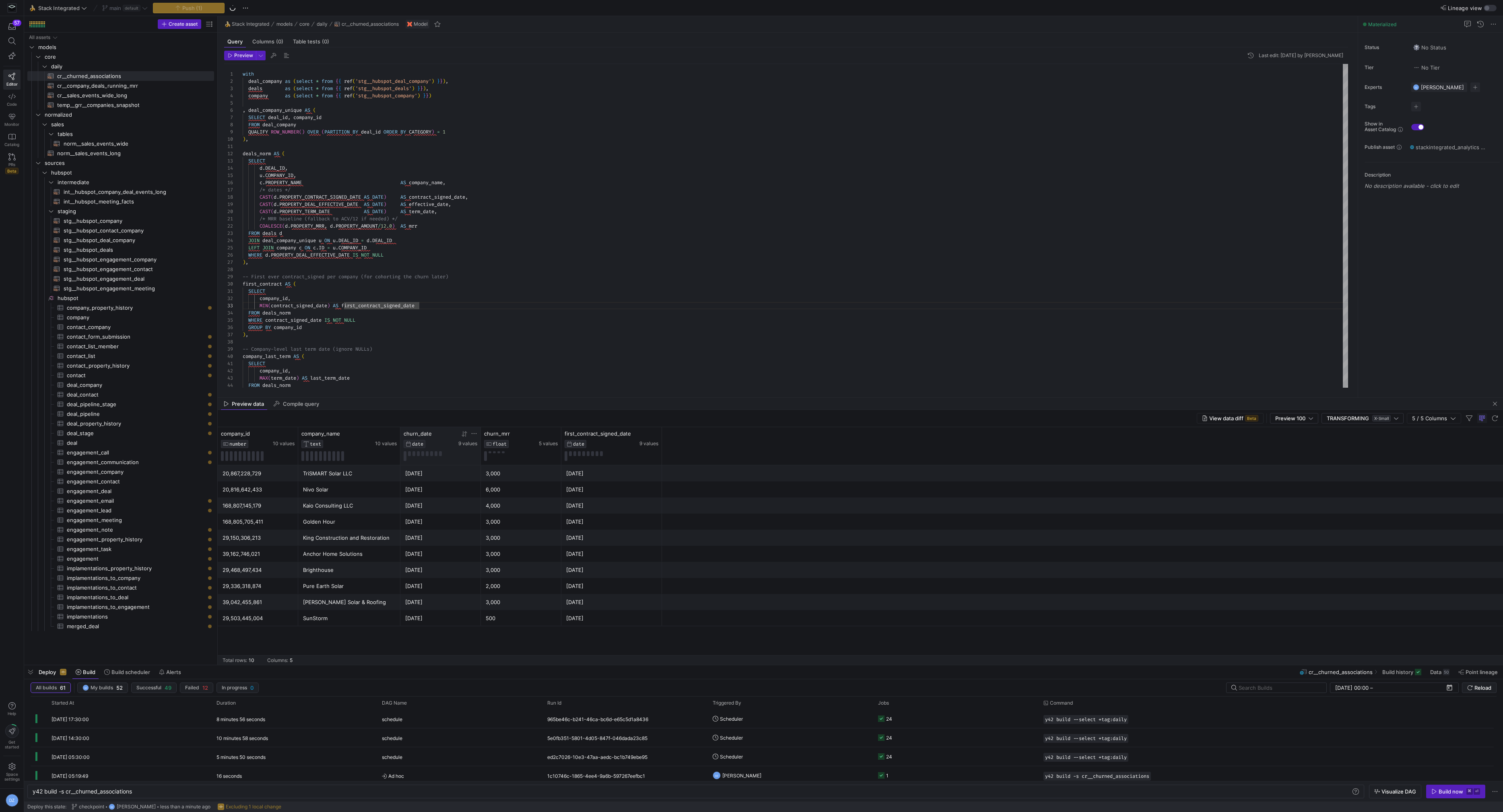
click at [611, 309] on div "-- Company-level last term date (ignore NULLs) company_last_term AS ( SELECT co…" at bounding box center [795, 440] width 1106 height 752
click at [1438, 795] on span "button" at bounding box center [1456, 791] width 59 height 13
click at [838, 303] on div "-- Company-level last term date (ignore NULLs) company_last_term AS ( SELECT co…" at bounding box center [795, 440] width 1106 height 752
click at [723, 267] on div "-- Company-level last term date (ignore NULLs) company_last_term AS ( SELECT co…" at bounding box center [795, 440] width 1106 height 752
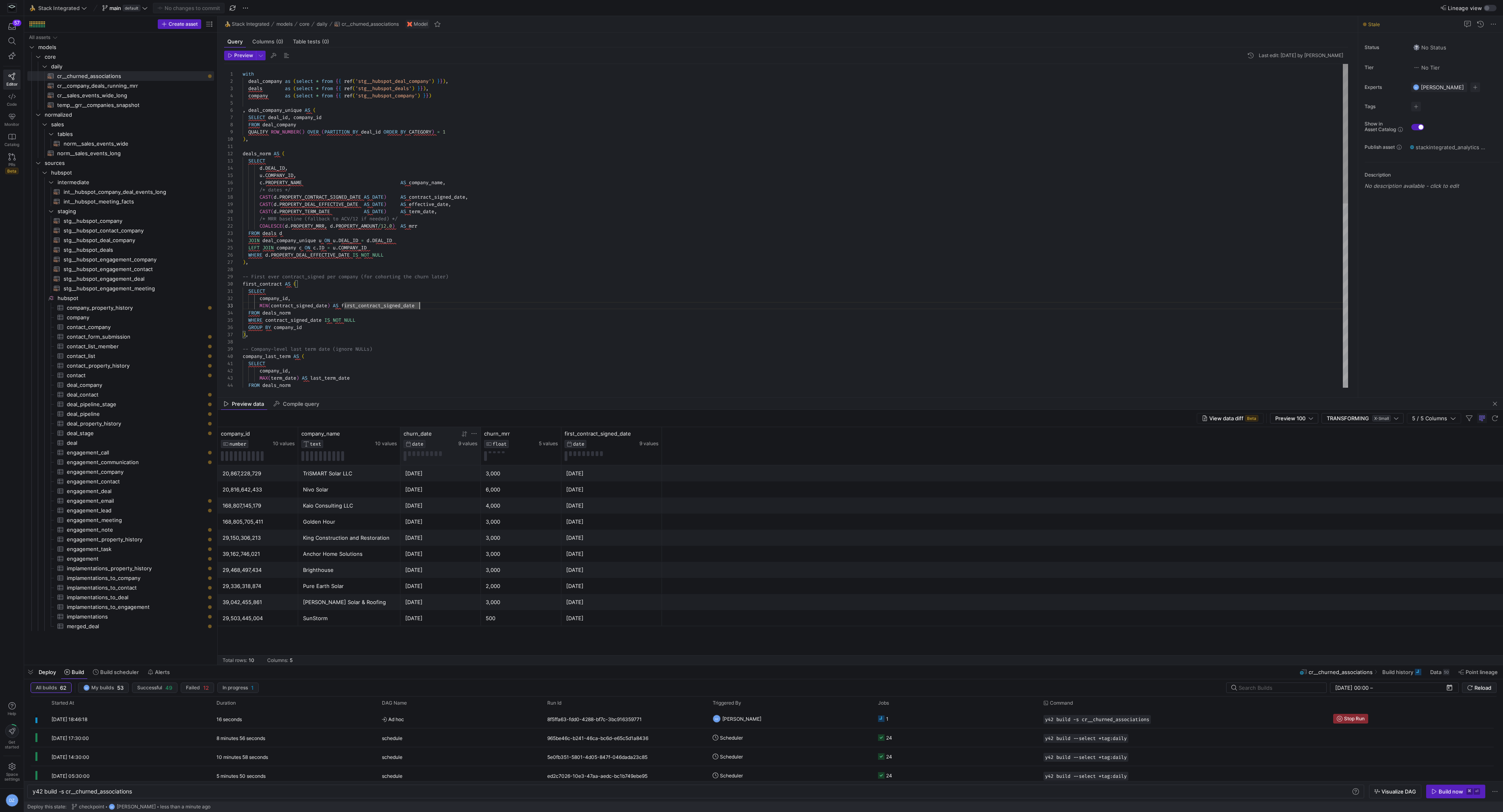
scroll to position [51, 0]
click at [1477, 689] on span "Reload" at bounding box center [1483, 688] width 17 height 7
type textarea "SELECT company_id, MIN(contract_signed_date) AS first_contract_signed_date FROM…"
click at [335, 305] on div "-- Company-level last term date (ignore NULLs) company_last_term AS ( SELECT co…" at bounding box center [795, 440] width 1106 height 752
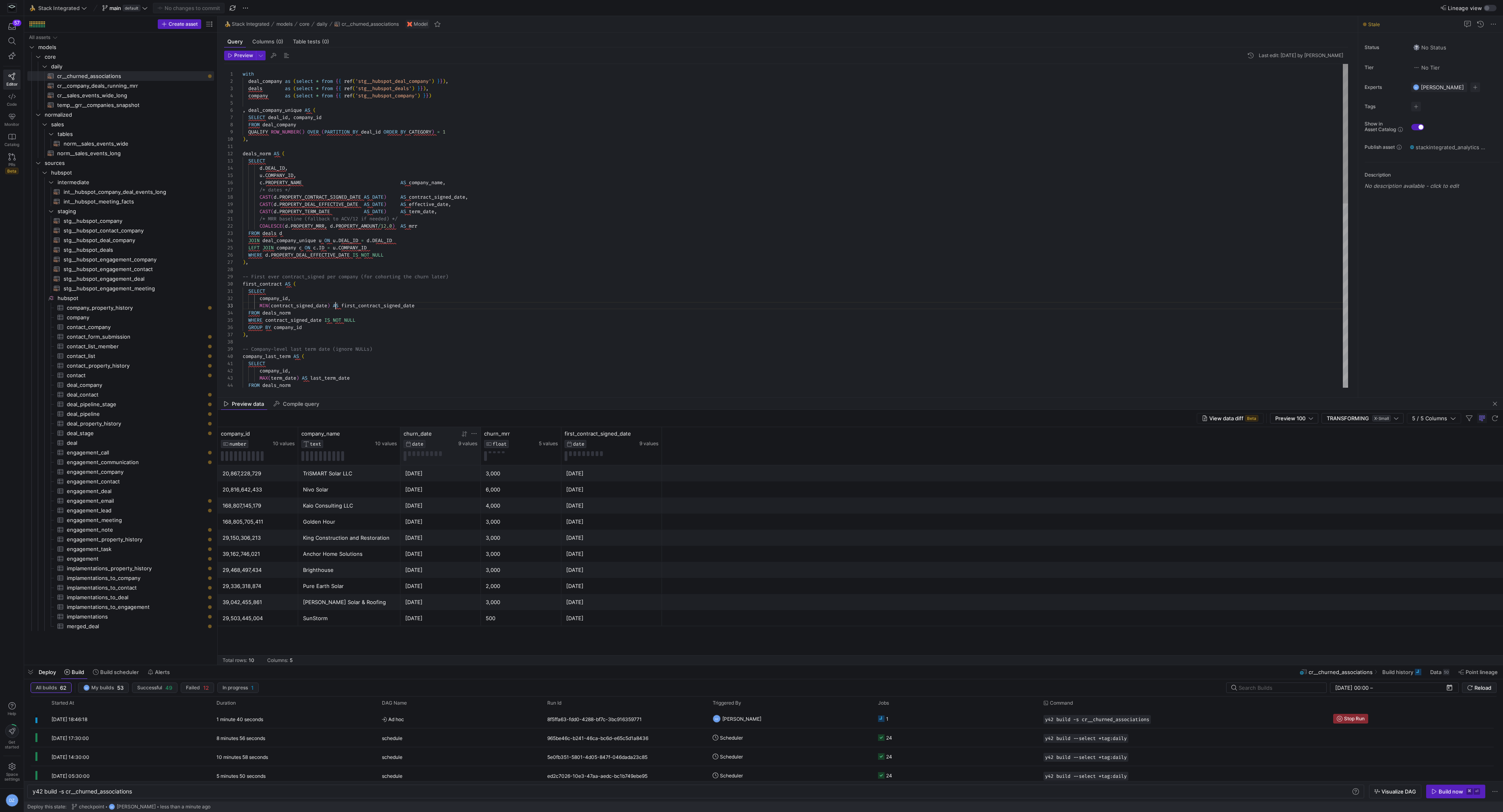
scroll to position [15, 93]
click at [386, 433] on icon at bounding box center [384, 434] width 7 height 7
drag, startPoint x: 356, startPoint y: 473, endPoint x: 353, endPoint y: 619, distance: 146.0
click at [353, 619] on div "20,867,228,729 TriSMART Solar LLC [DATE] 3,000 [DATE] 20,816,642,433 Nivo Solar…" at bounding box center [860, 546] width 1286 height 161
click at [353, 620] on div "TriSMART Solar LLC" at bounding box center [349, 619] width 93 height 16
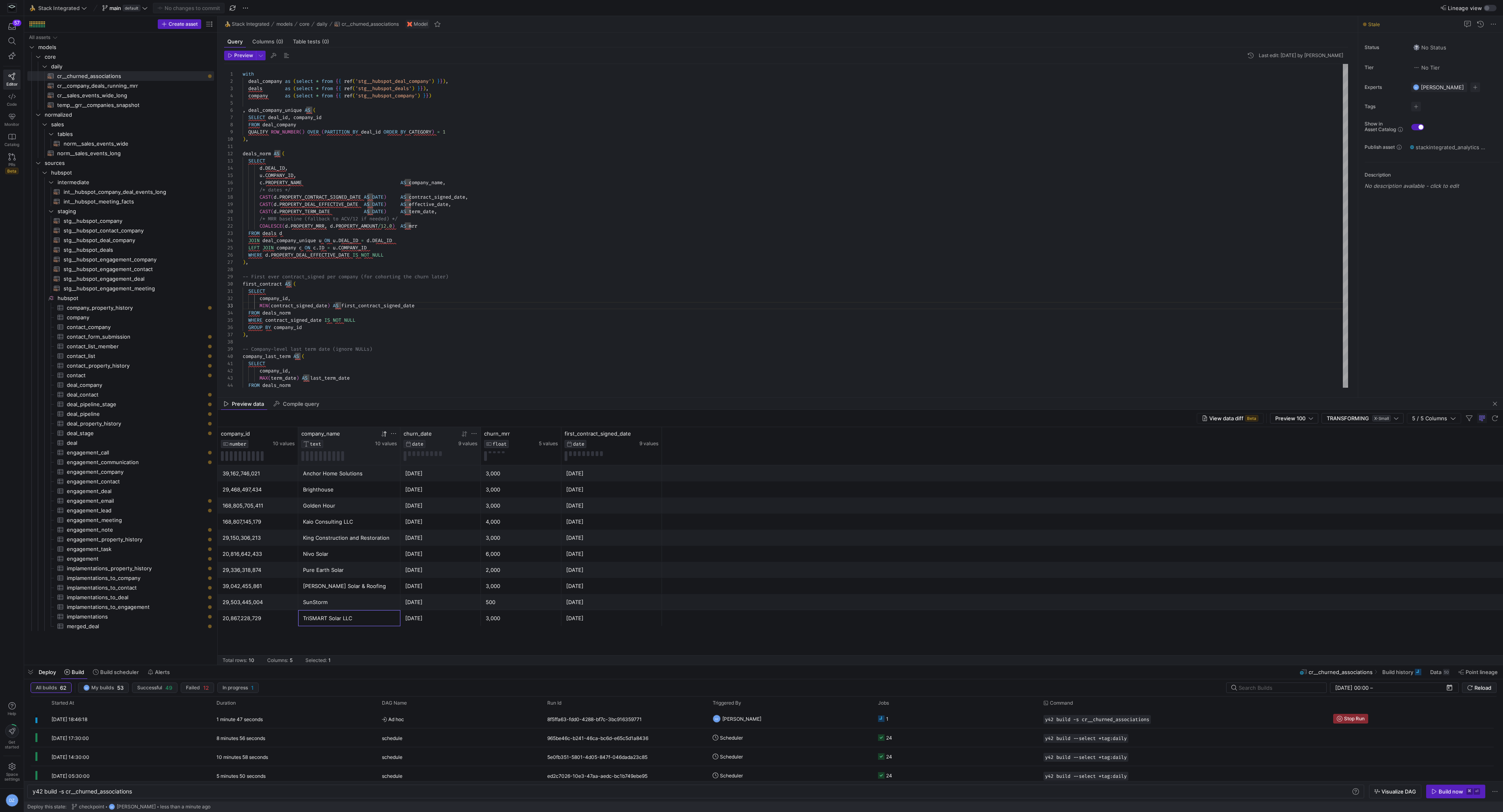
click at [340, 479] on div "Anchor Home Solutions" at bounding box center [349, 474] width 93 height 16
click at [349, 509] on div "Golden Hour" at bounding box center [349, 506] width 93 height 16
click at [503, 339] on div "-- Company-level last term date (ignore NULLs) company_last_term AS ( SELECT co…" at bounding box center [795, 440] width 1106 height 752
click at [502, 337] on div "-- Company-level last term date (ignore NULLs) company_last_term AS ( SELECT co…" at bounding box center [795, 440] width 1106 height 752
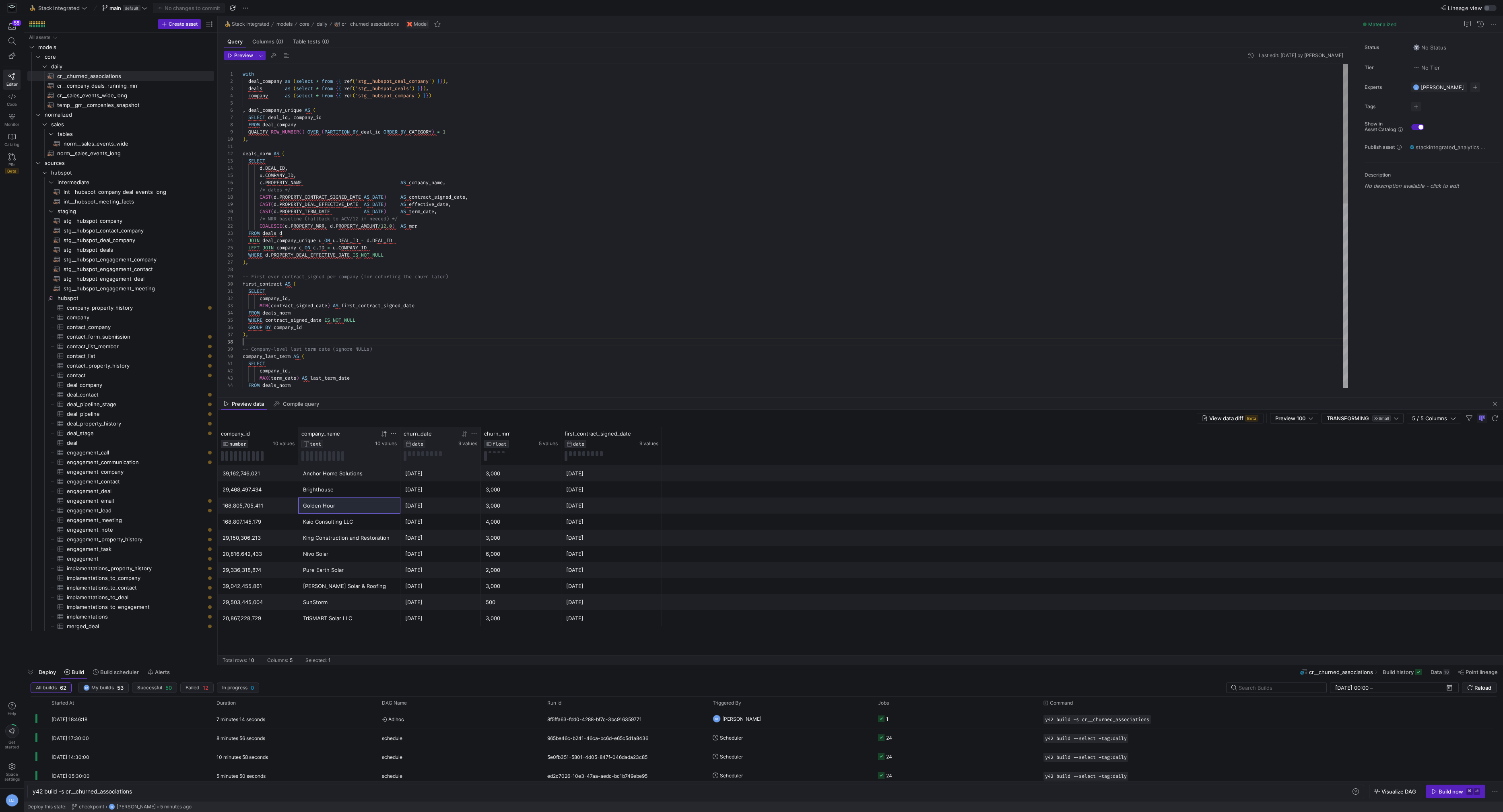
scroll to position [43, 5]
click at [502, 337] on div "-- Company-level last term date (ignore NULLs) company_last_term AS ( SELECT co…" at bounding box center [795, 440] width 1106 height 752
click at [600, 471] on div "[DATE]" at bounding box center [611, 474] width 91 height 16
